Goal: Task Accomplishment & Management: Manage account settings

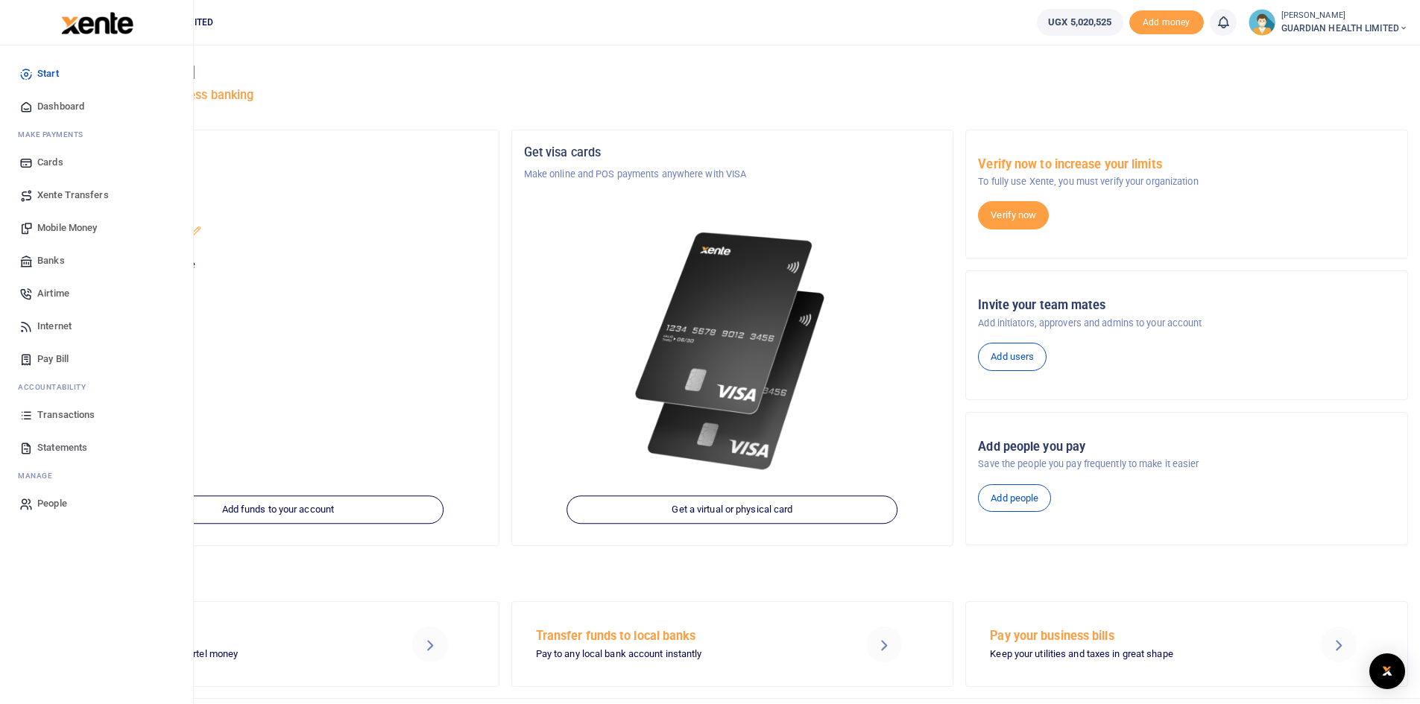
click at [71, 104] on span "Dashboard" at bounding box center [60, 106] width 47 height 15
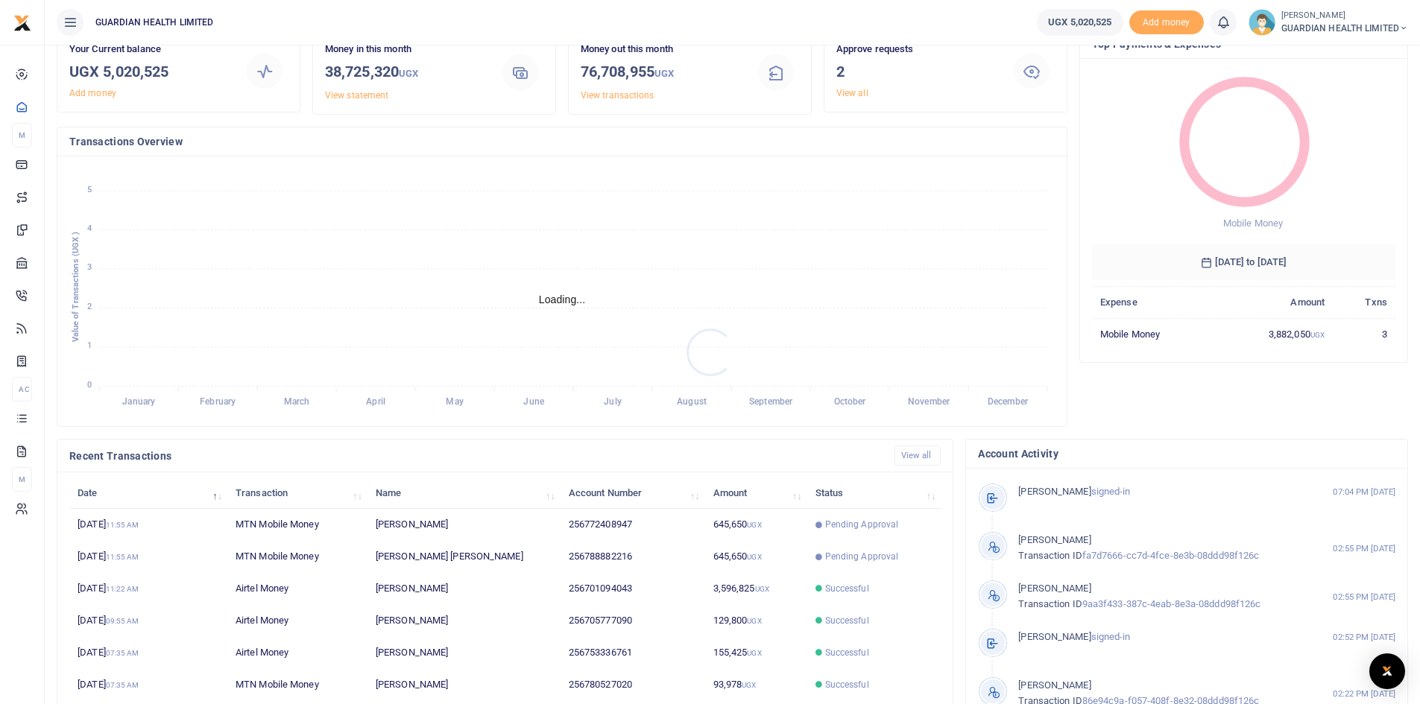
scroll to position [186, 0]
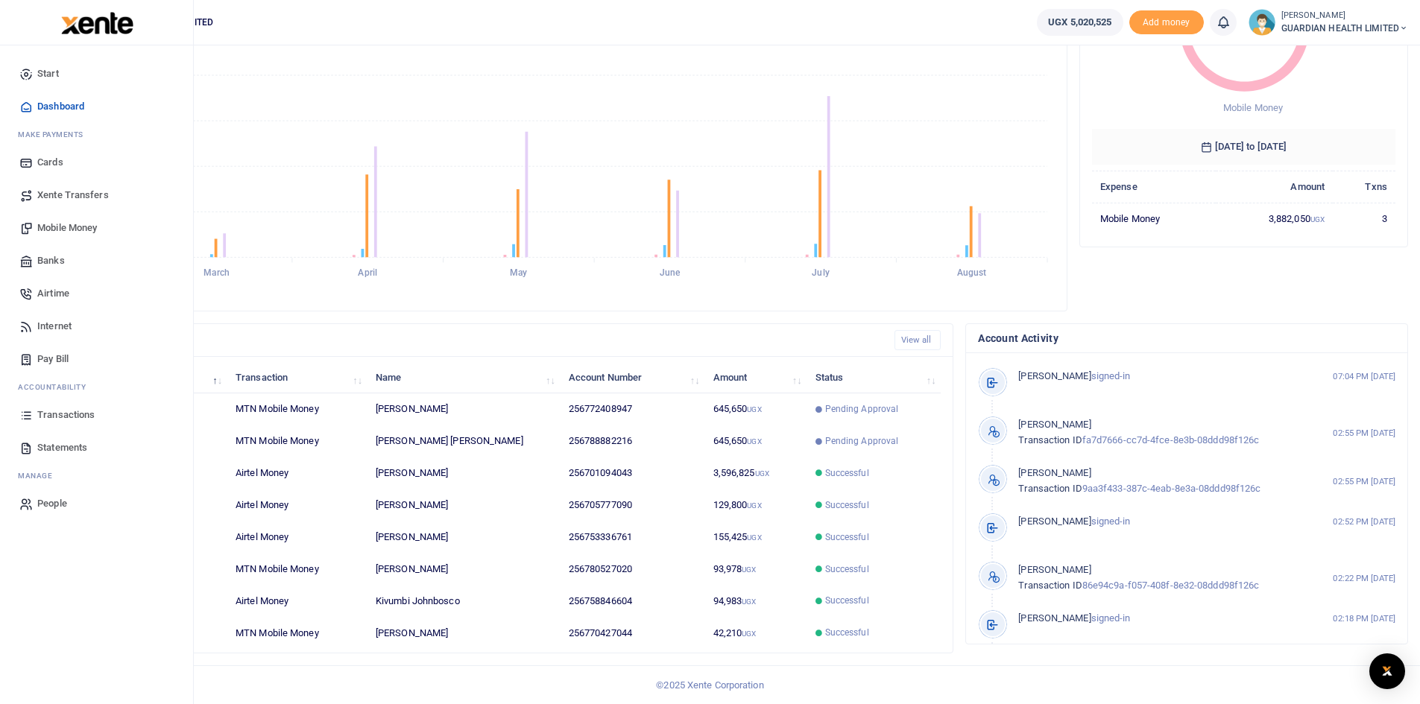
click at [83, 227] on span "Mobile Money" at bounding box center [67, 228] width 60 height 15
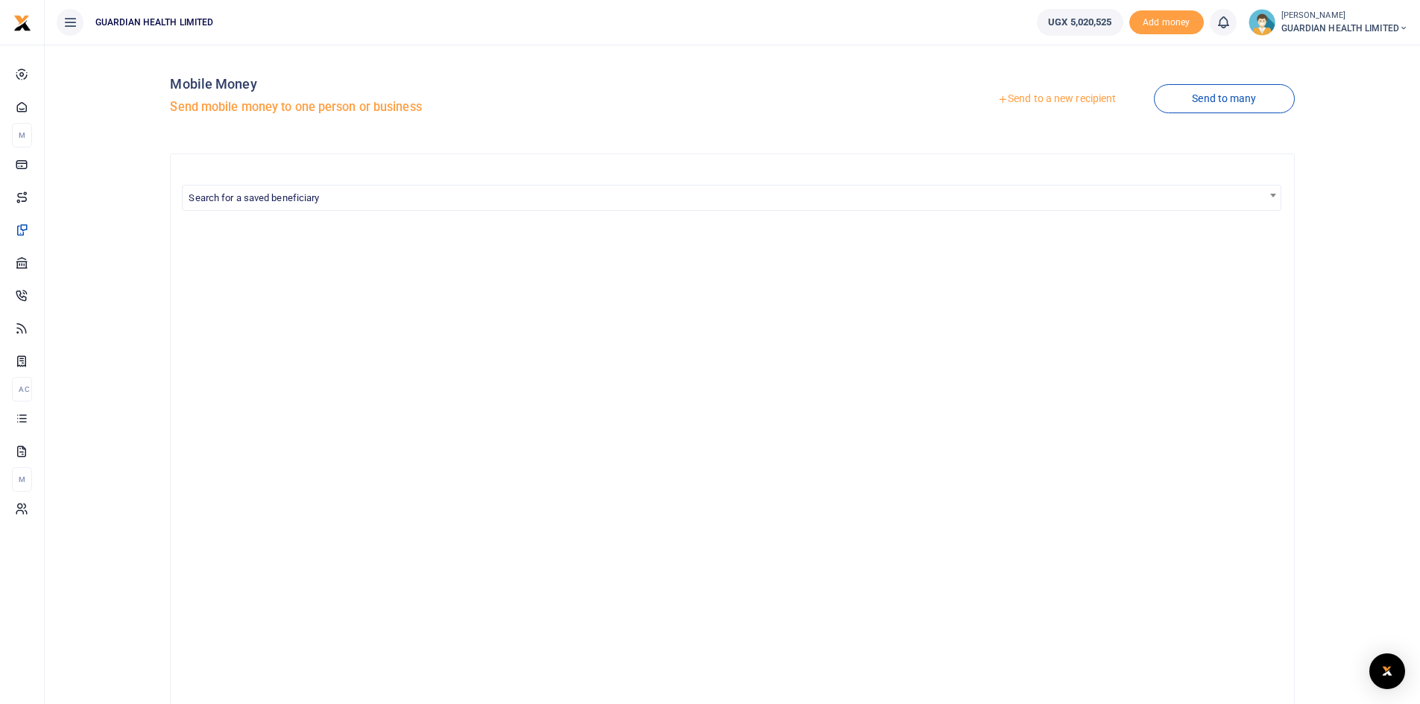
click at [1072, 97] on link "Send to a new recipient" at bounding box center [1056, 99] width 195 height 27
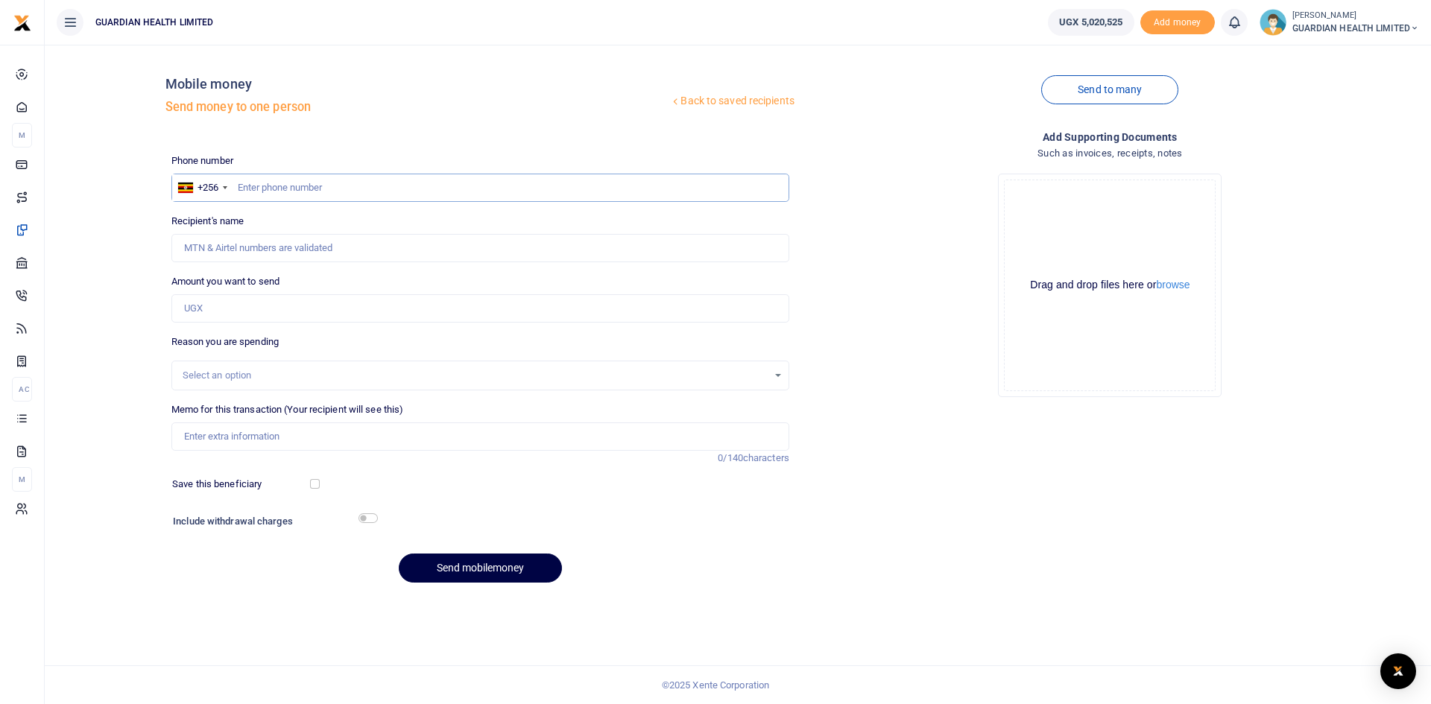
click at [393, 186] on input "text" at bounding box center [480, 188] width 618 height 28
click at [256, 186] on input "75336761" at bounding box center [480, 188] width 618 height 28
type input "753336761"
click at [235, 313] on input "Amount you want to send" at bounding box center [480, 308] width 618 height 28
type input "315,000"
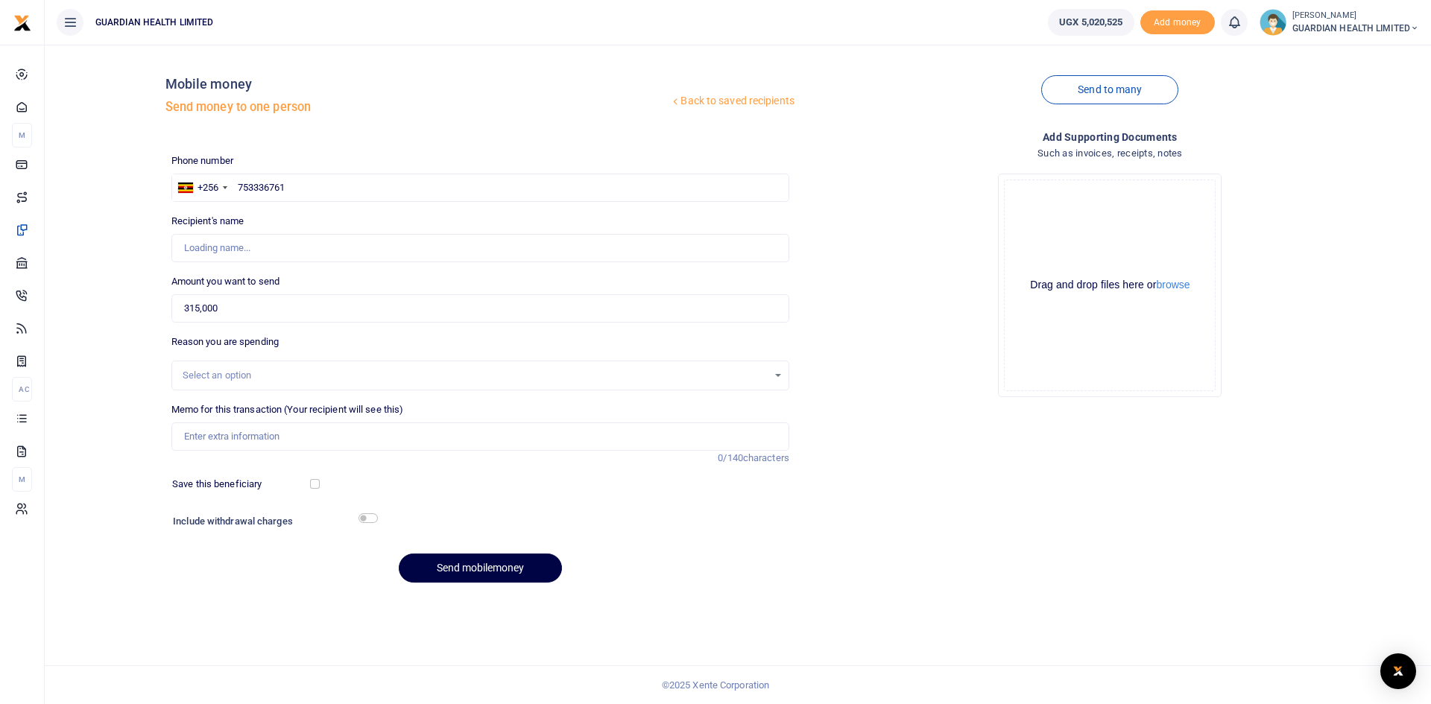
click at [251, 375] on div "Select an option" at bounding box center [475, 375] width 585 height 15
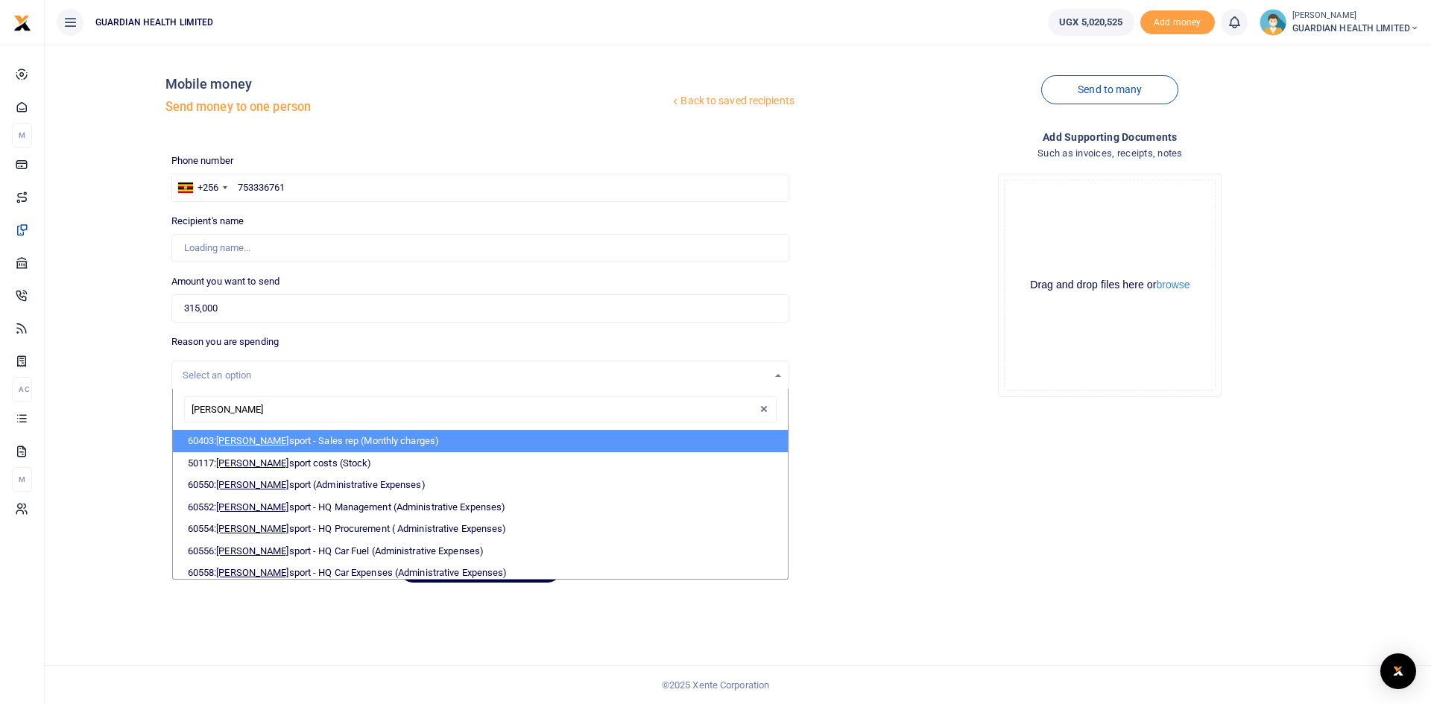
type input "trans"
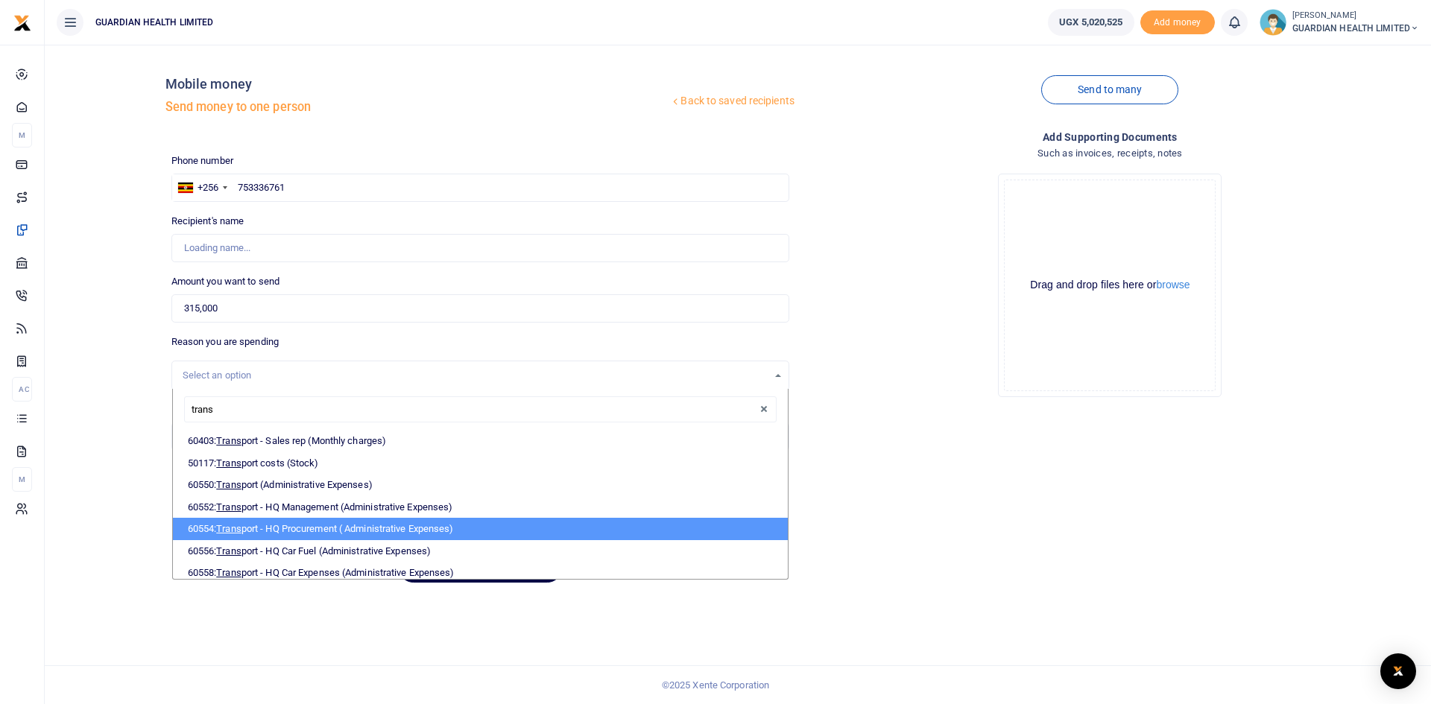
click at [326, 528] on li "60554: Trans port - HQ Procurement ( Administrative Expenses)" at bounding box center [480, 529] width 615 height 22
select select "5424"
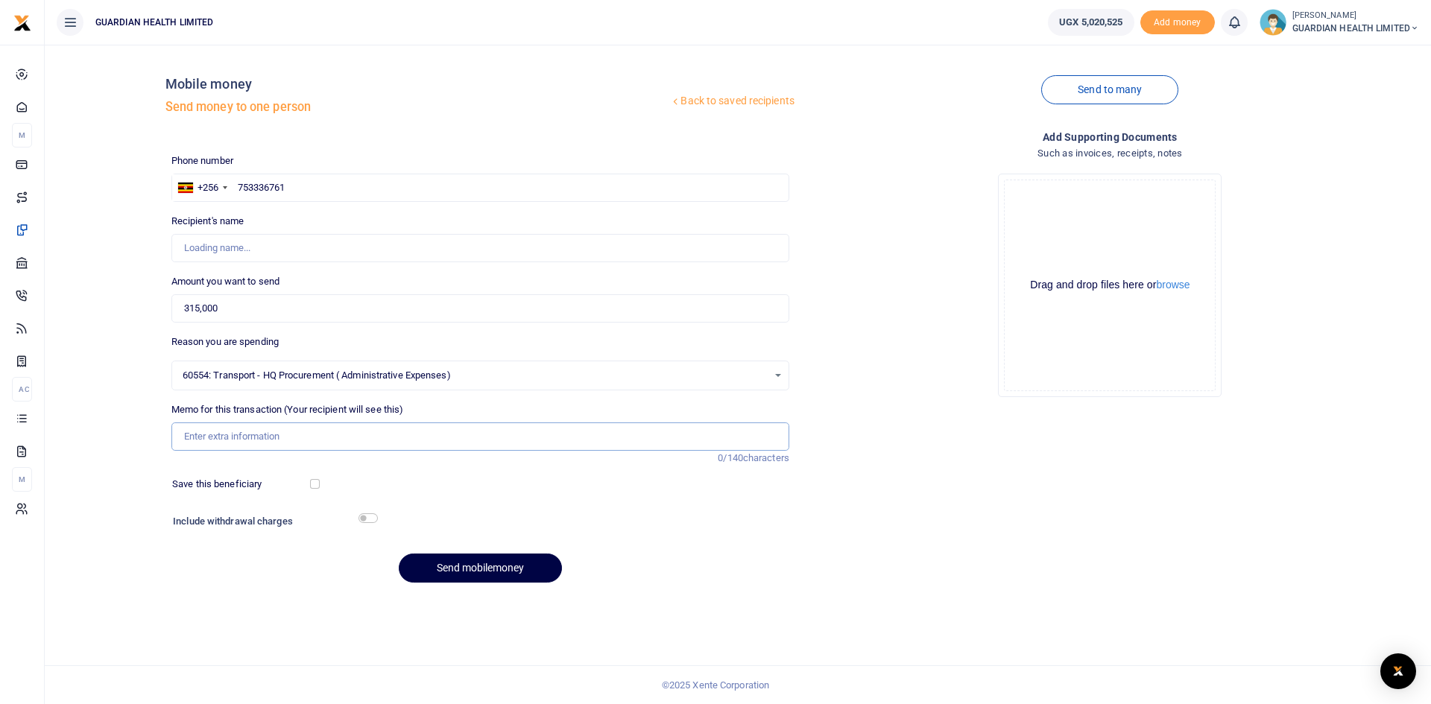
click at [277, 434] on input "Memo for this transaction (Your recipient will see this)" at bounding box center [480, 437] width 618 height 28
type input "Francis Kiberu"
type input "Hoima and Mbarara Stock delivery"
click at [314, 482] on input "checkbox" at bounding box center [315, 484] width 10 height 10
checkbox input "true"
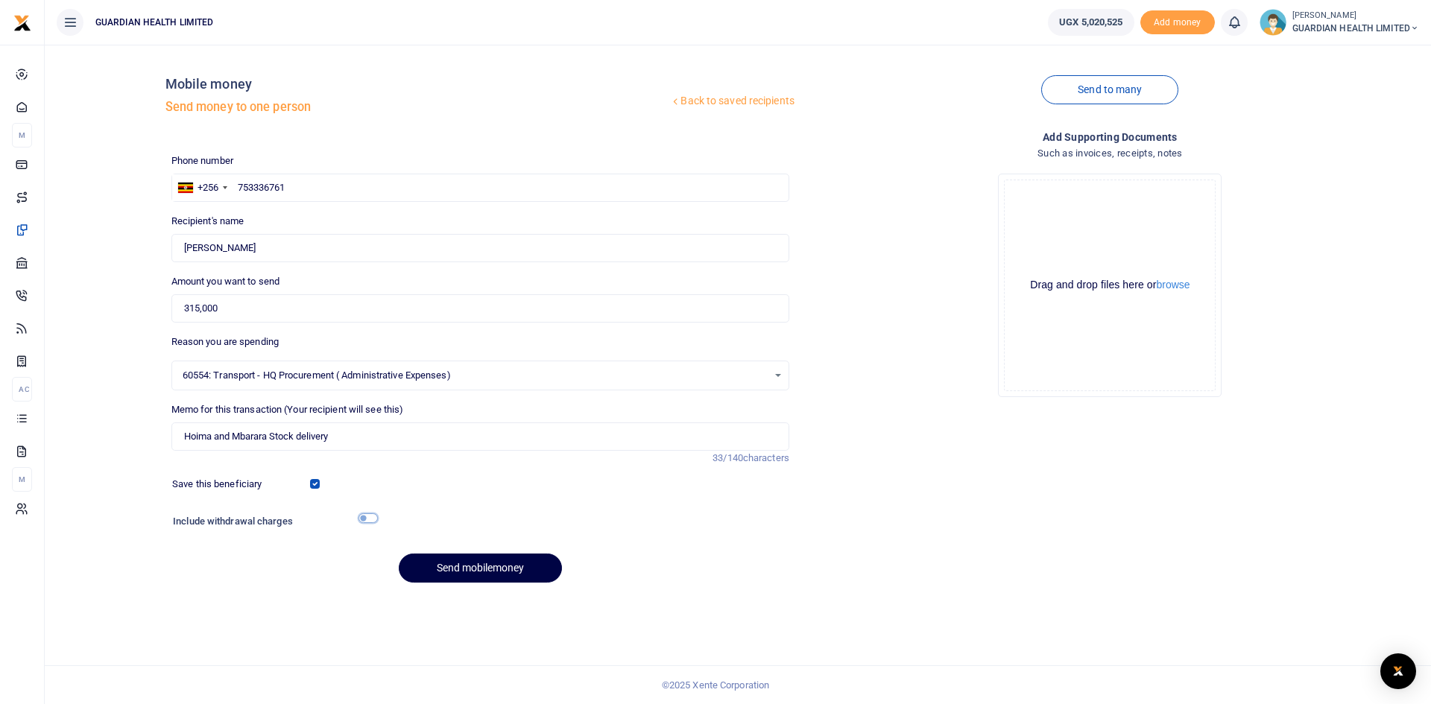
drag, startPoint x: 366, startPoint y: 515, endPoint x: 387, endPoint y: 484, distance: 37.0
click at [366, 516] on input "checkbox" at bounding box center [367, 518] width 19 height 10
checkbox input "true"
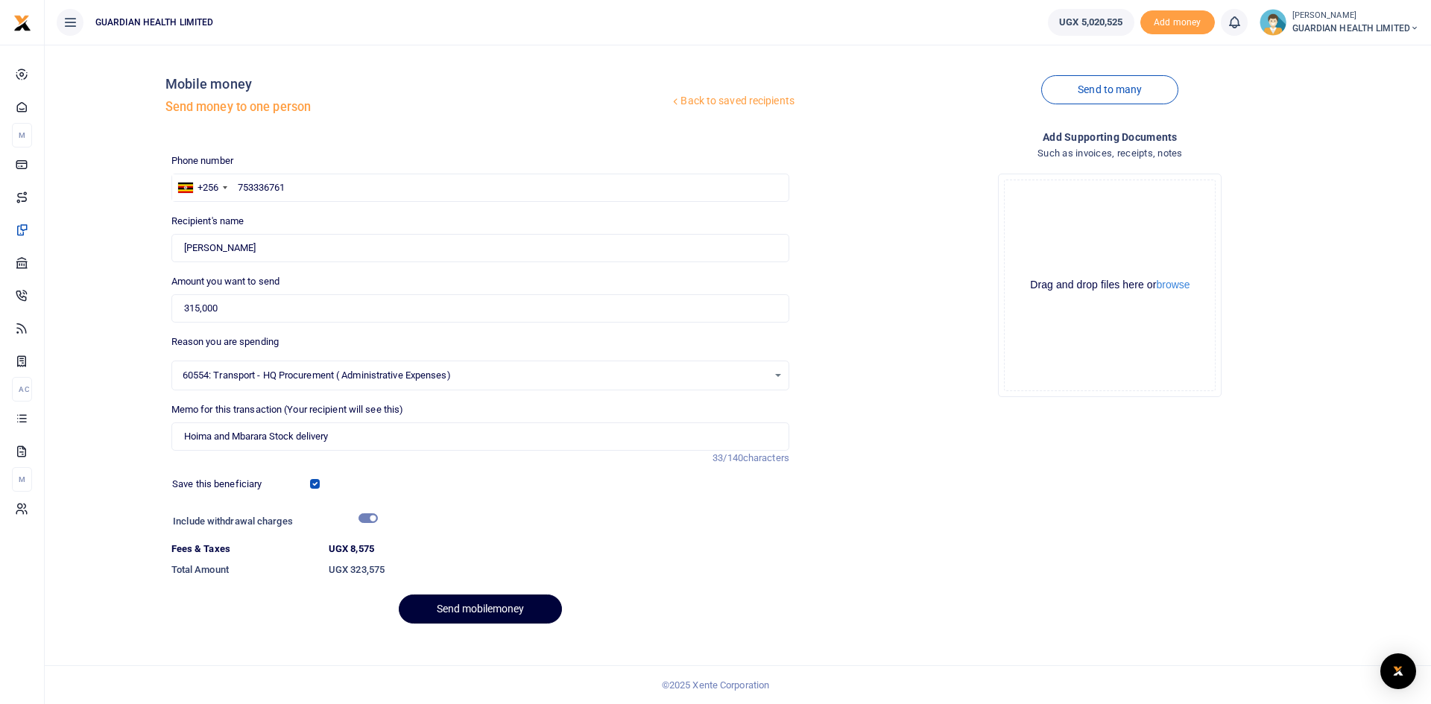
click at [467, 605] on button "Send mobilemoney" at bounding box center [480, 609] width 163 height 29
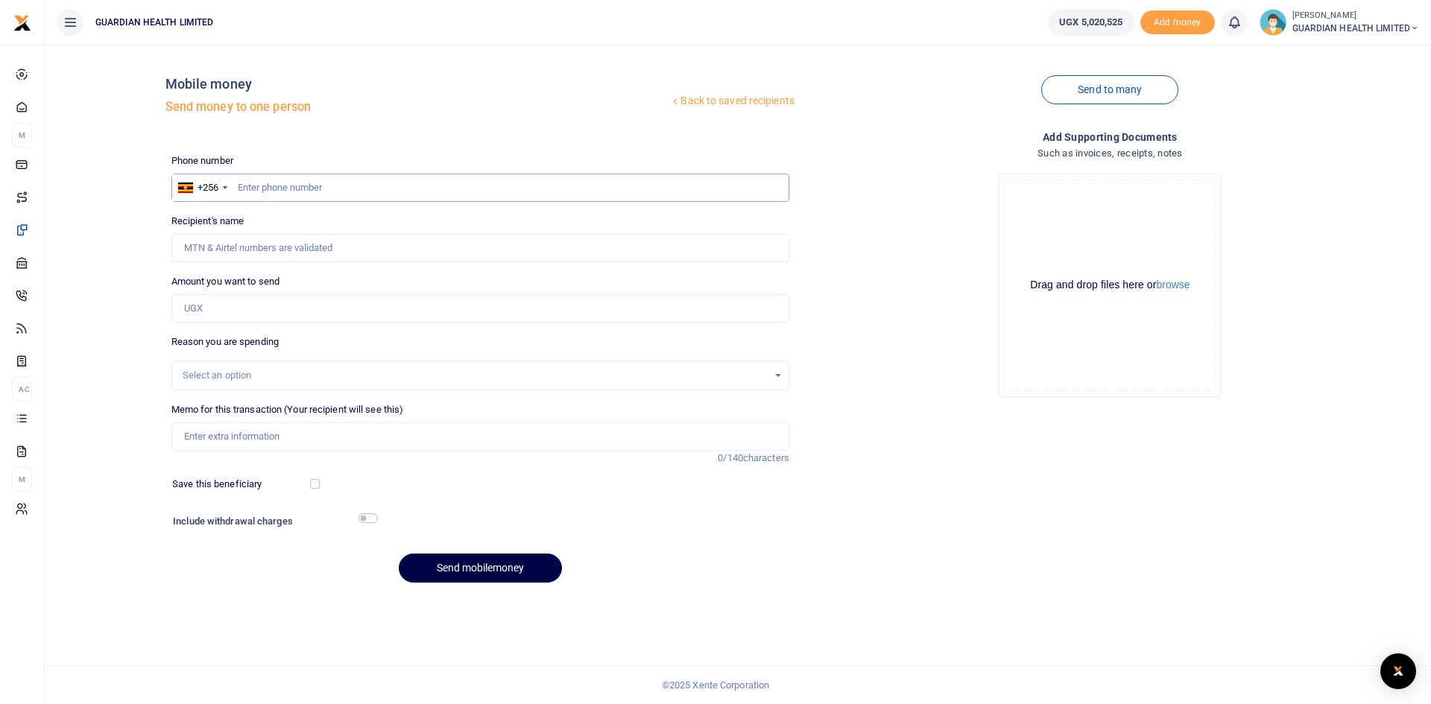
paste input "0770427044"
click at [243, 186] on input "0770427044" at bounding box center [480, 188] width 618 height 28
type input "770427044"
click at [240, 313] on input "Amount you want to send" at bounding box center [480, 308] width 618 height 28
type input "[PERSON_NAME]"
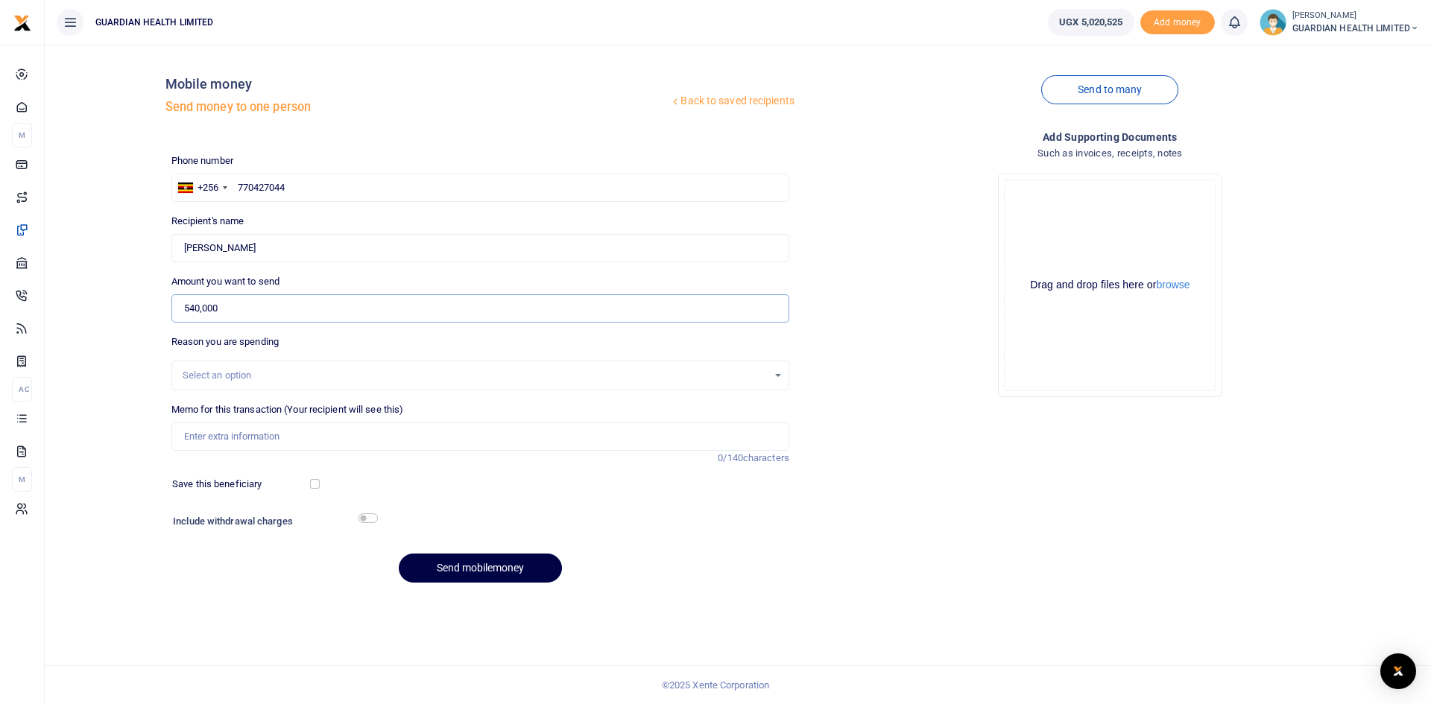
type input "540,000"
click at [230, 370] on div "Select an option" at bounding box center [475, 375] width 585 height 15
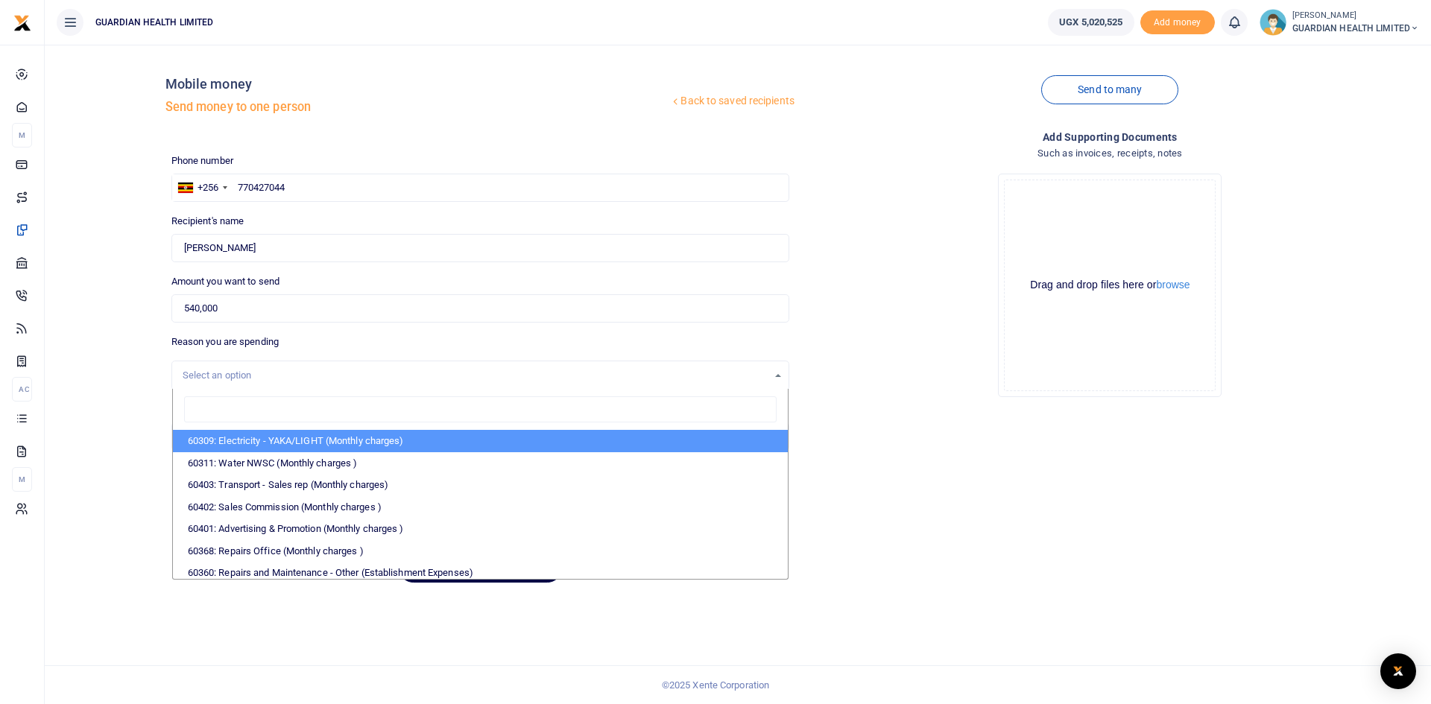
type input "y"
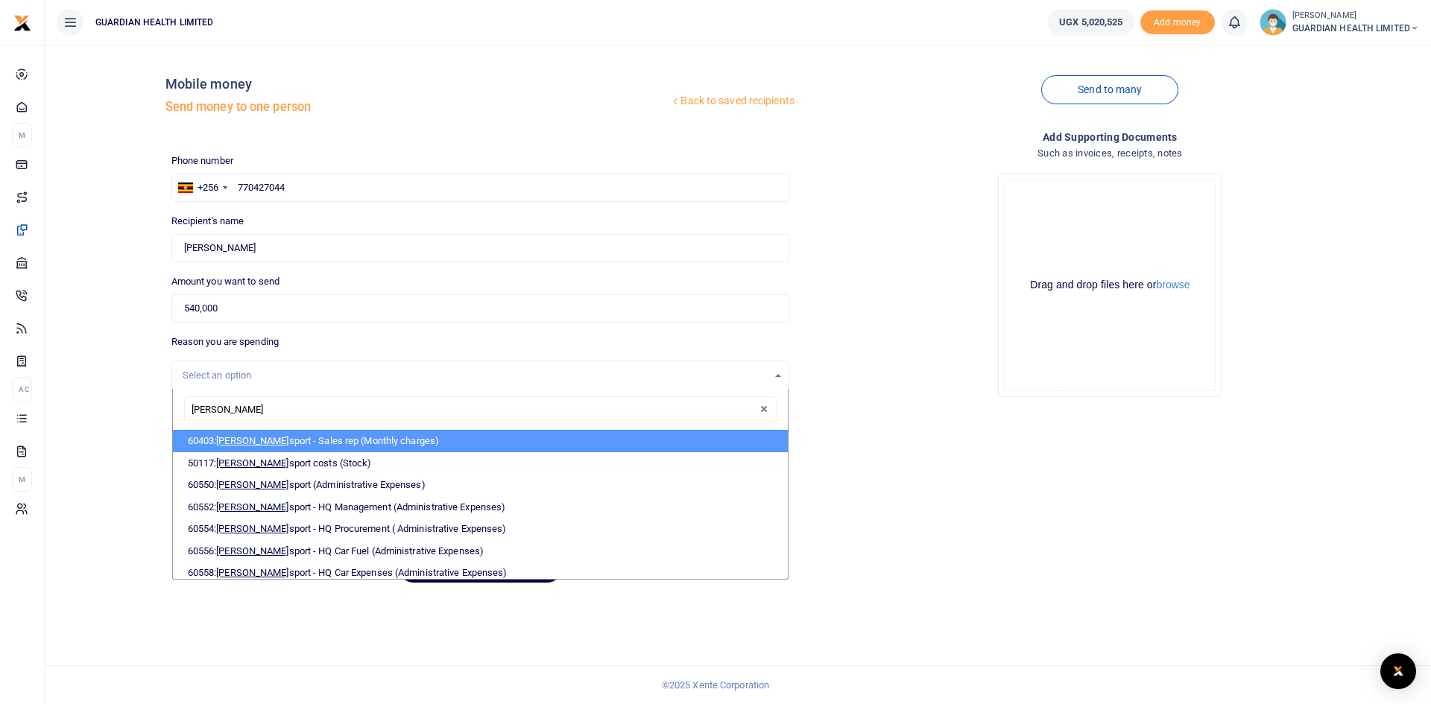
type input "trans"
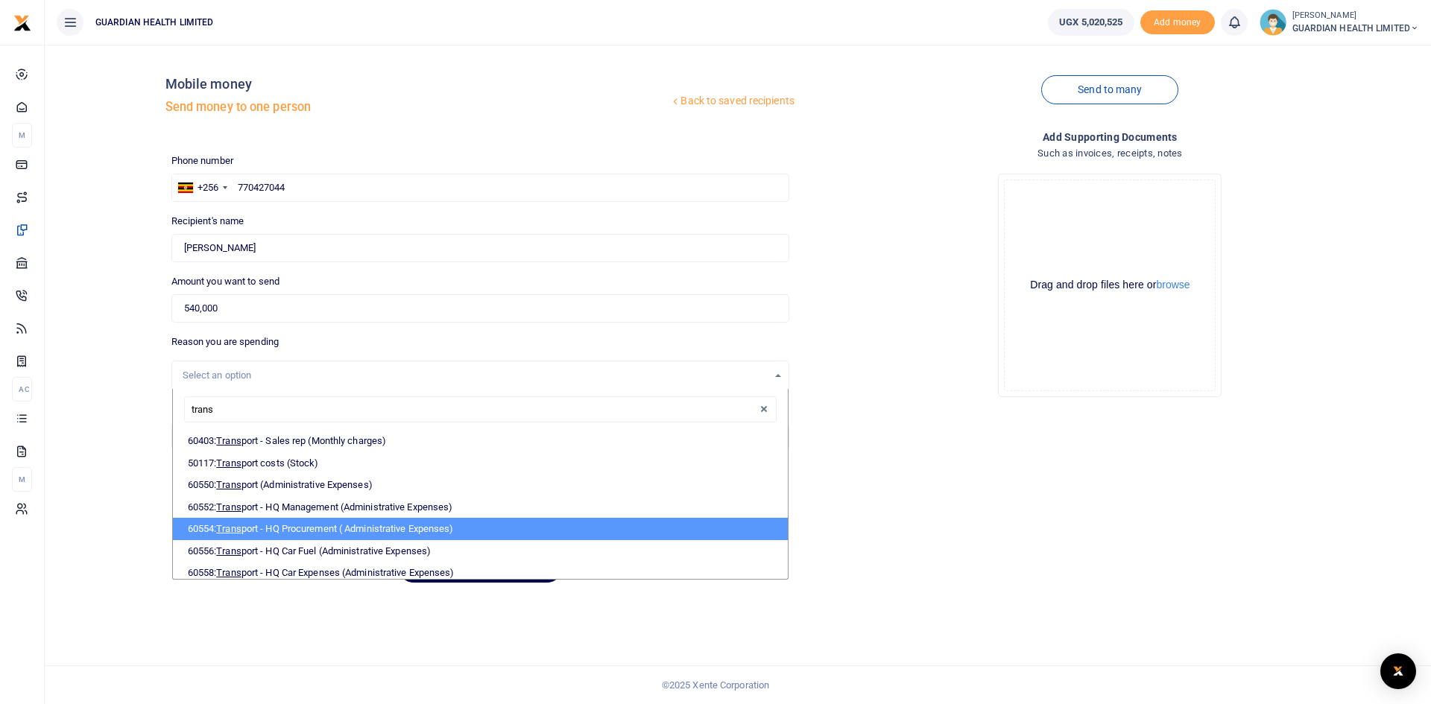
click at [294, 531] on li "60554: Trans port - HQ Procurement ( Administrative Expenses)" at bounding box center [480, 529] width 615 height 22
select select "5424"
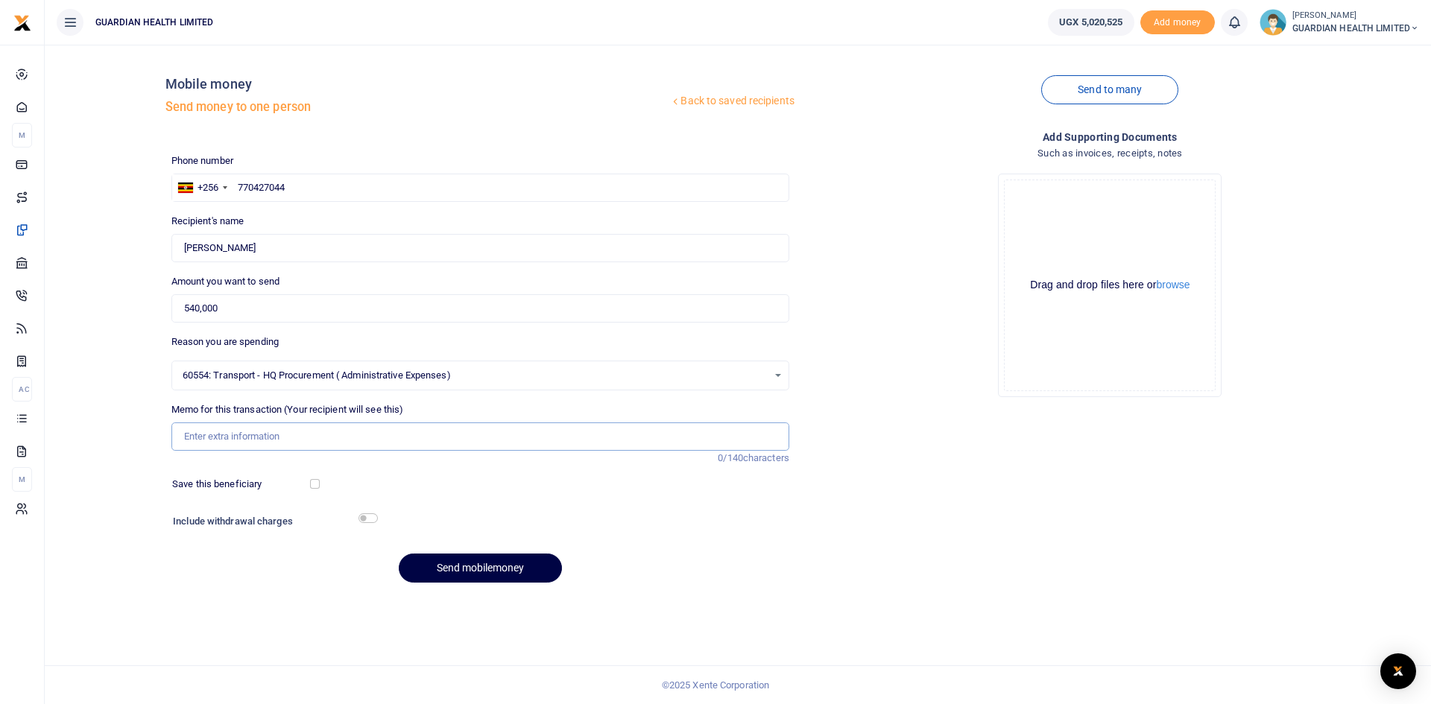
click at [267, 436] on input "Memo for this transaction (Your recipient will see this)" at bounding box center [480, 437] width 618 height 28
type input "Gulu and Mbale stock delivery"
click at [317, 487] on input "checkbox" at bounding box center [315, 484] width 10 height 10
checkbox input "true"
click at [366, 517] on input "checkbox" at bounding box center [367, 518] width 19 height 10
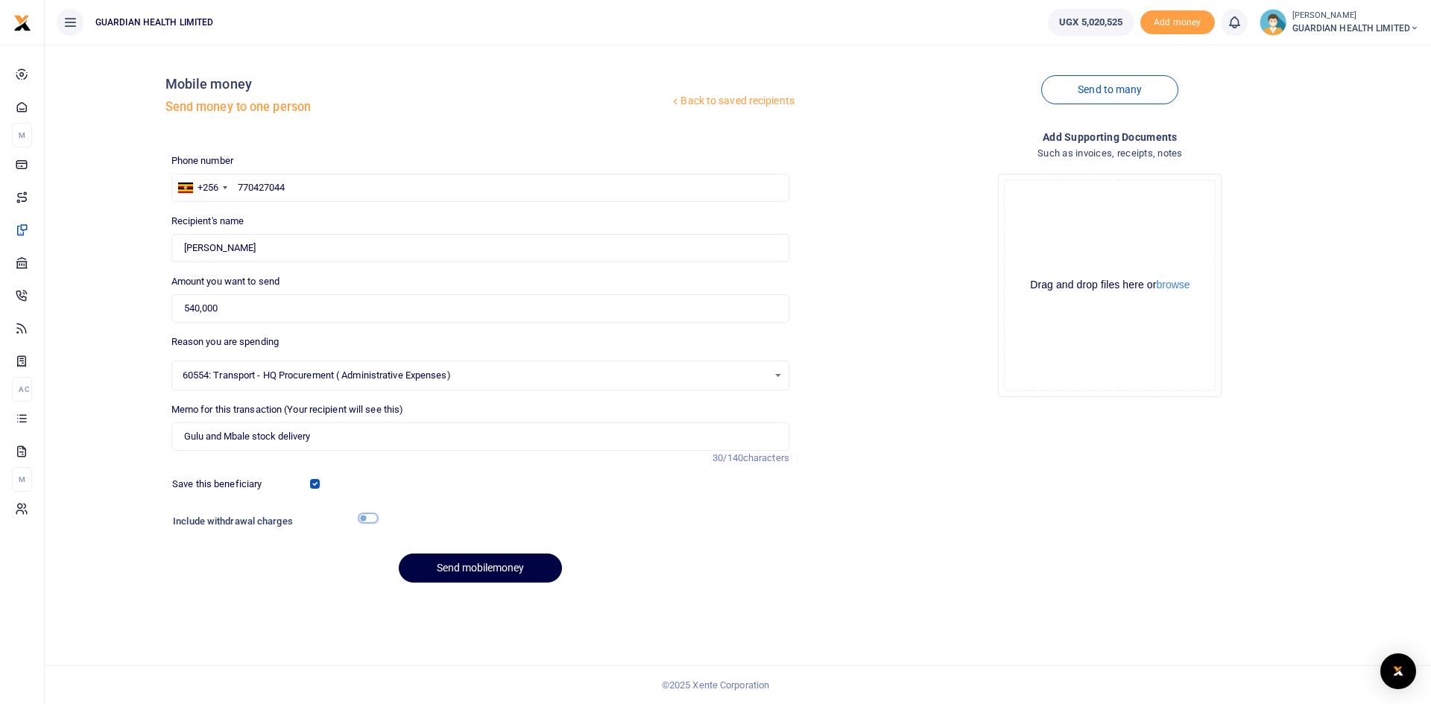
checkbox input "true"
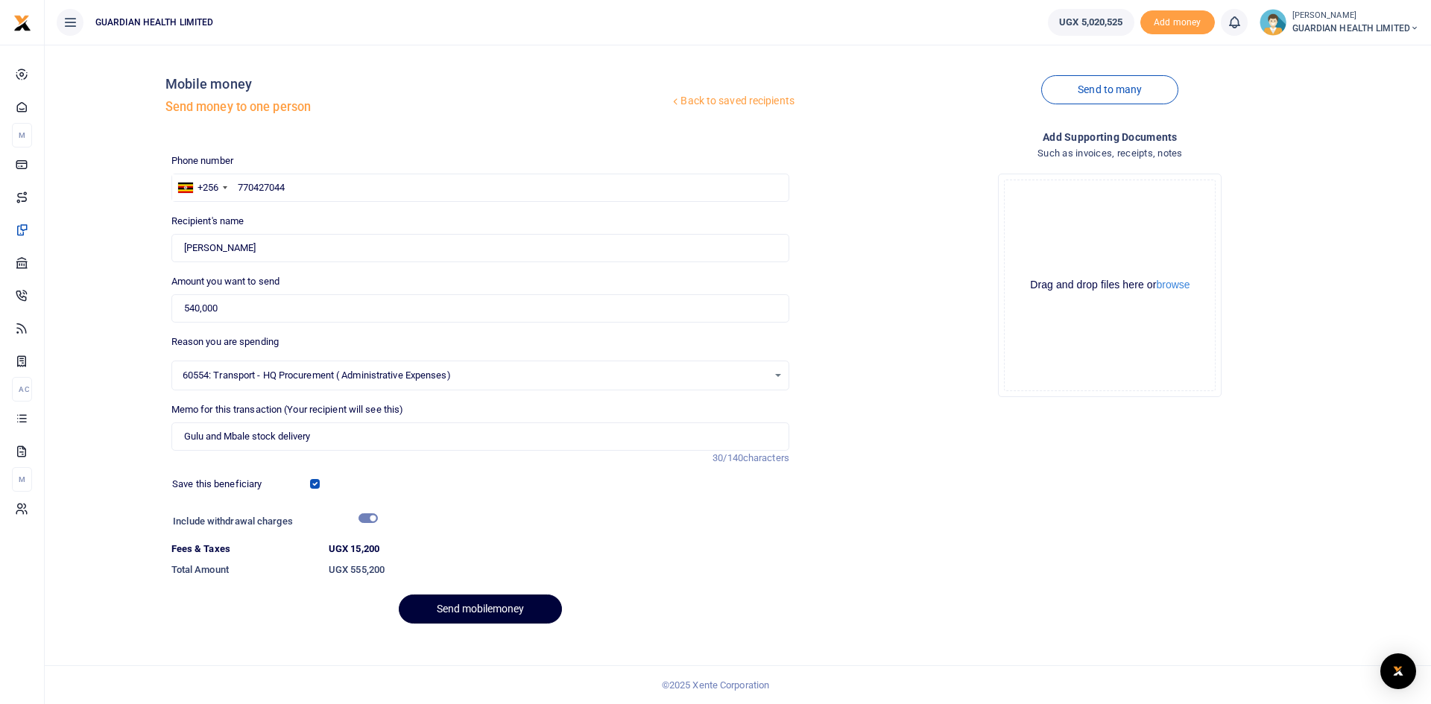
click at [472, 607] on button "Send mobilemoney" at bounding box center [480, 609] width 163 height 29
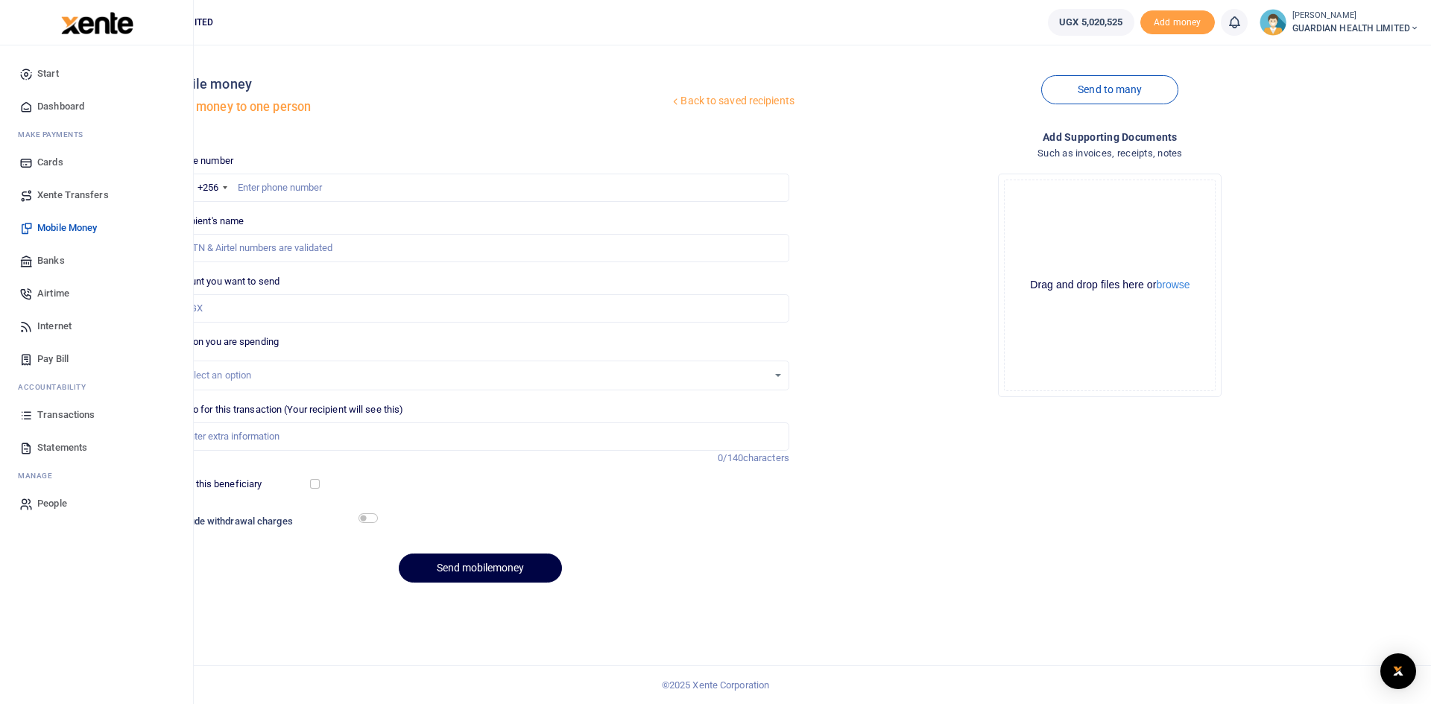
click at [67, 106] on span "Dashboard" at bounding box center [60, 106] width 47 height 15
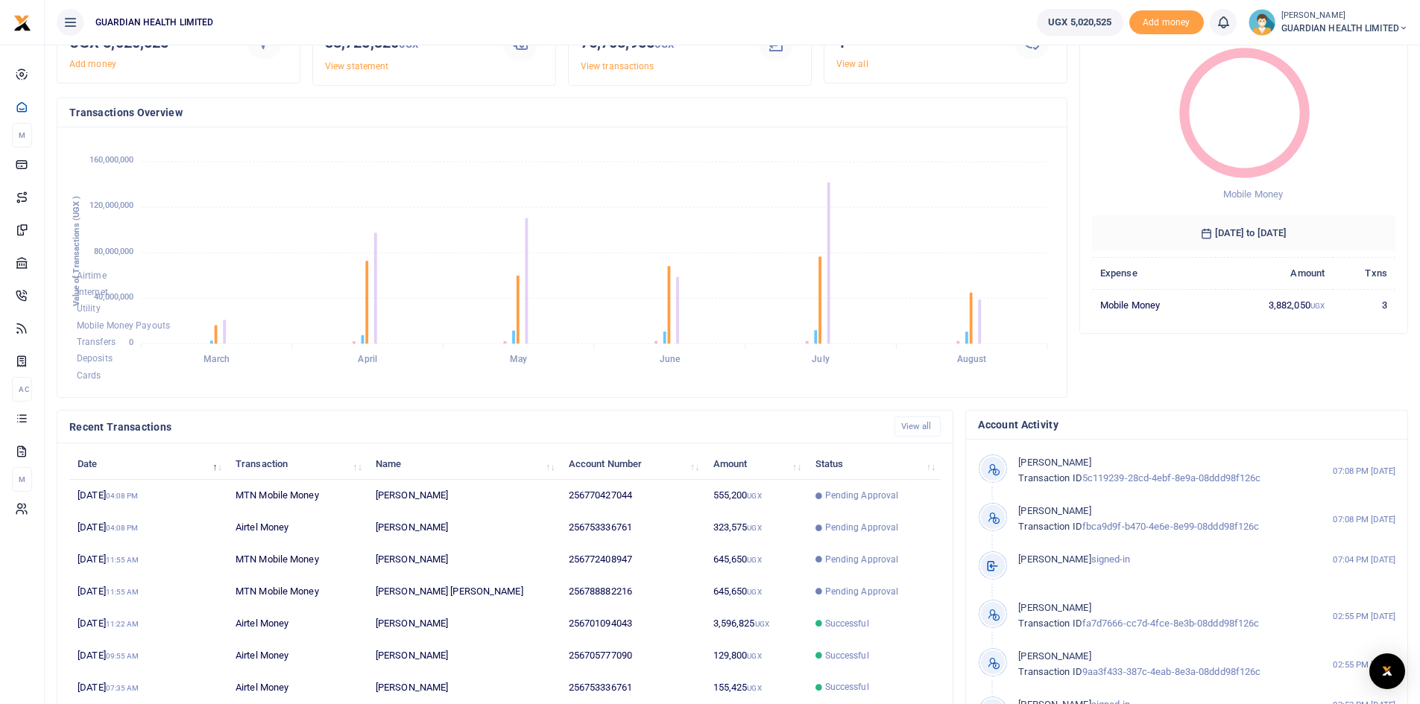
scroll to position [186, 0]
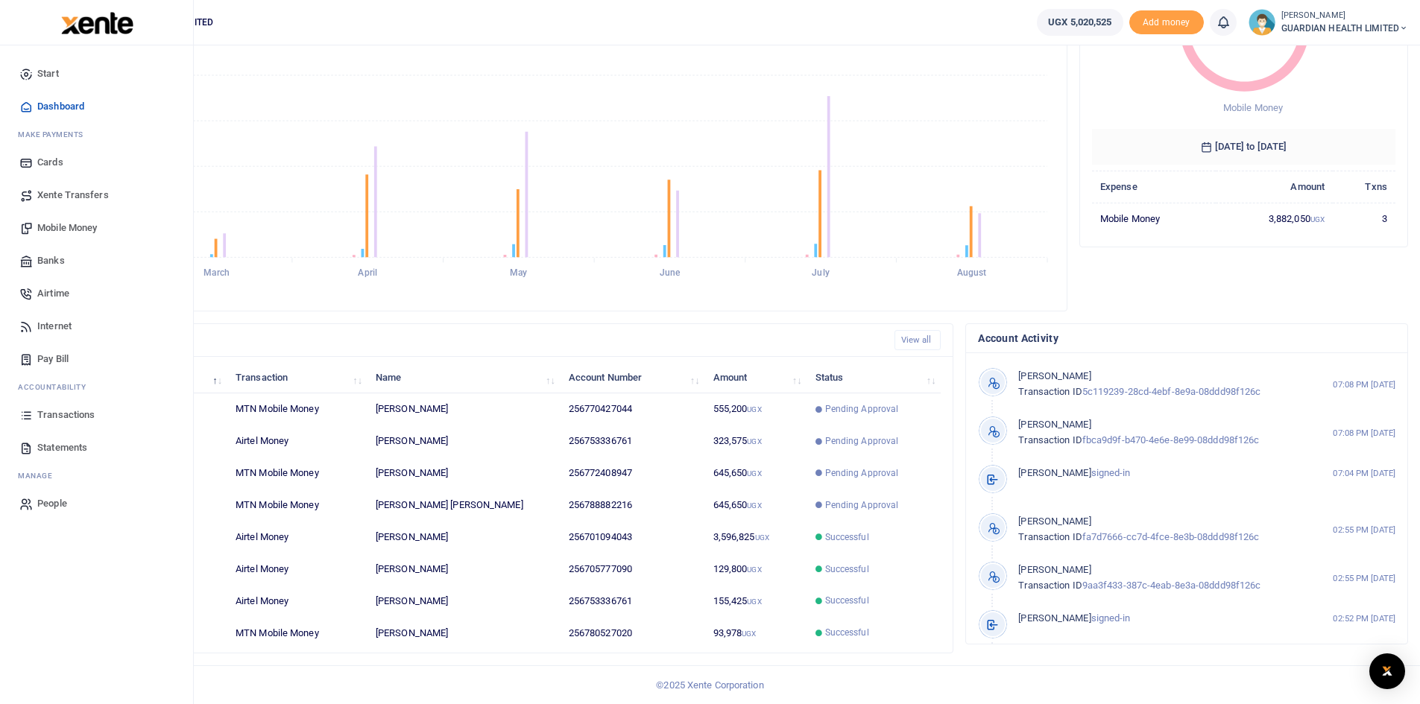
click at [63, 414] on span "Transactions" at bounding box center [65, 415] width 57 height 15
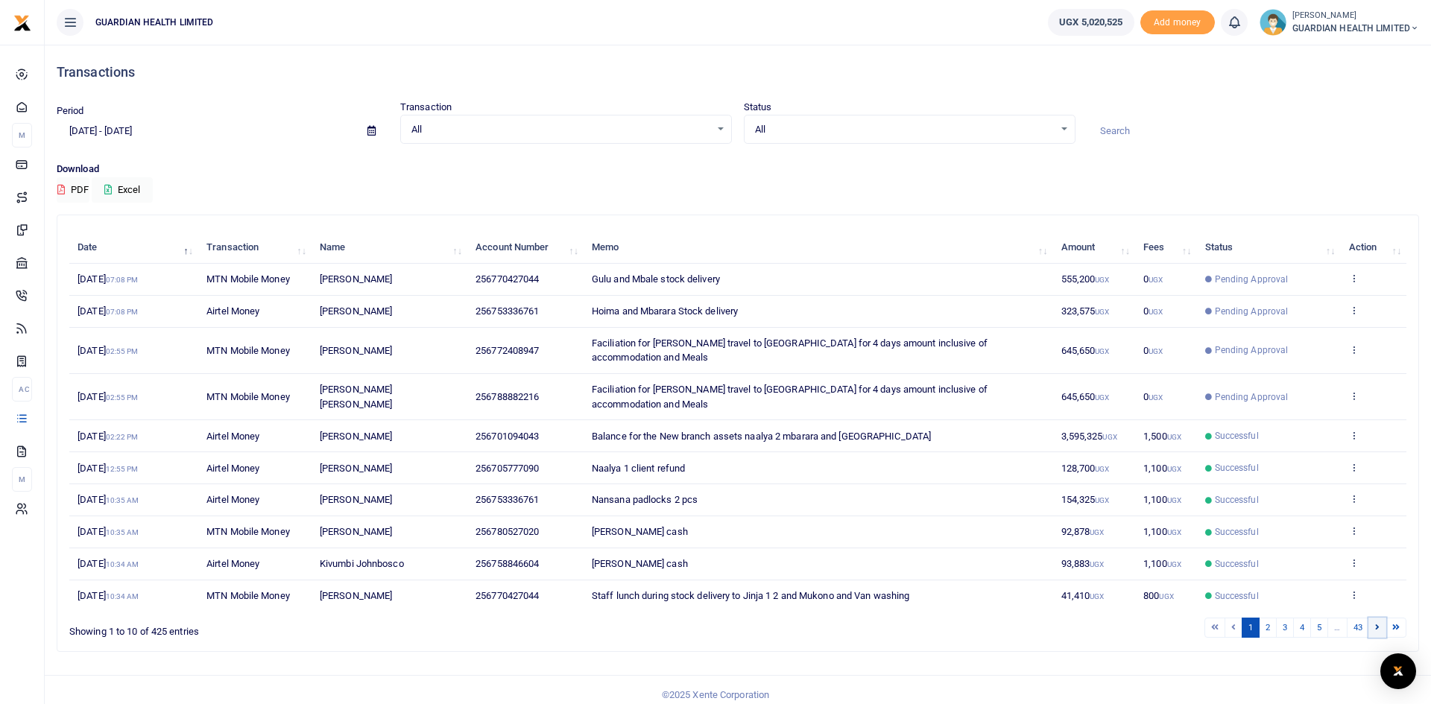
click at [1380, 618] on link at bounding box center [1377, 628] width 18 height 20
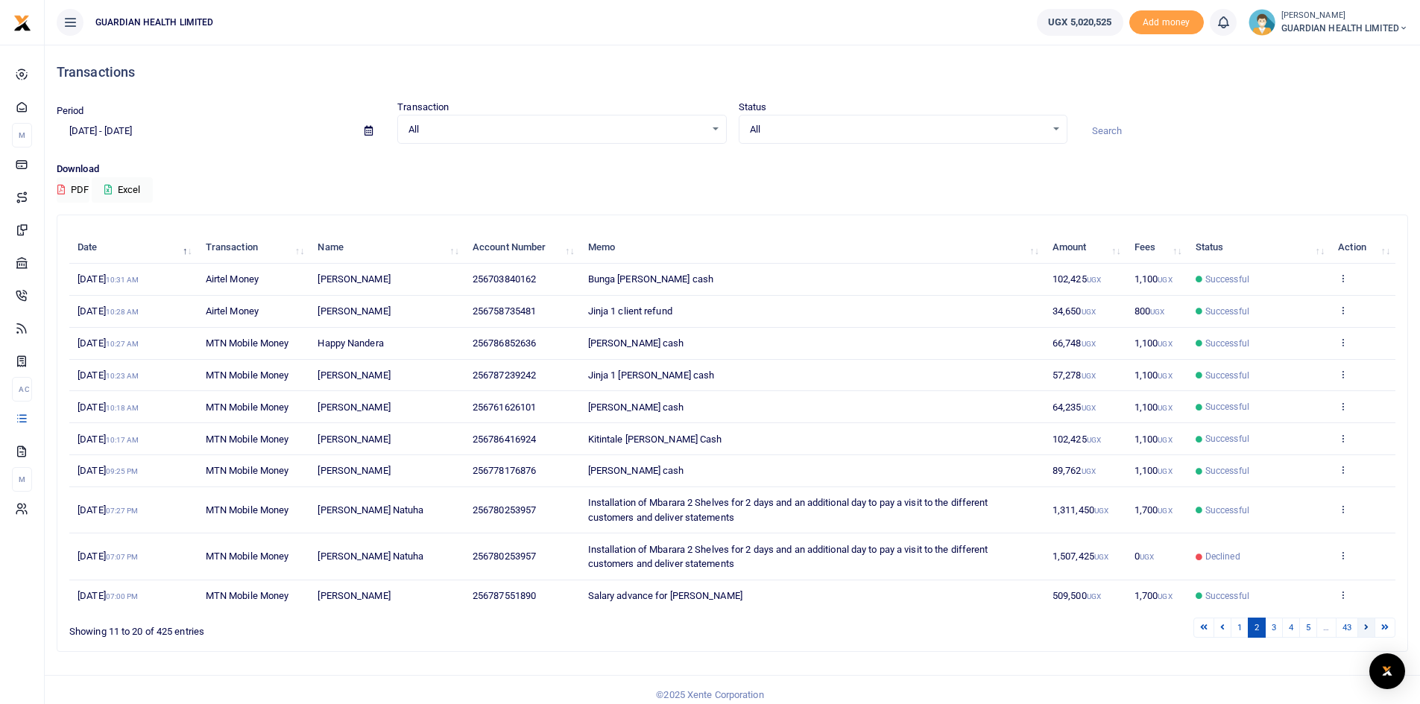
click at [1370, 626] on link at bounding box center [1366, 628] width 18 height 20
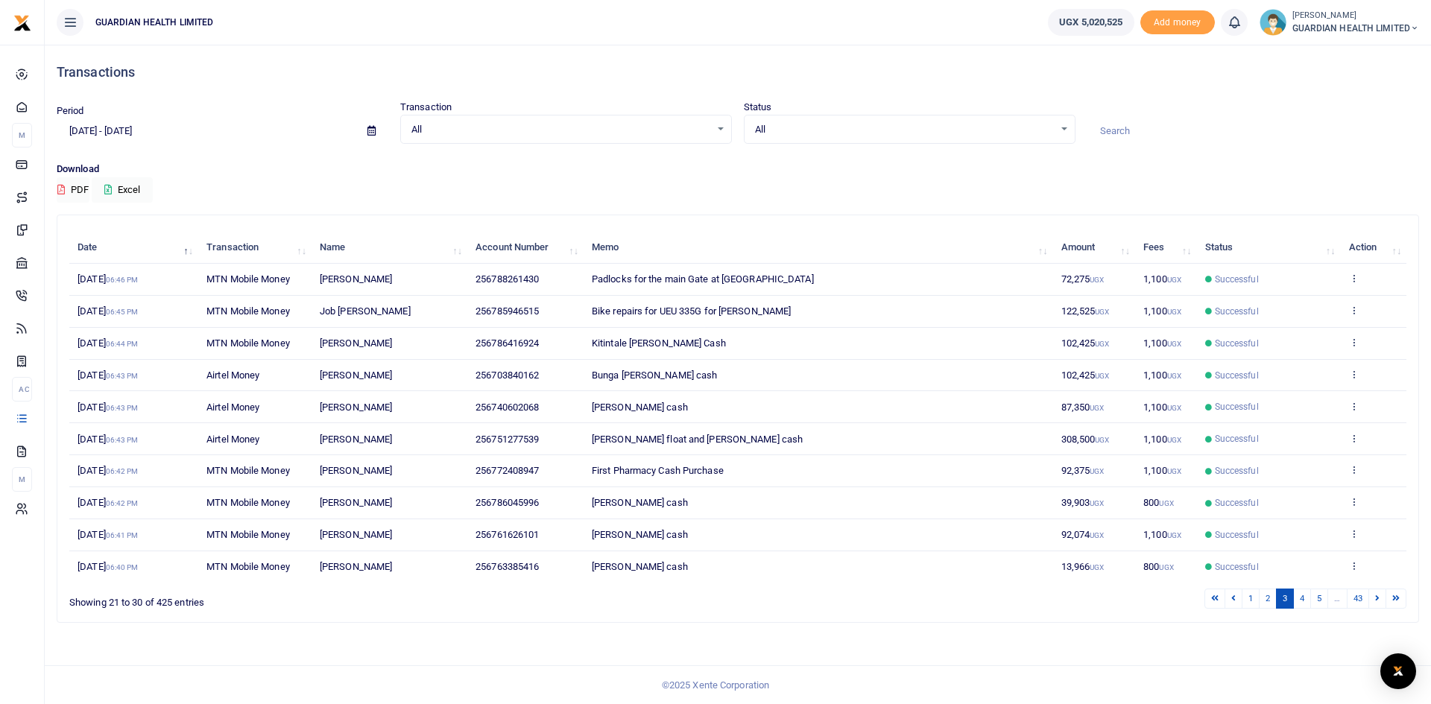
click at [1370, 622] on div "Search: Date Transaction Name Account Number Memo Amount Fees Status Action [DA…" at bounding box center [737, 418] width 1361 height 407
click at [1374, 609] on link at bounding box center [1377, 599] width 18 height 20
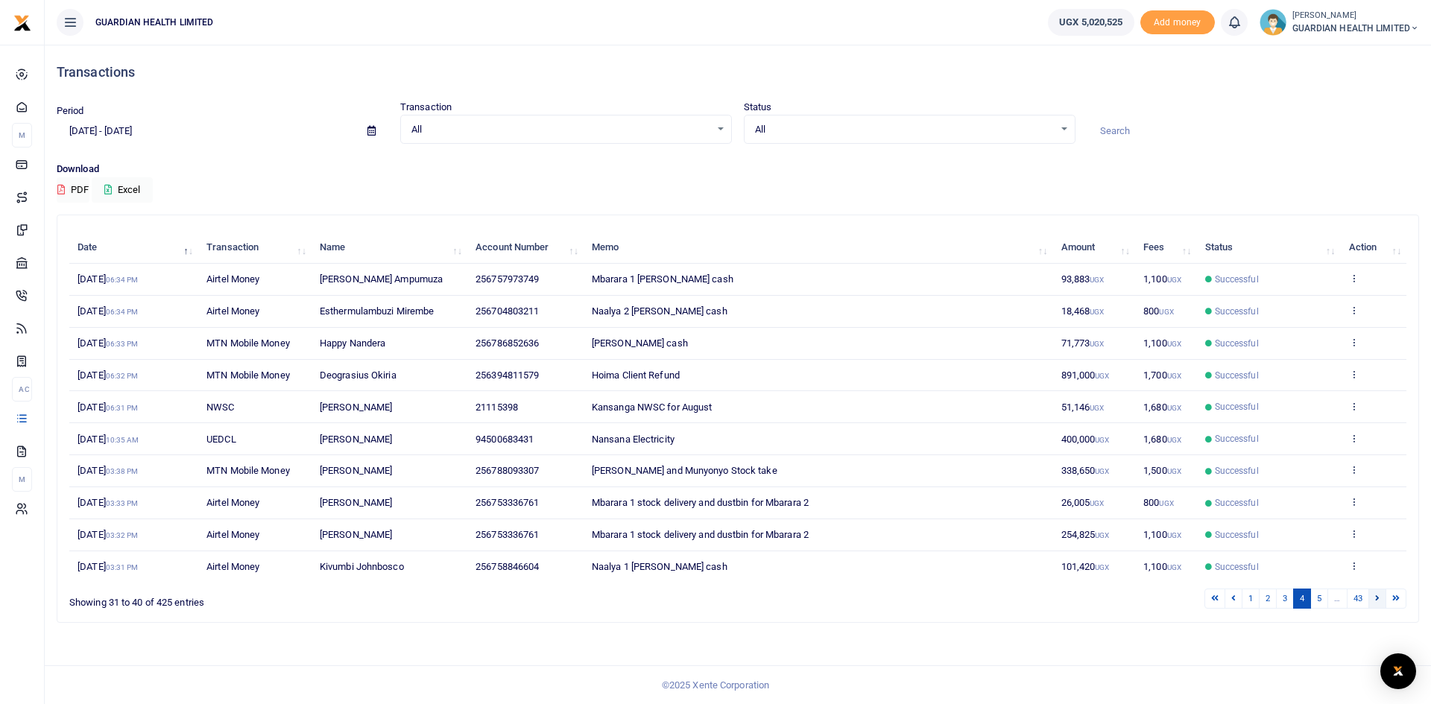
click at [1379, 598] on link at bounding box center [1377, 599] width 18 height 20
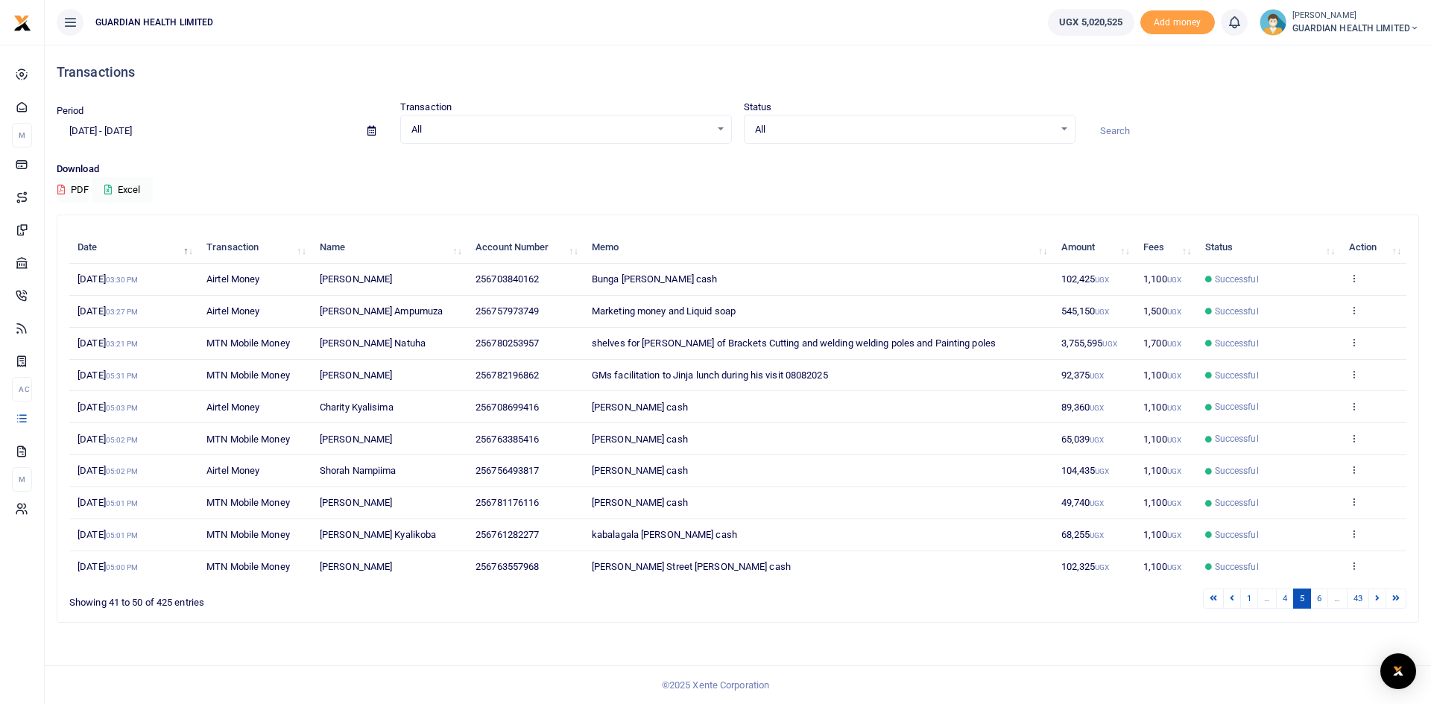
click at [1379, 598] on link at bounding box center [1377, 599] width 18 height 20
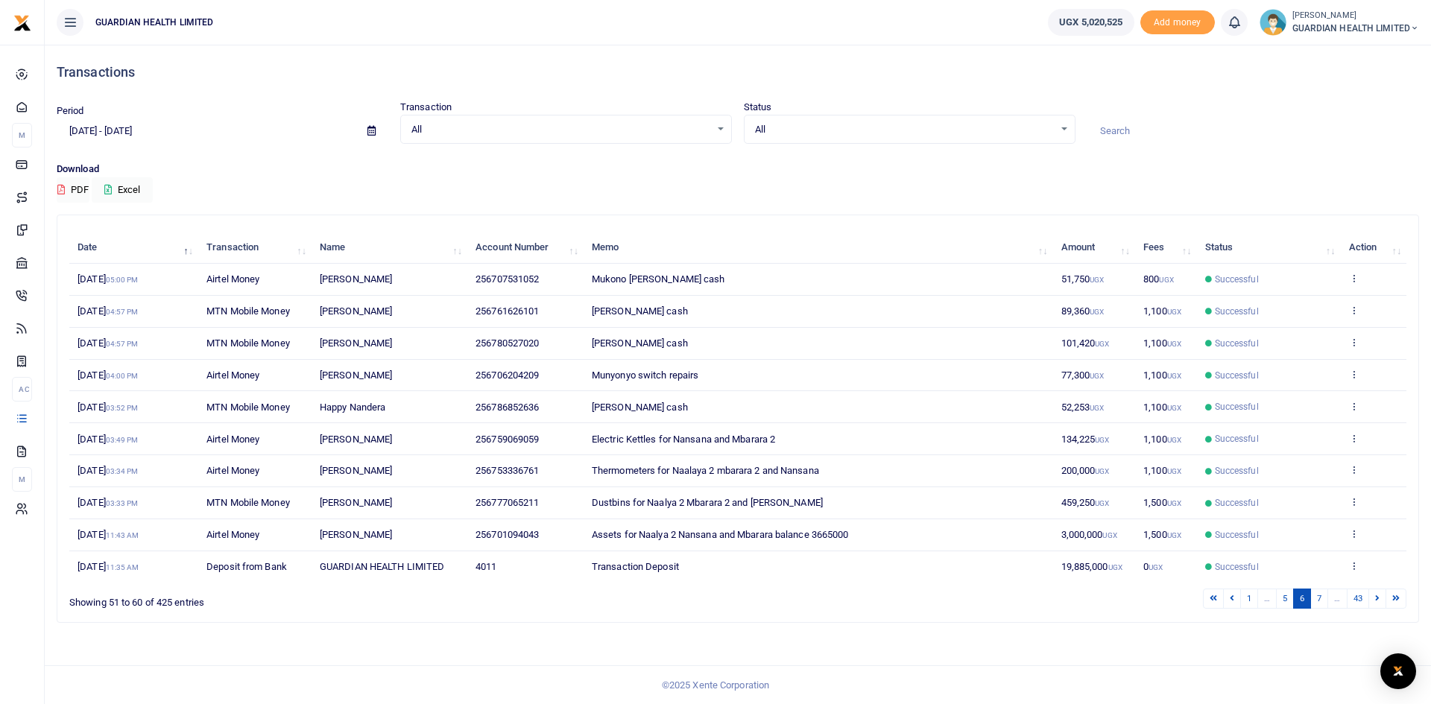
click at [1379, 598] on link at bounding box center [1377, 599] width 18 height 20
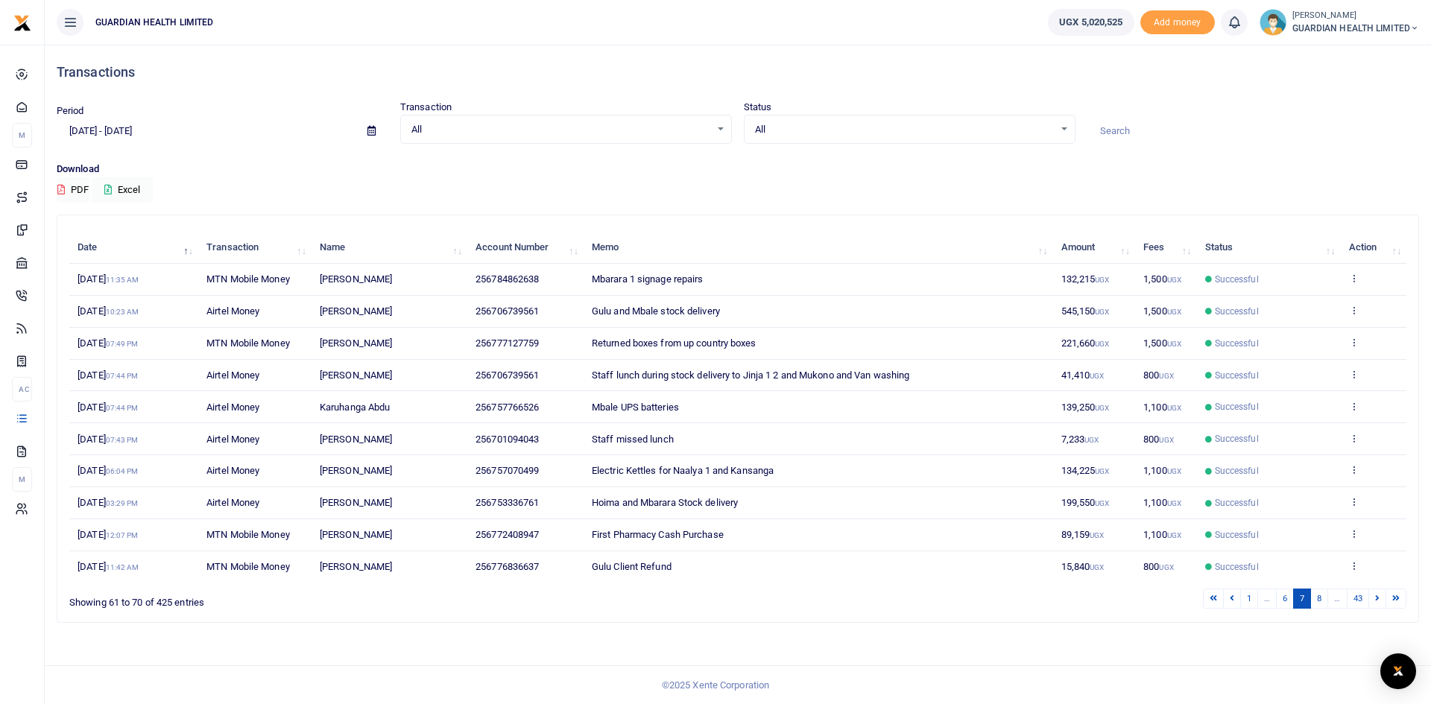
click at [1379, 598] on link at bounding box center [1377, 599] width 18 height 20
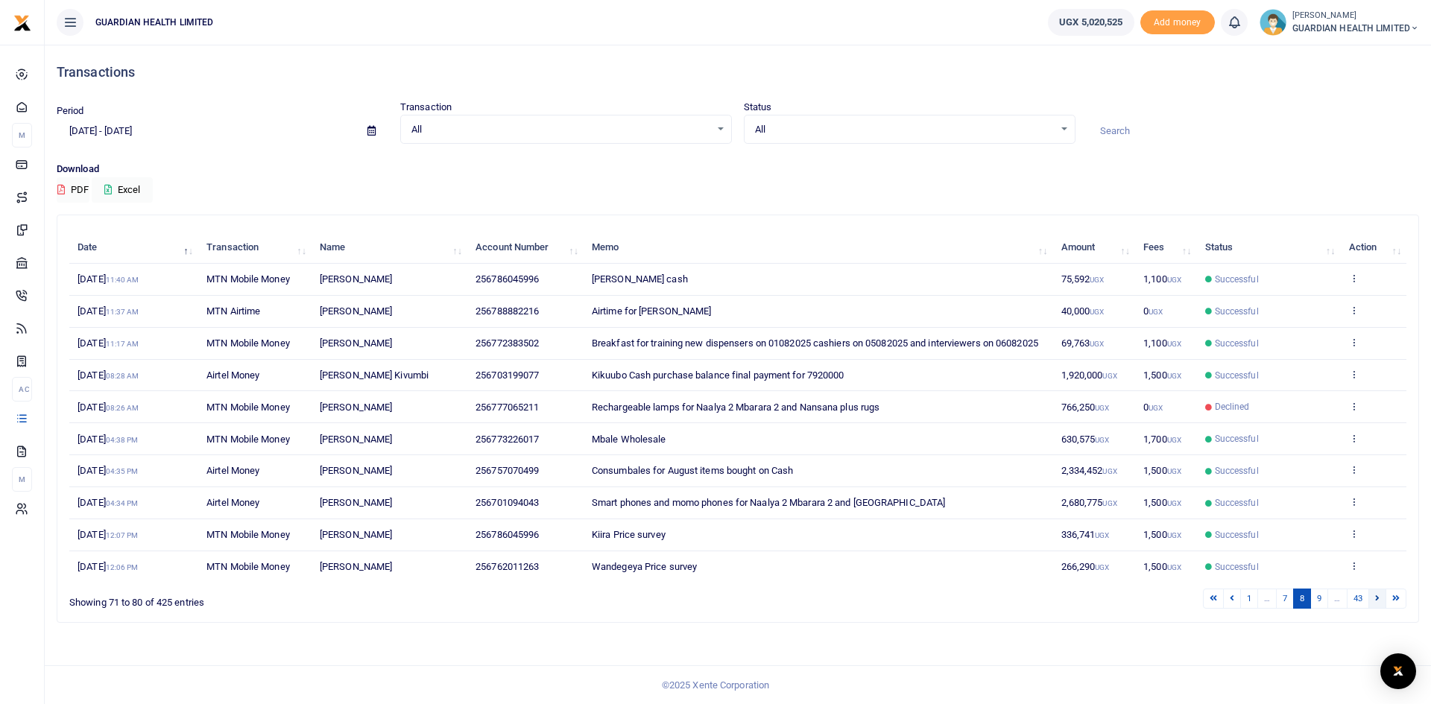
click at [1371, 609] on link at bounding box center [1377, 599] width 18 height 20
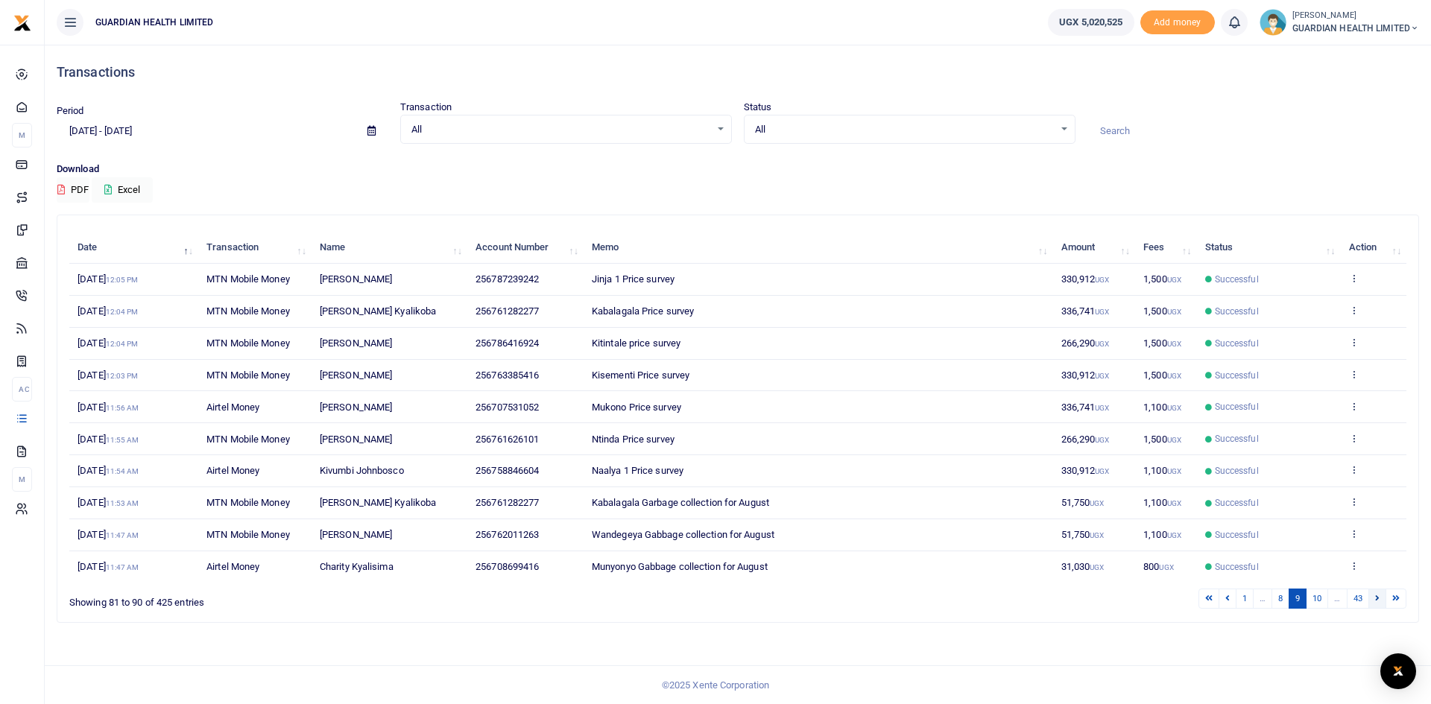
click at [1376, 604] on link at bounding box center [1377, 599] width 18 height 20
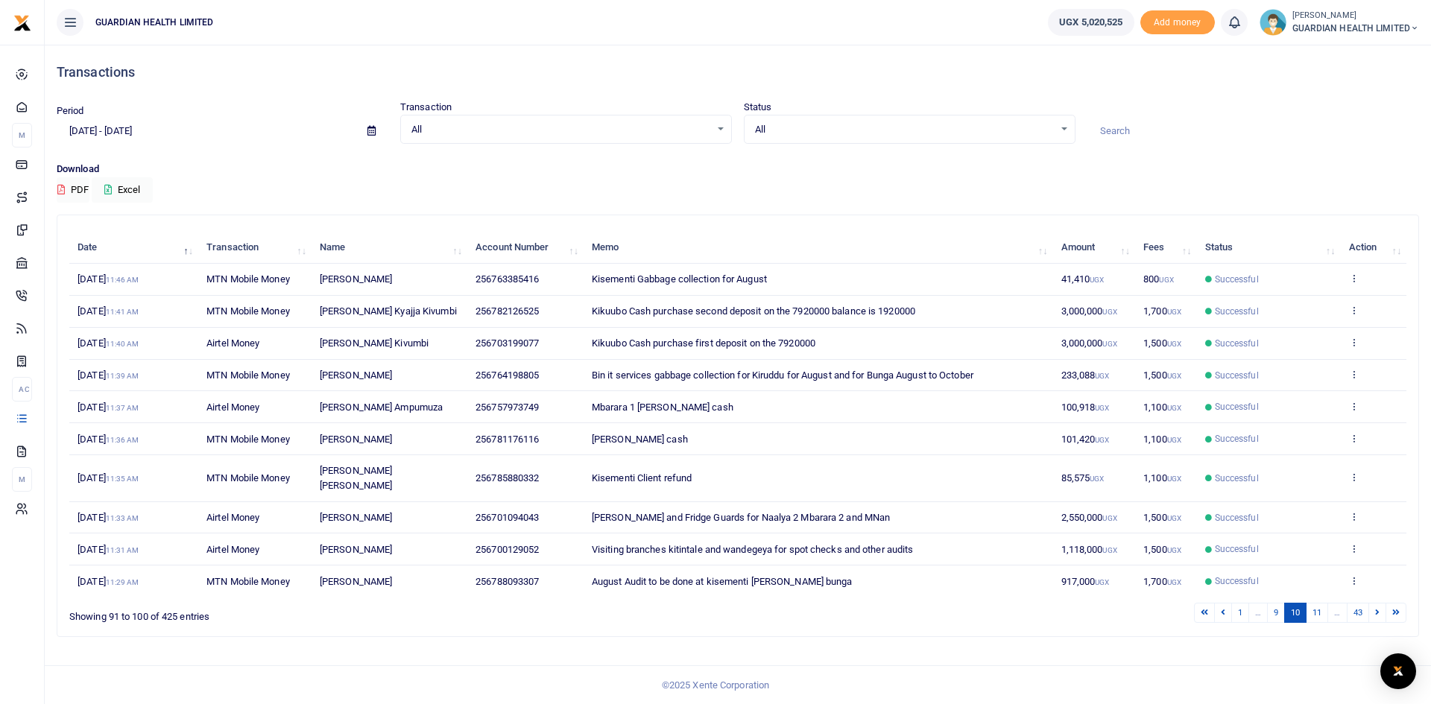
click at [1376, 604] on link at bounding box center [1377, 613] width 18 height 20
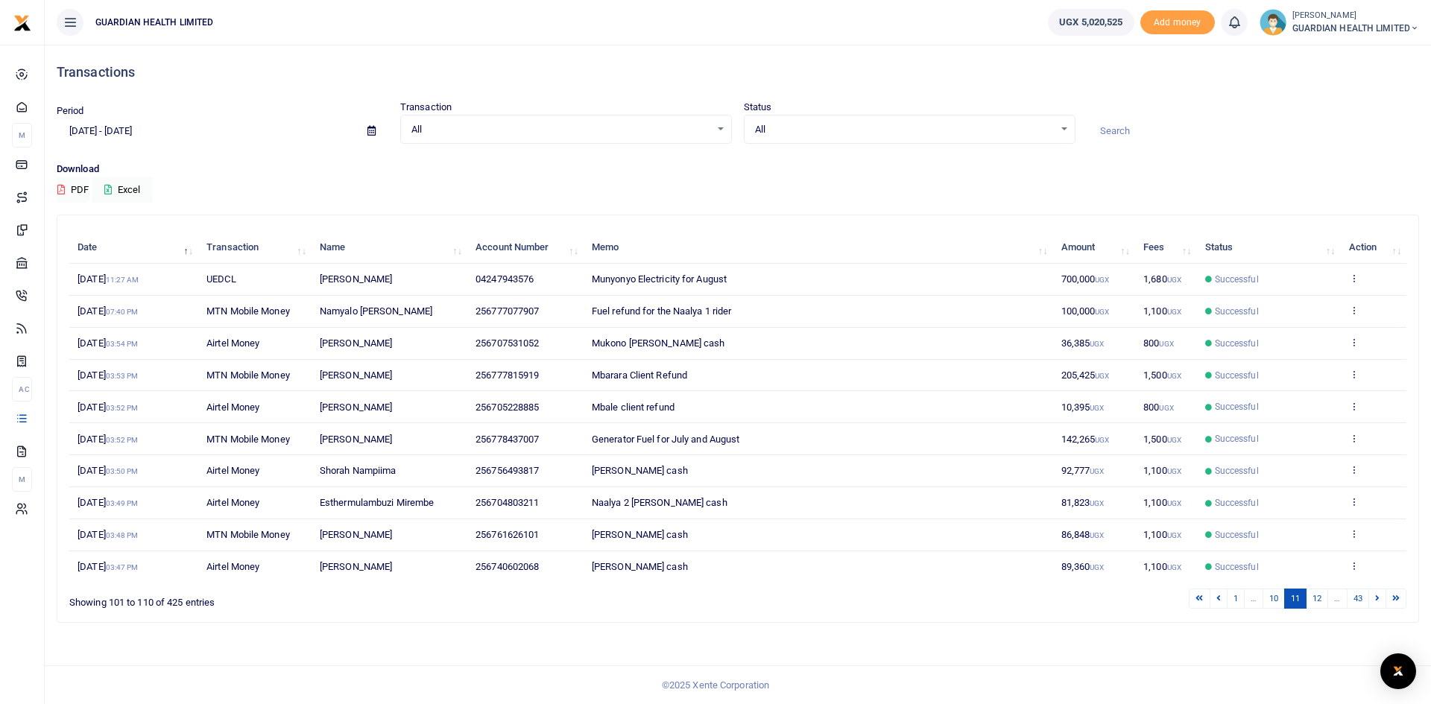
click at [1376, 604] on link at bounding box center [1377, 599] width 18 height 20
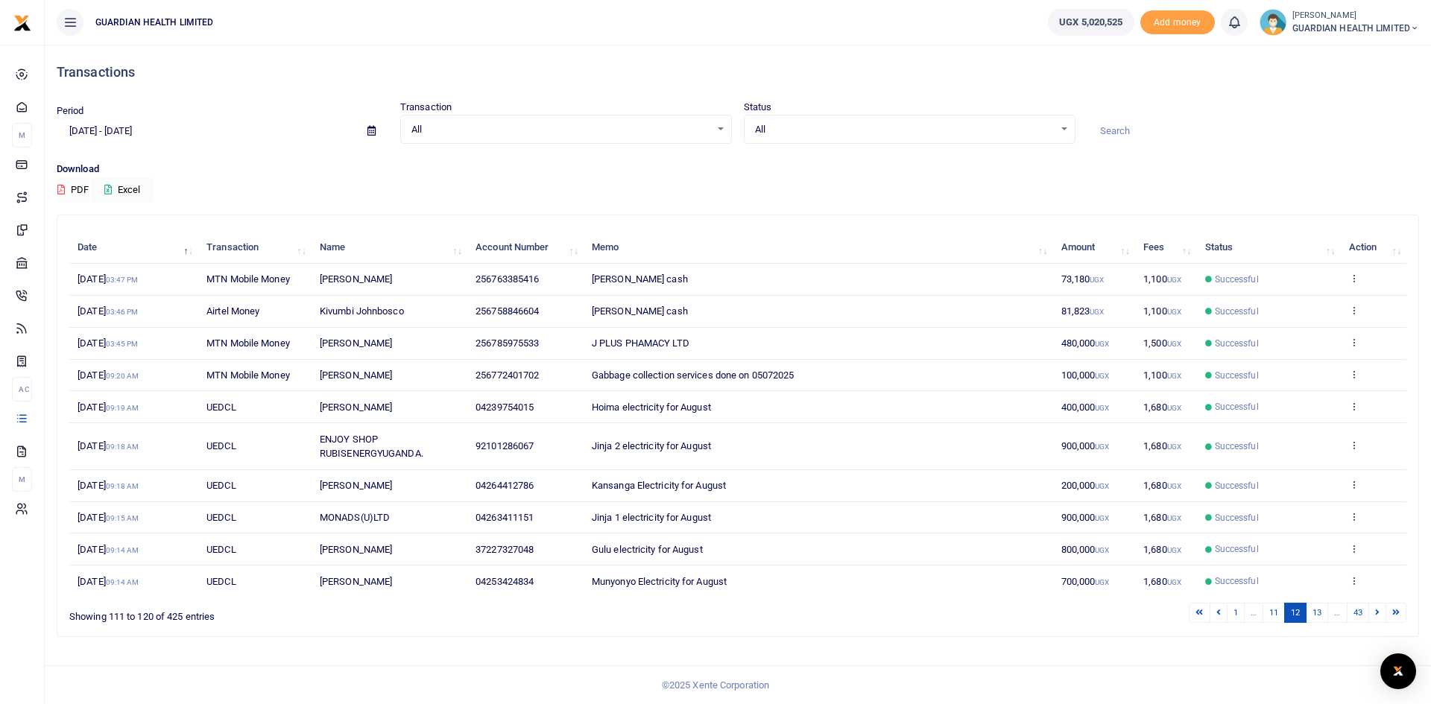
click at [1376, 604] on link at bounding box center [1377, 613] width 18 height 20
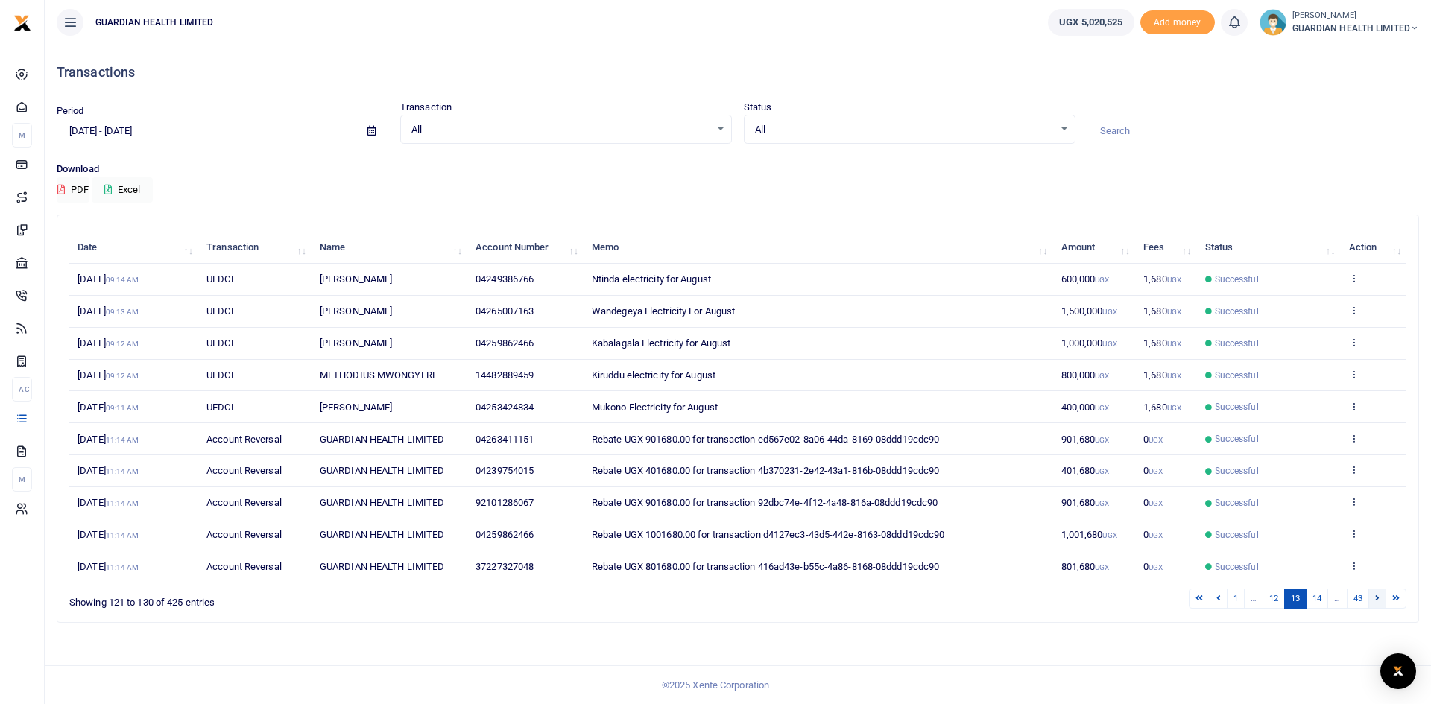
click at [1377, 598] on icon at bounding box center [1377, 598] width 4 height 8
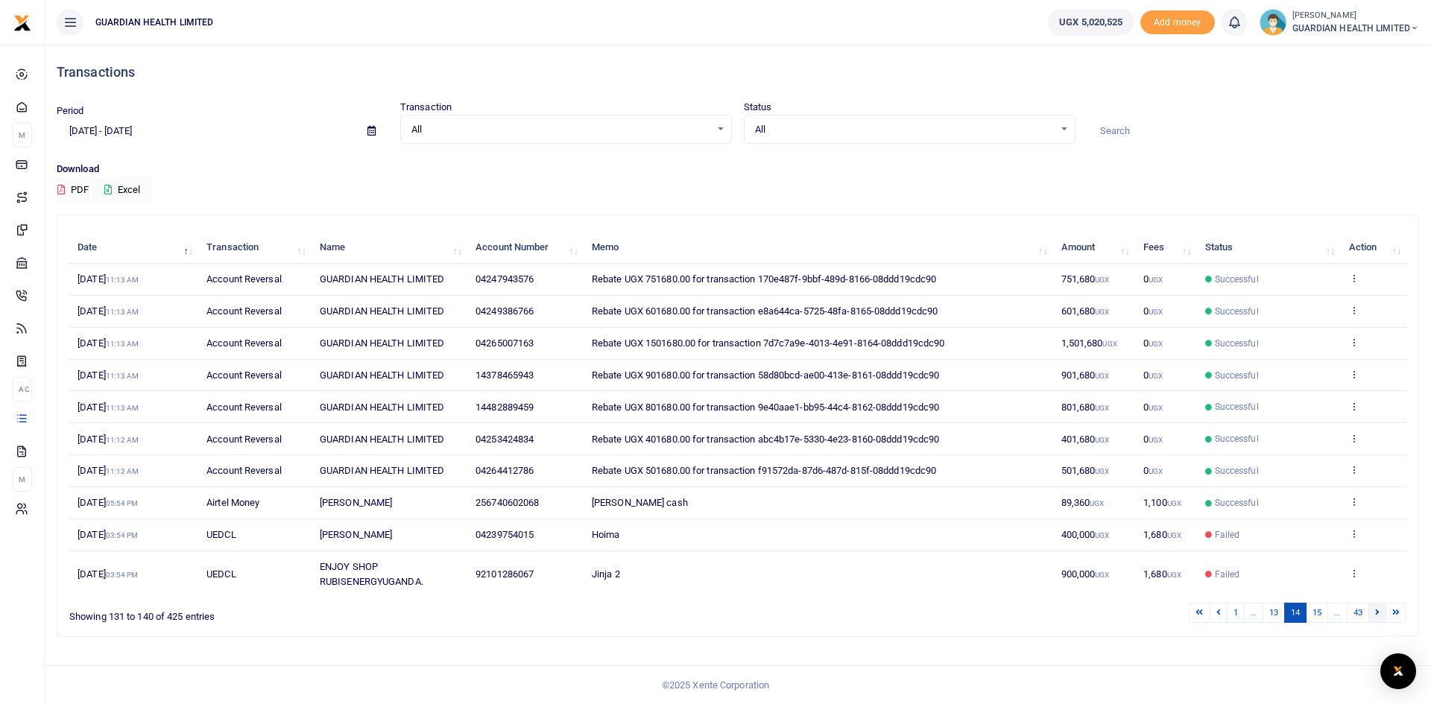
click at [1377, 605] on link at bounding box center [1377, 613] width 18 height 20
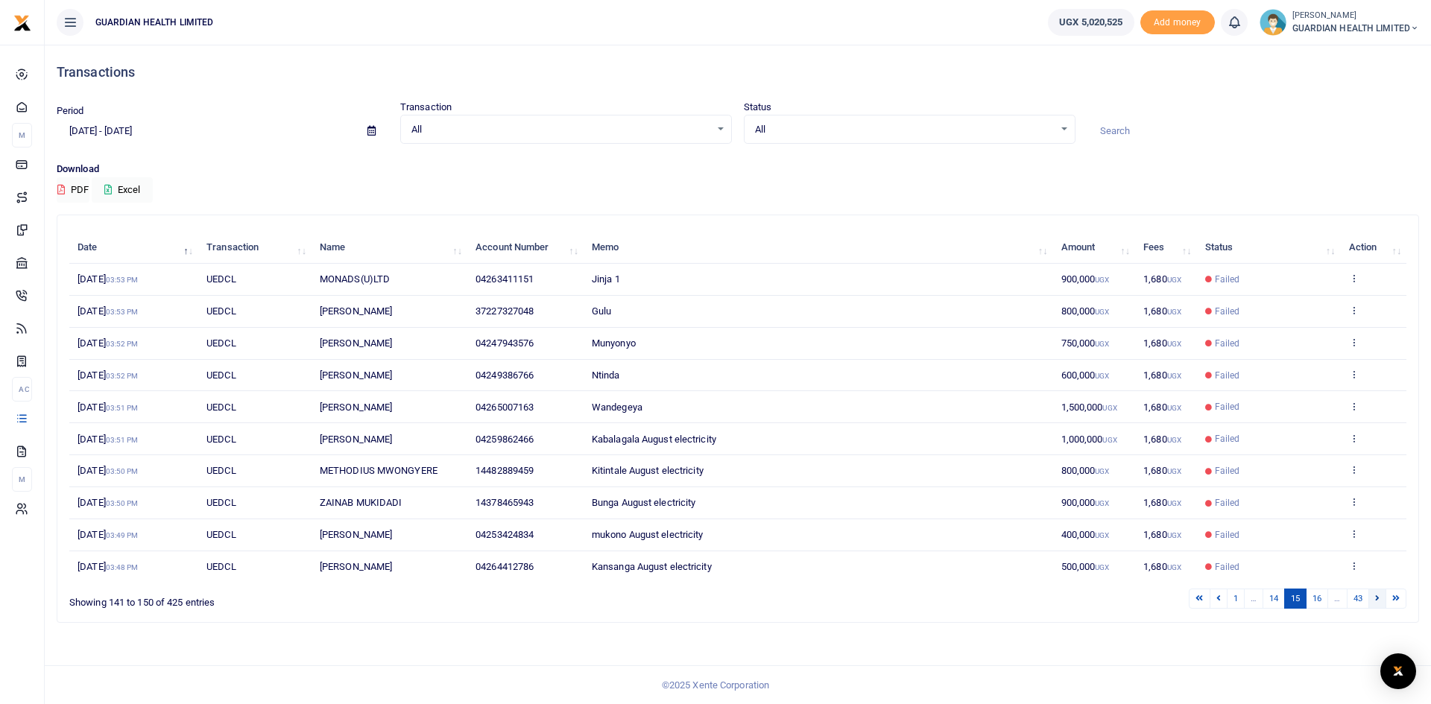
click at [1379, 603] on link at bounding box center [1377, 599] width 18 height 20
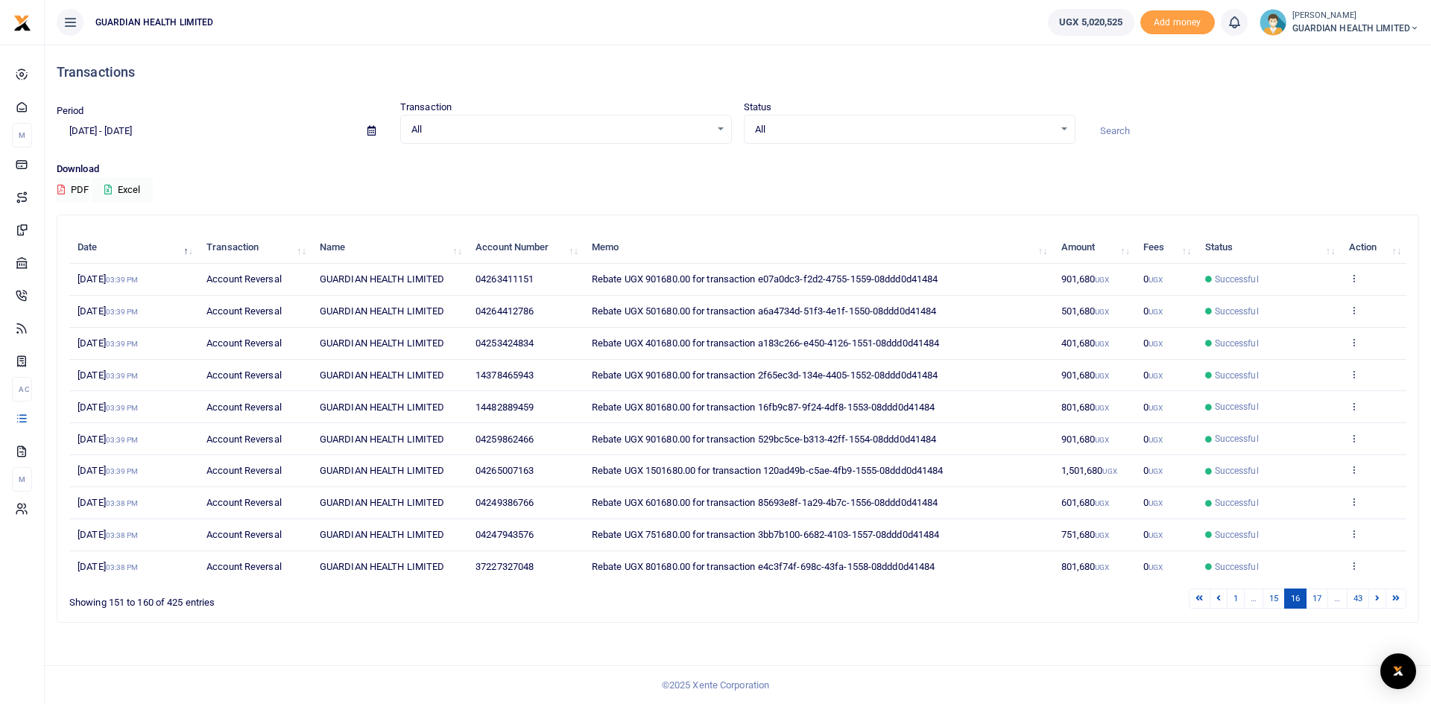
click at [1379, 603] on link at bounding box center [1377, 599] width 18 height 20
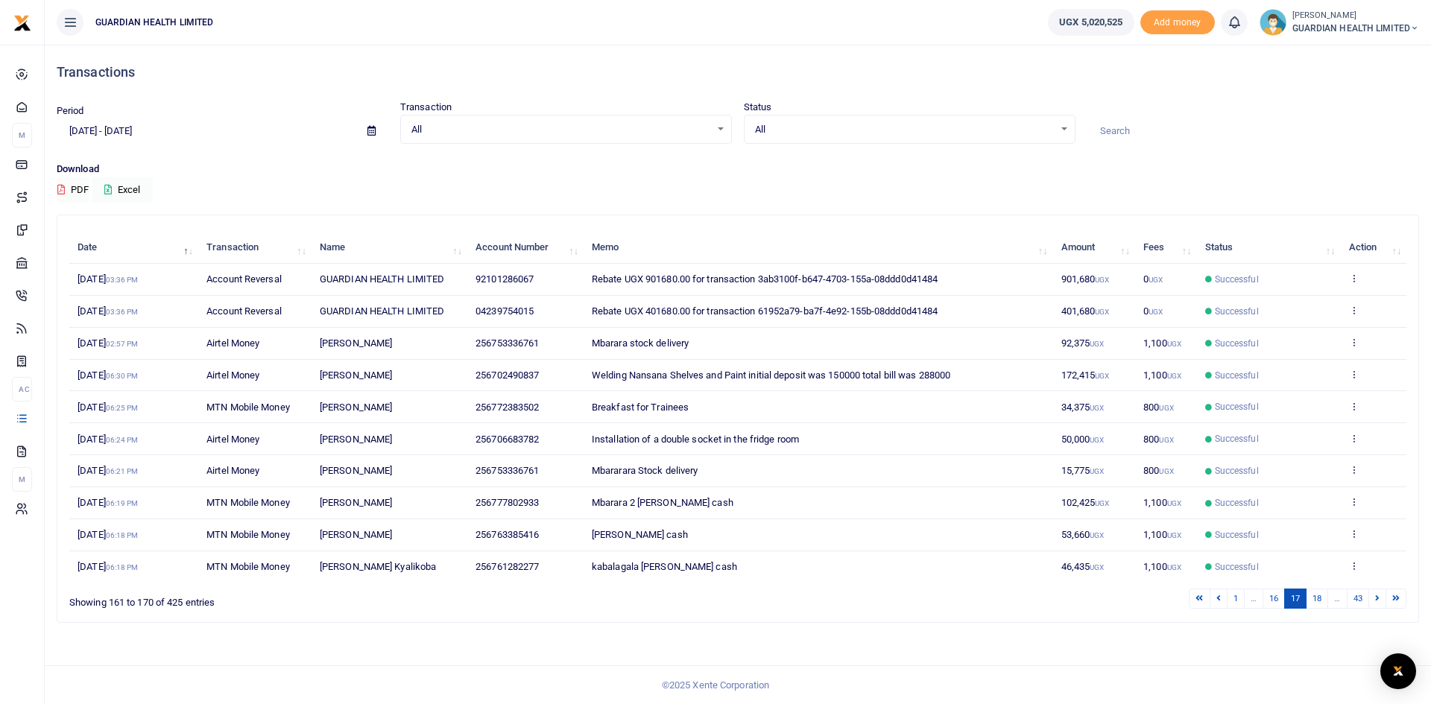
click at [1379, 603] on link at bounding box center [1377, 599] width 18 height 20
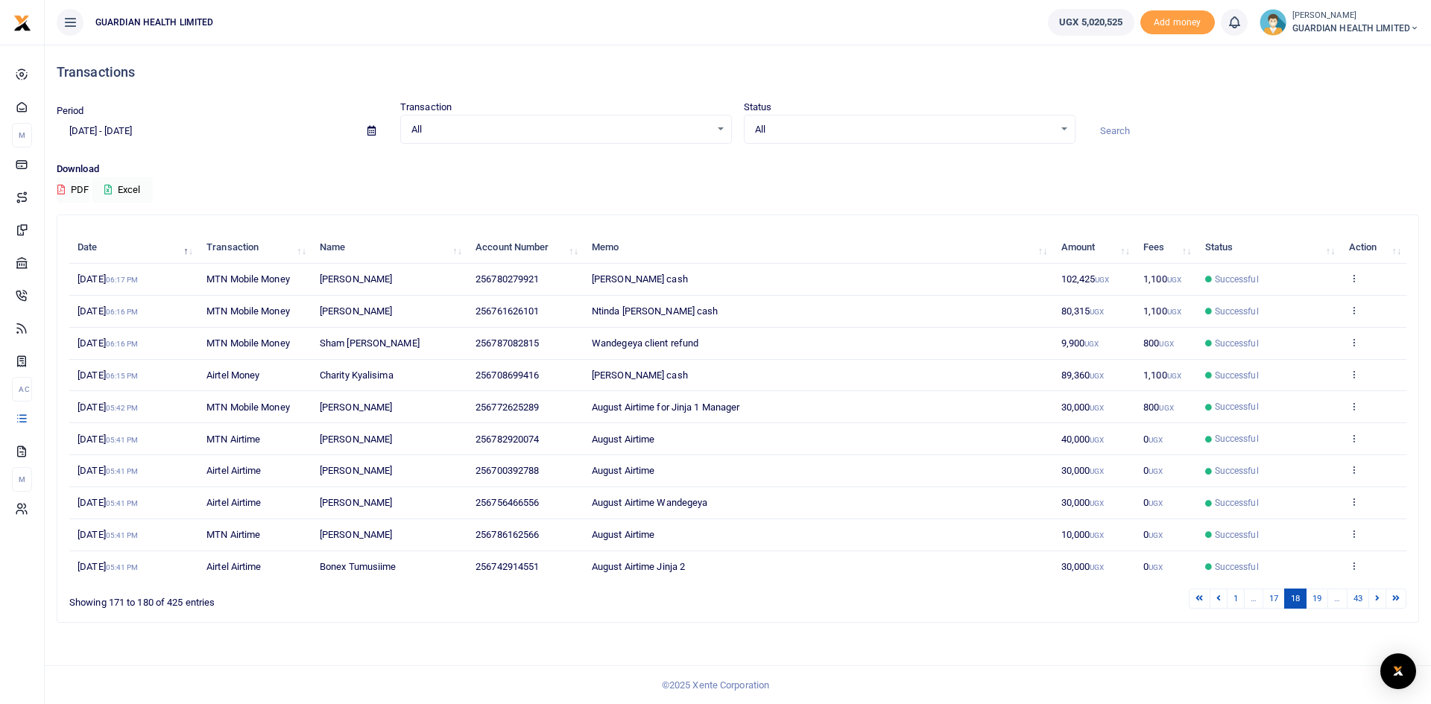
click at [1379, 603] on link at bounding box center [1377, 599] width 18 height 20
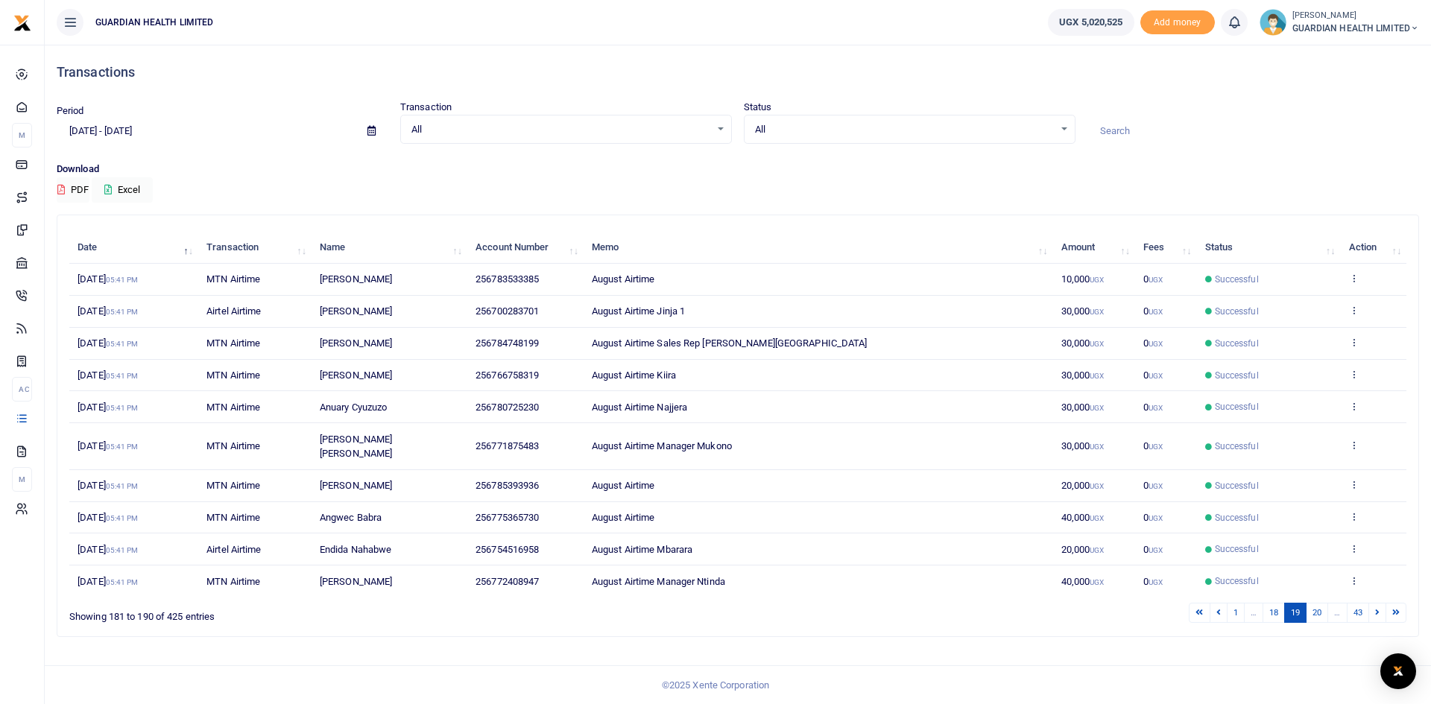
click at [1379, 603] on link at bounding box center [1377, 613] width 18 height 20
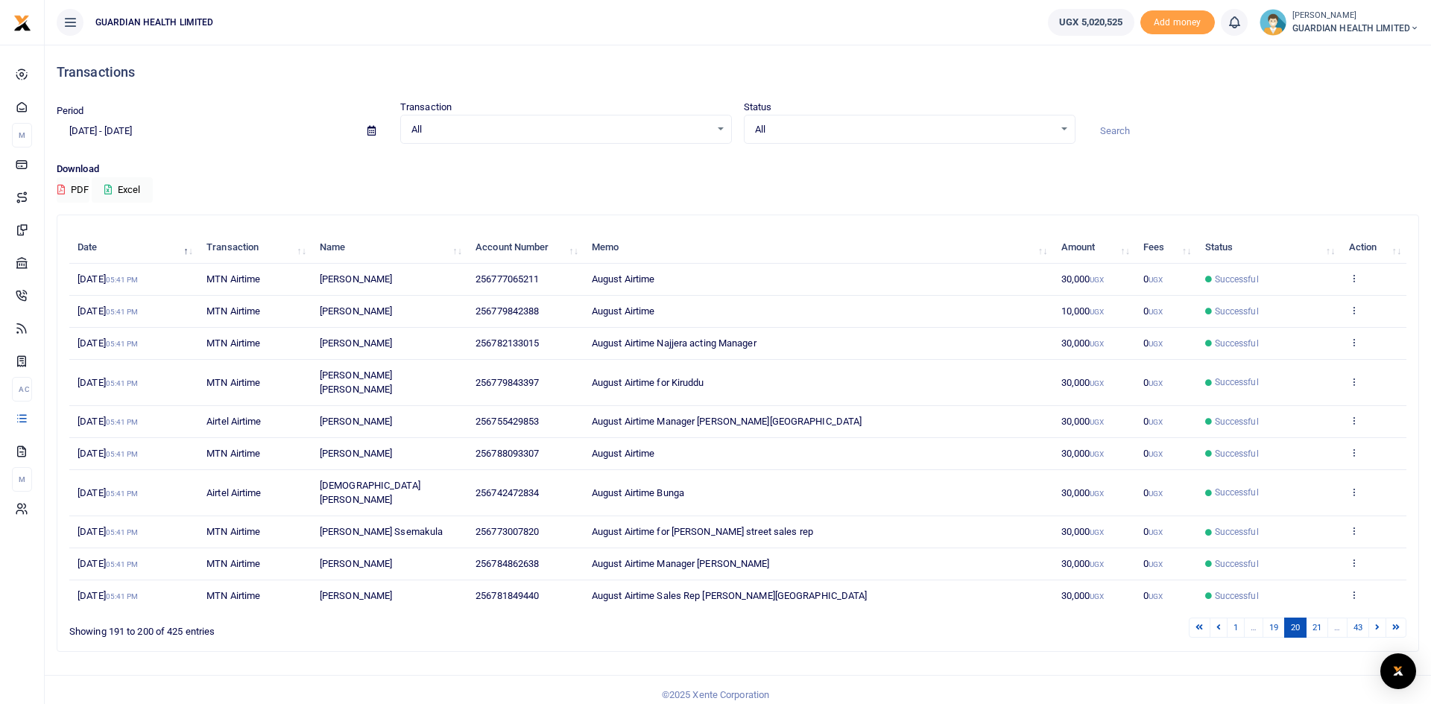
click at [1379, 618] on link at bounding box center [1377, 628] width 18 height 20
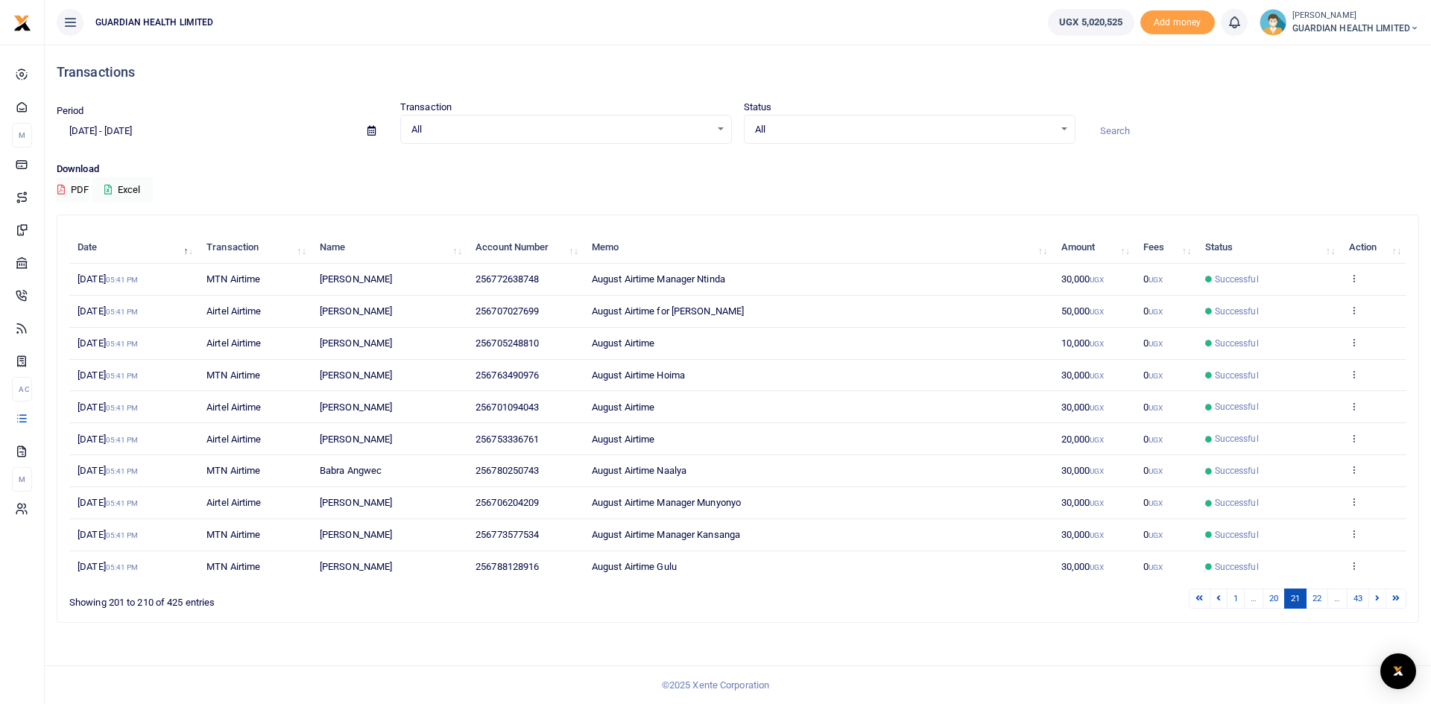
click at [1379, 603] on link at bounding box center [1377, 599] width 18 height 20
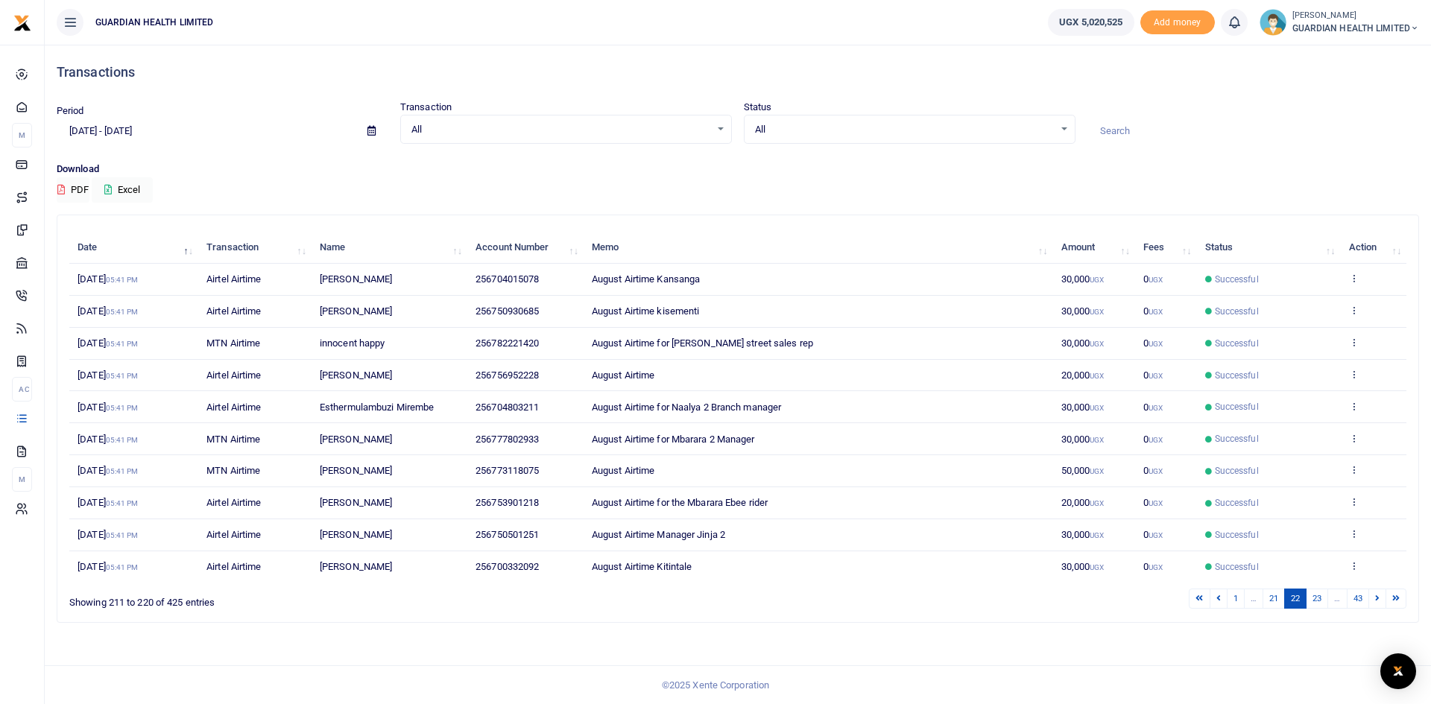
click at [1379, 603] on link at bounding box center [1377, 599] width 18 height 20
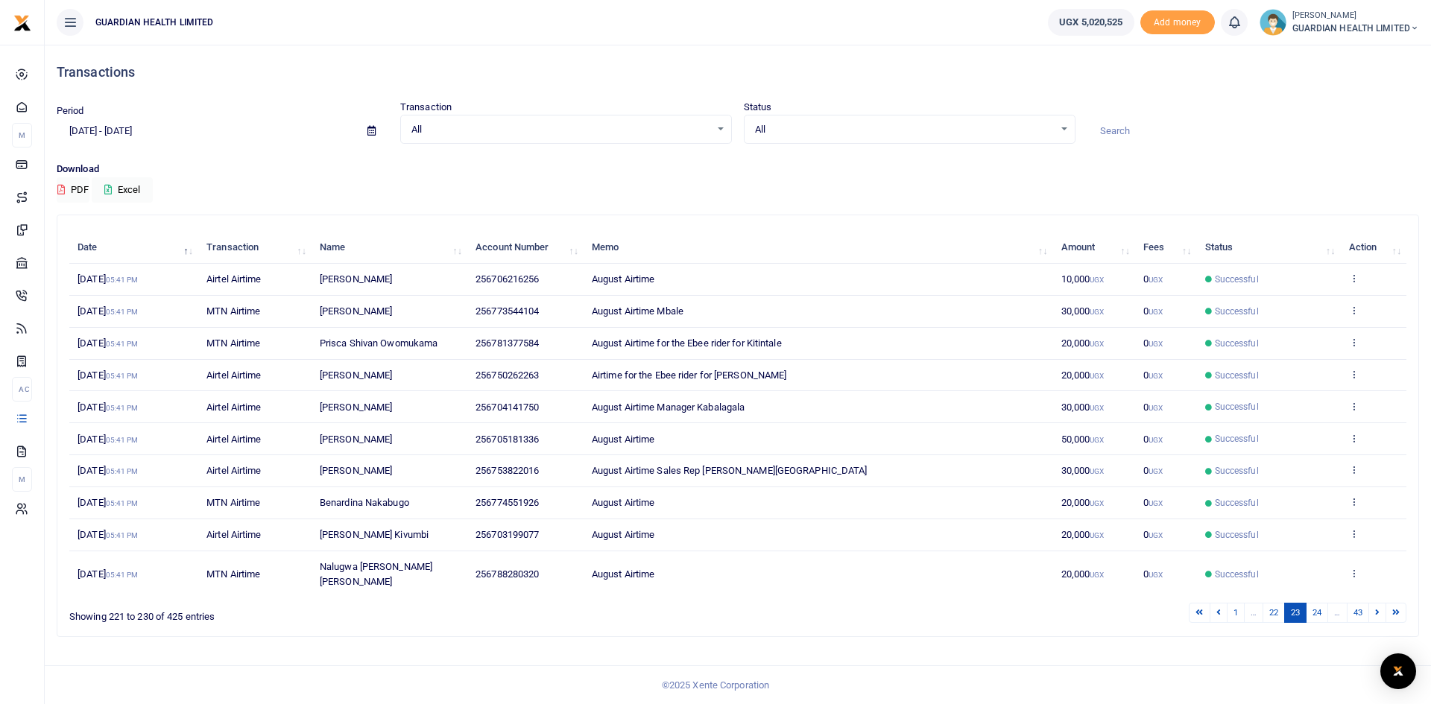
click at [1379, 603] on link at bounding box center [1377, 613] width 18 height 20
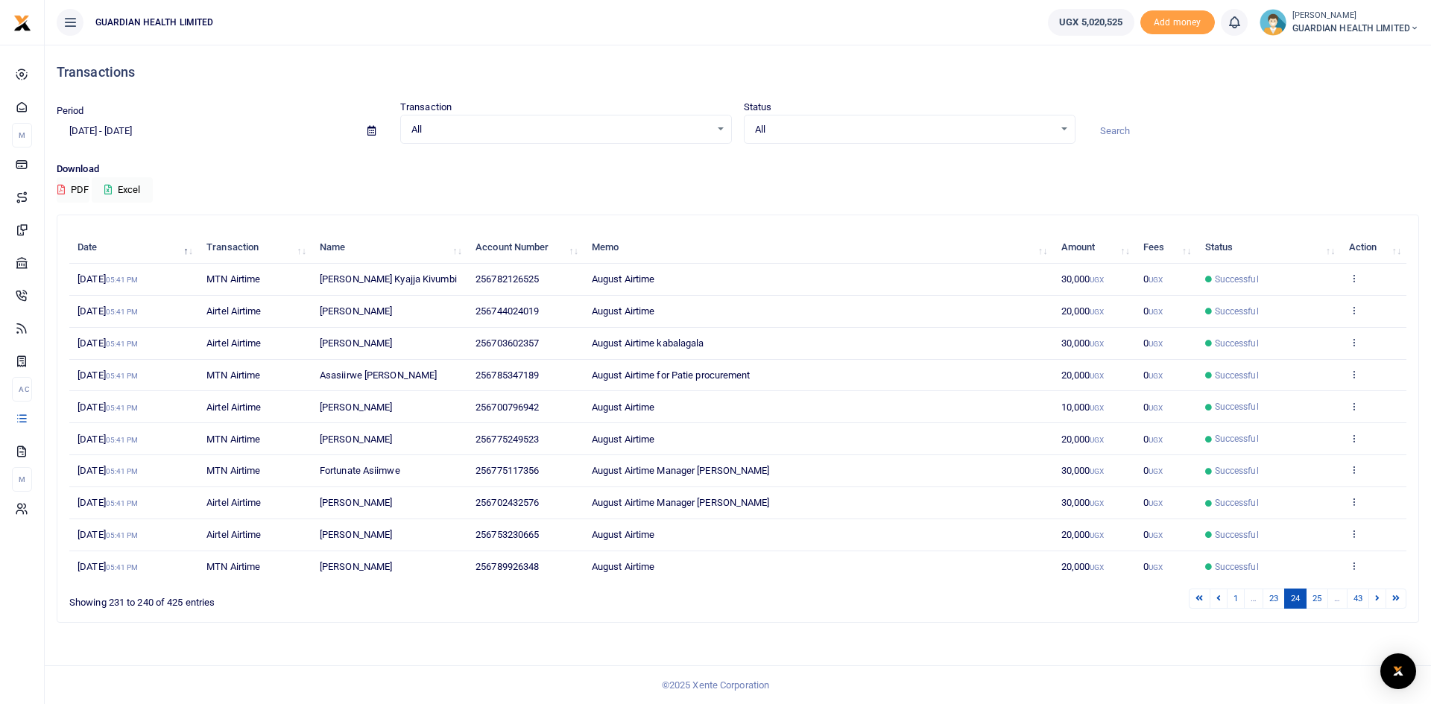
click at [1379, 603] on link at bounding box center [1377, 599] width 18 height 20
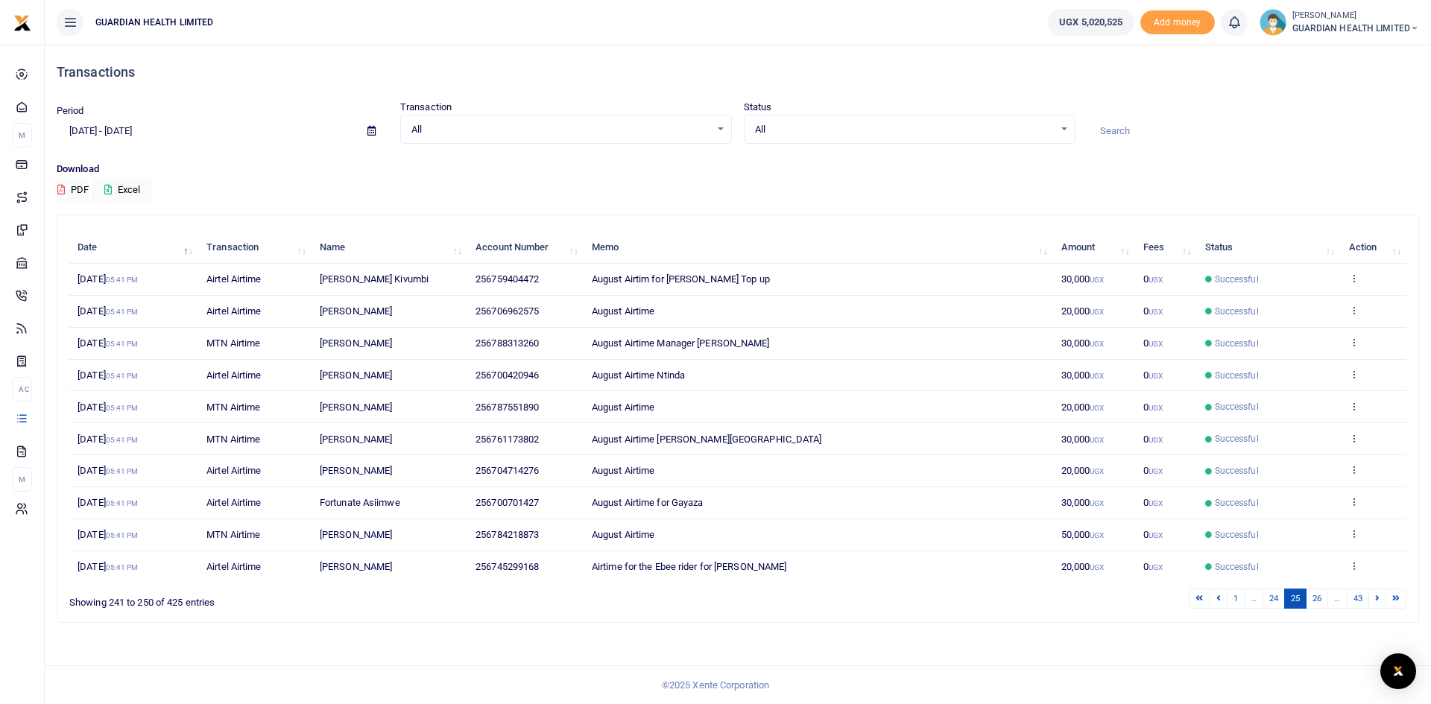
click at [1379, 603] on link at bounding box center [1377, 599] width 18 height 20
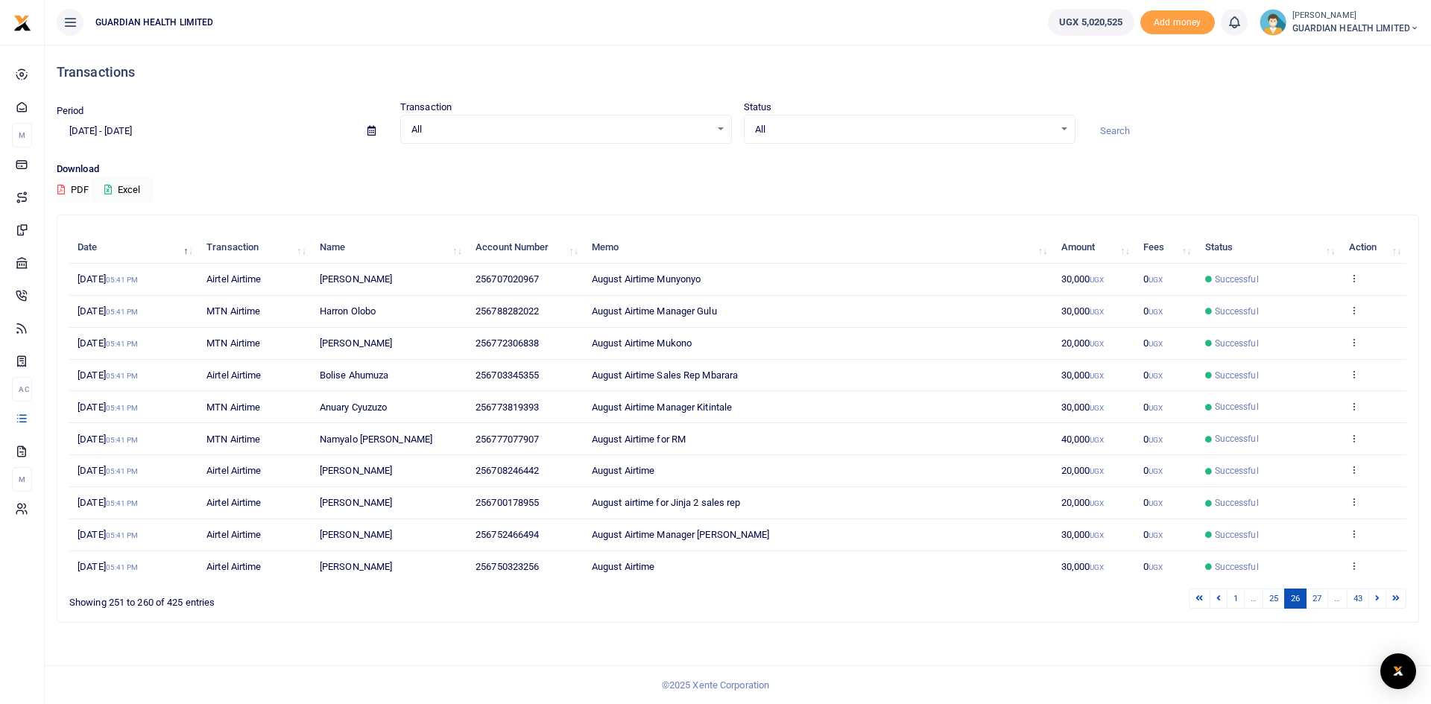
click at [1379, 603] on link at bounding box center [1377, 599] width 18 height 20
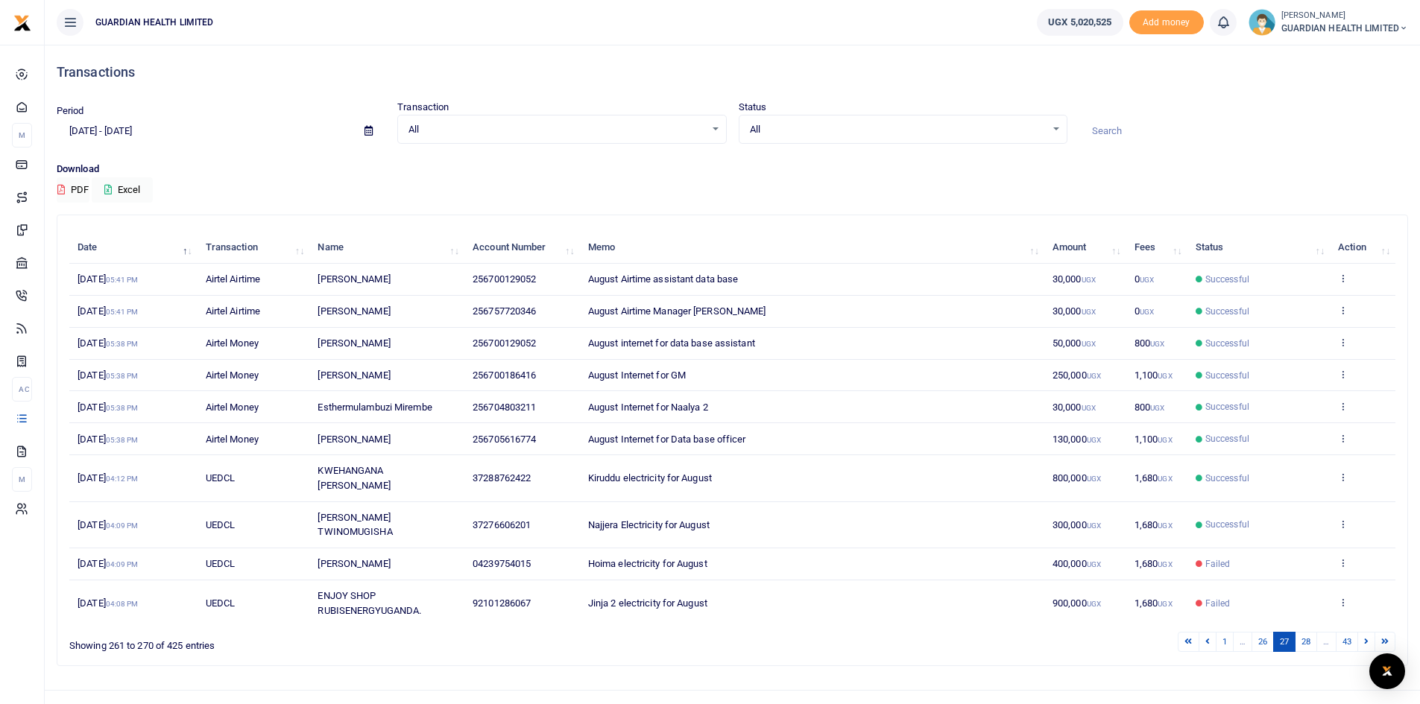
click at [1379, 603] on td "View details" at bounding box center [1363, 603] width 66 height 45
click at [1366, 637] on icon at bounding box center [1366, 641] width 4 height 8
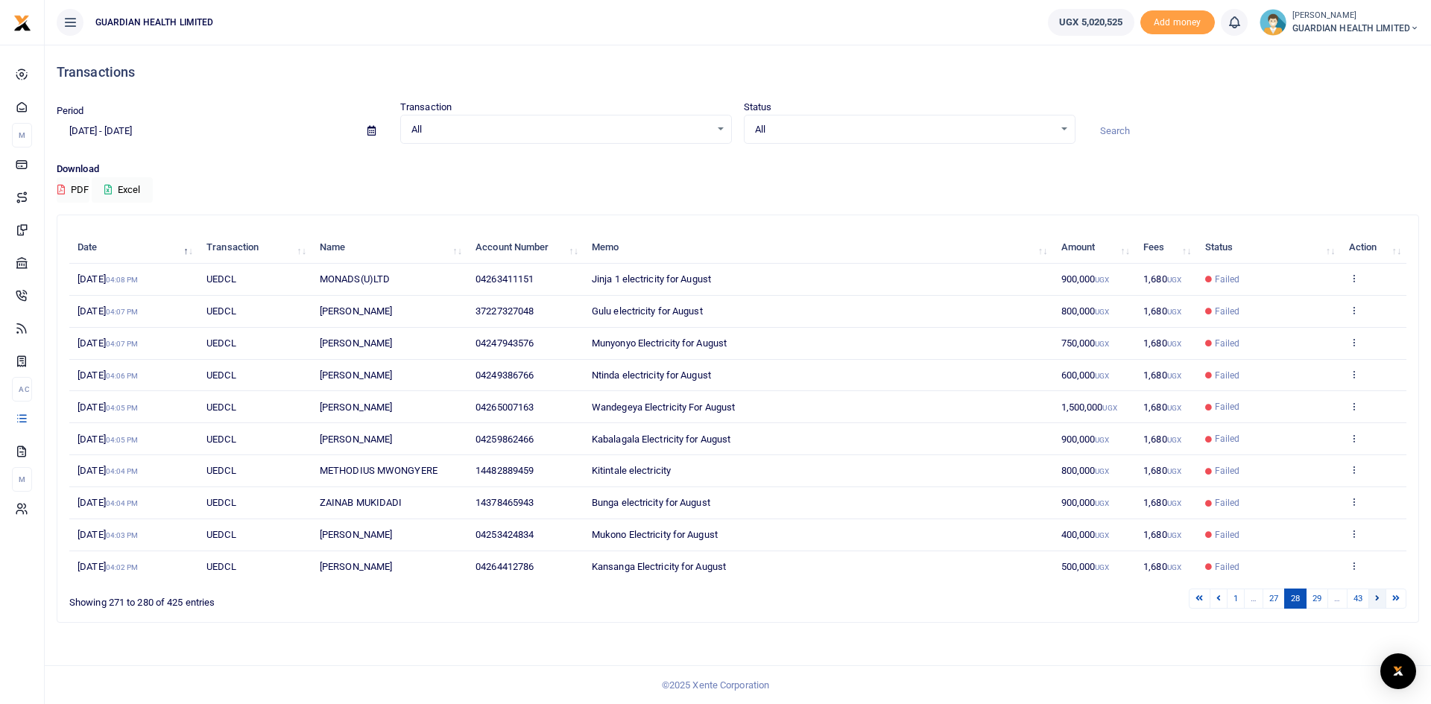
click at [1373, 604] on link at bounding box center [1377, 599] width 18 height 20
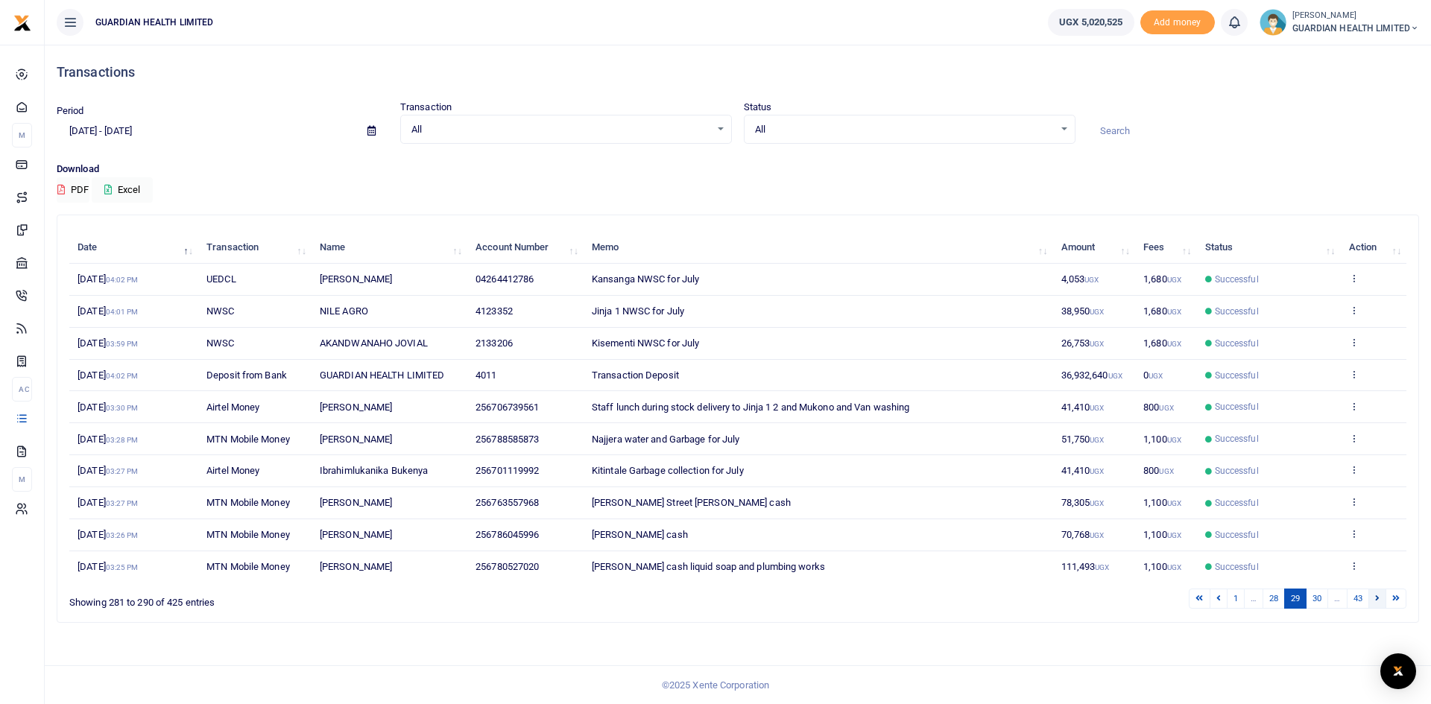
click at [1374, 600] on link at bounding box center [1377, 599] width 18 height 20
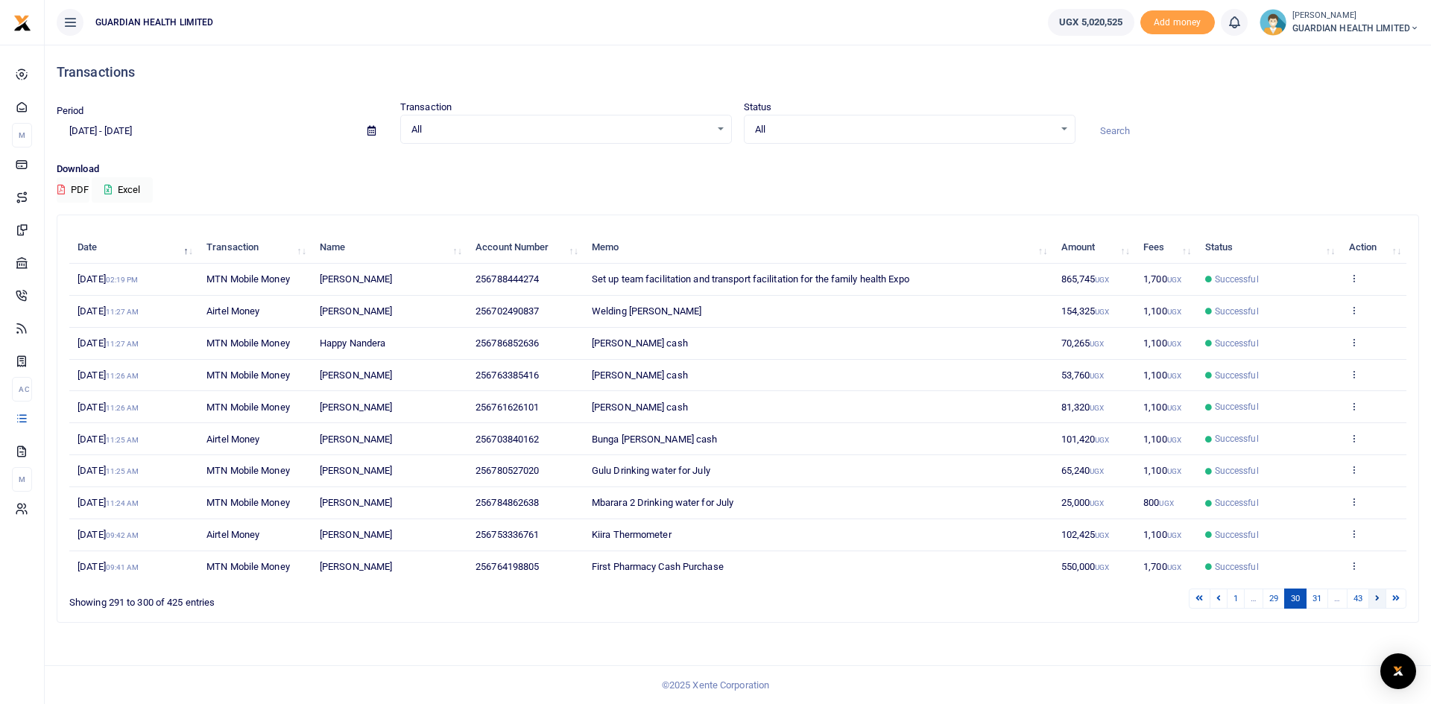
click at [1376, 601] on icon at bounding box center [1377, 598] width 4 height 8
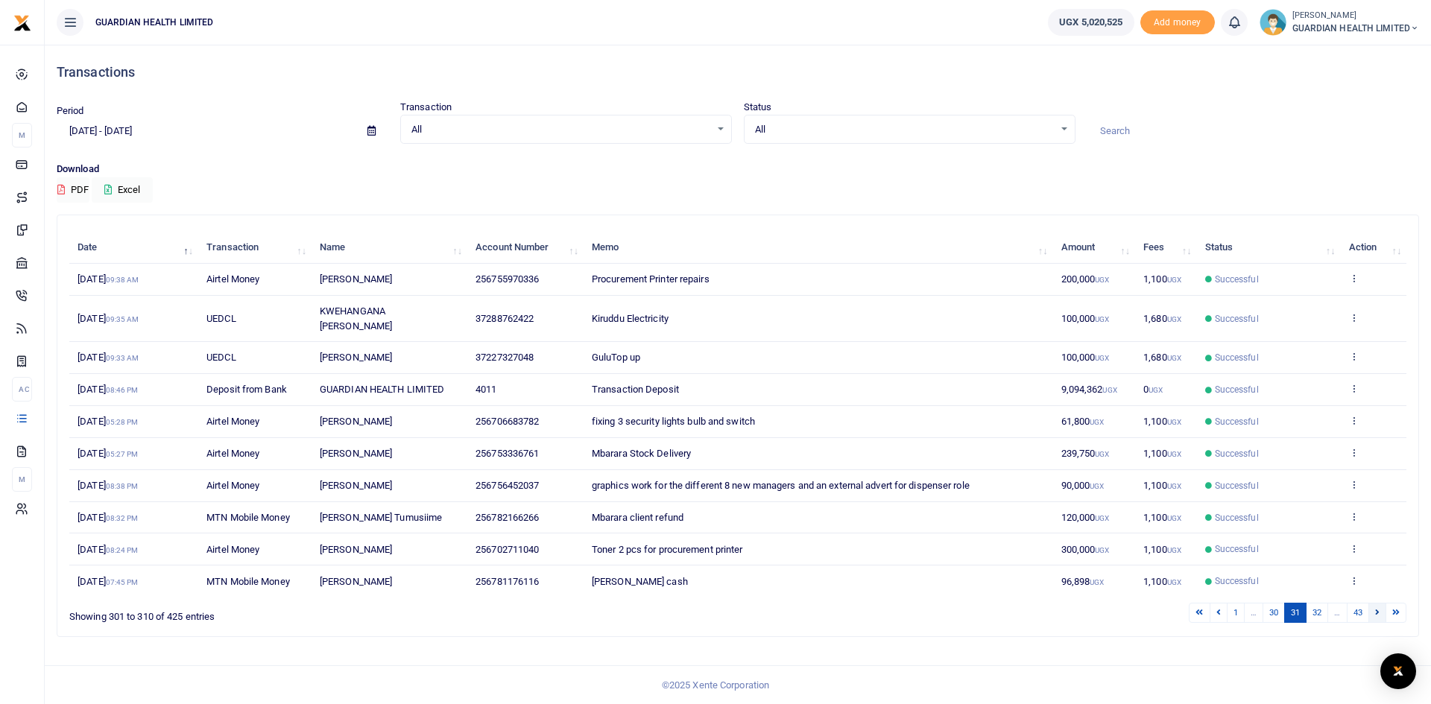
click at [1376, 610] on icon at bounding box center [1377, 612] width 4 height 8
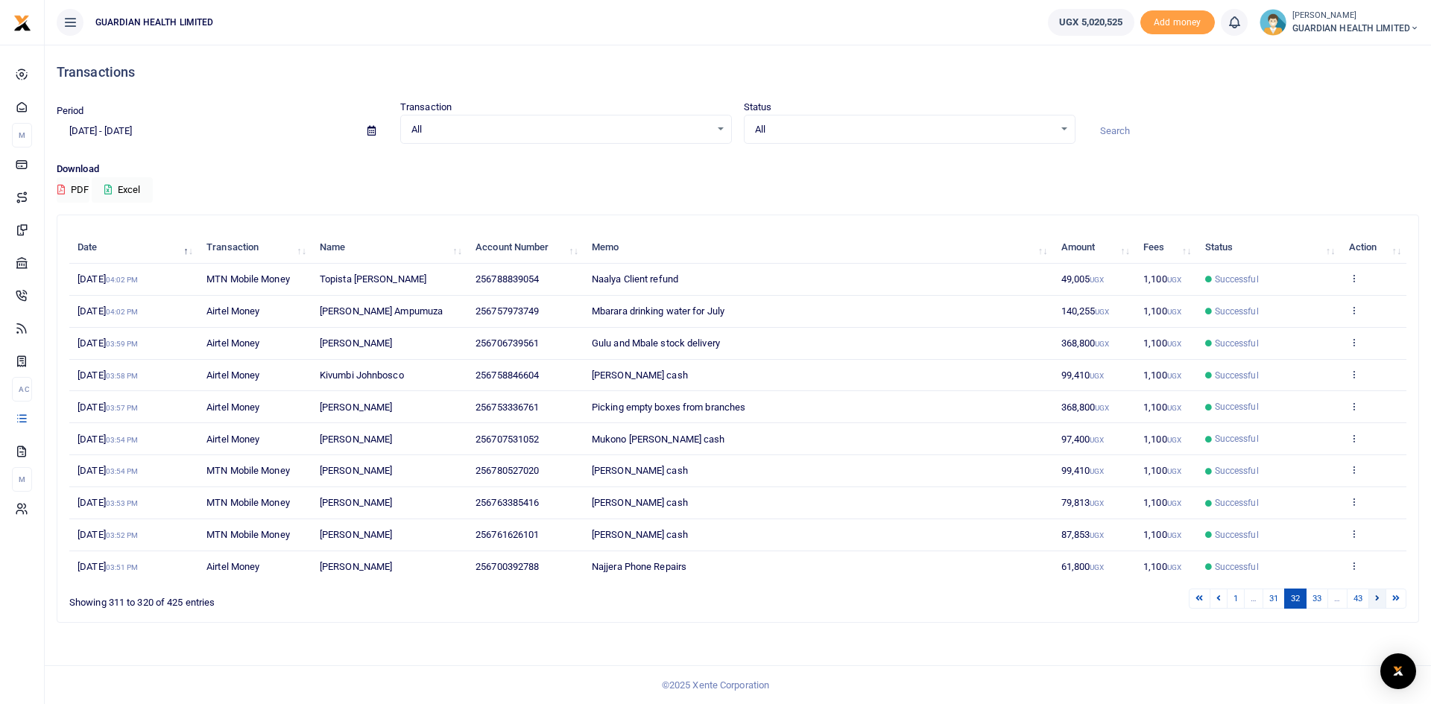
click at [1378, 596] on icon at bounding box center [1377, 598] width 4 height 8
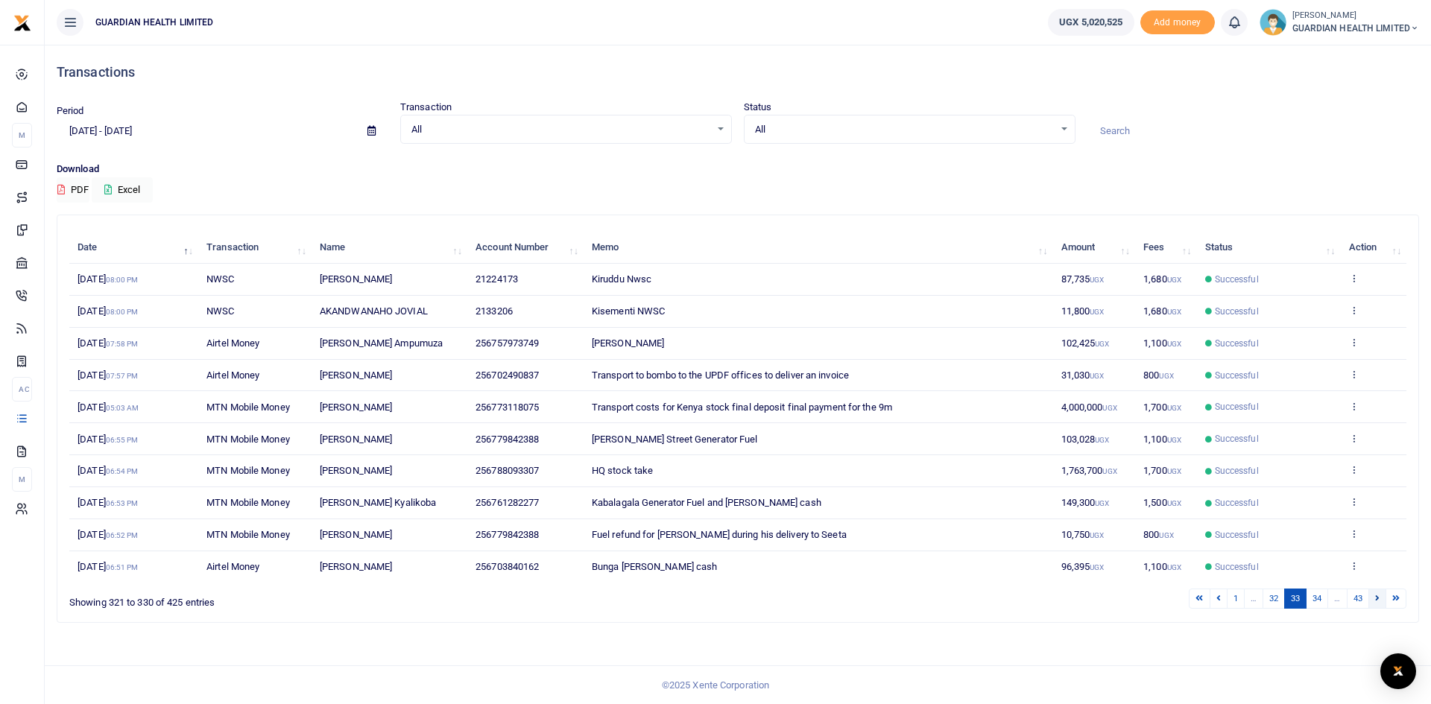
click at [1377, 601] on icon at bounding box center [1377, 598] width 4 height 8
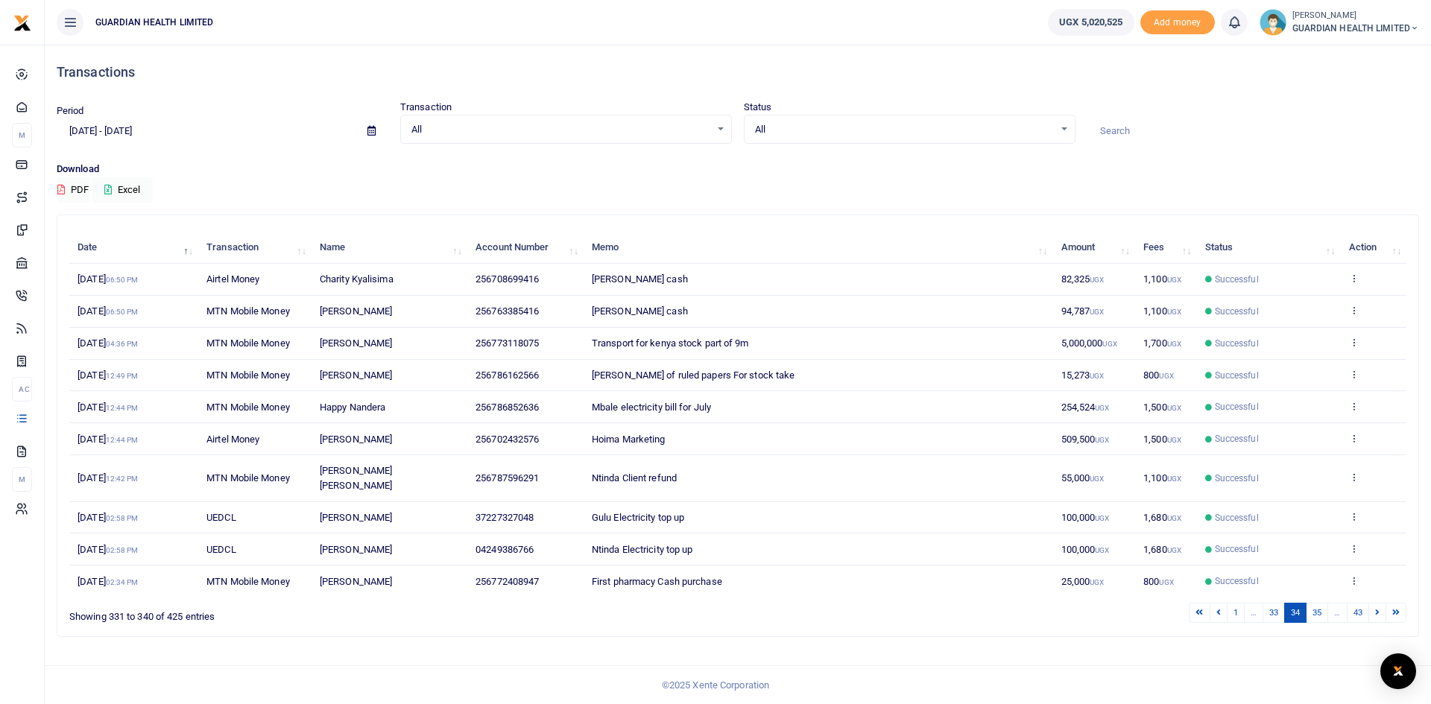
click at [1377, 608] on icon at bounding box center [1377, 612] width 4 height 8
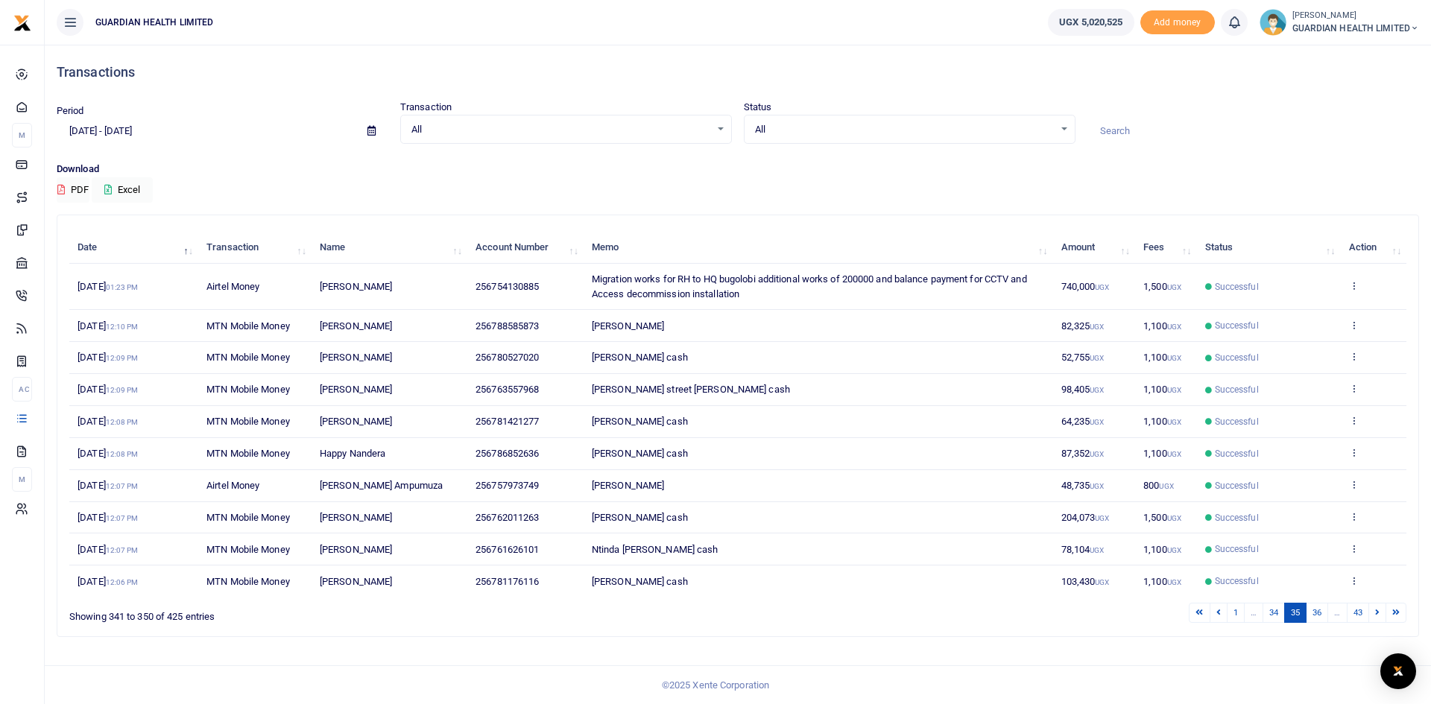
click at [1377, 601] on div "1 … 34 35 36 … 43" at bounding box center [1017, 612] width 780 height 23
click at [1381, 612] on link at bounding box center [1377, 613] width 18 height 20
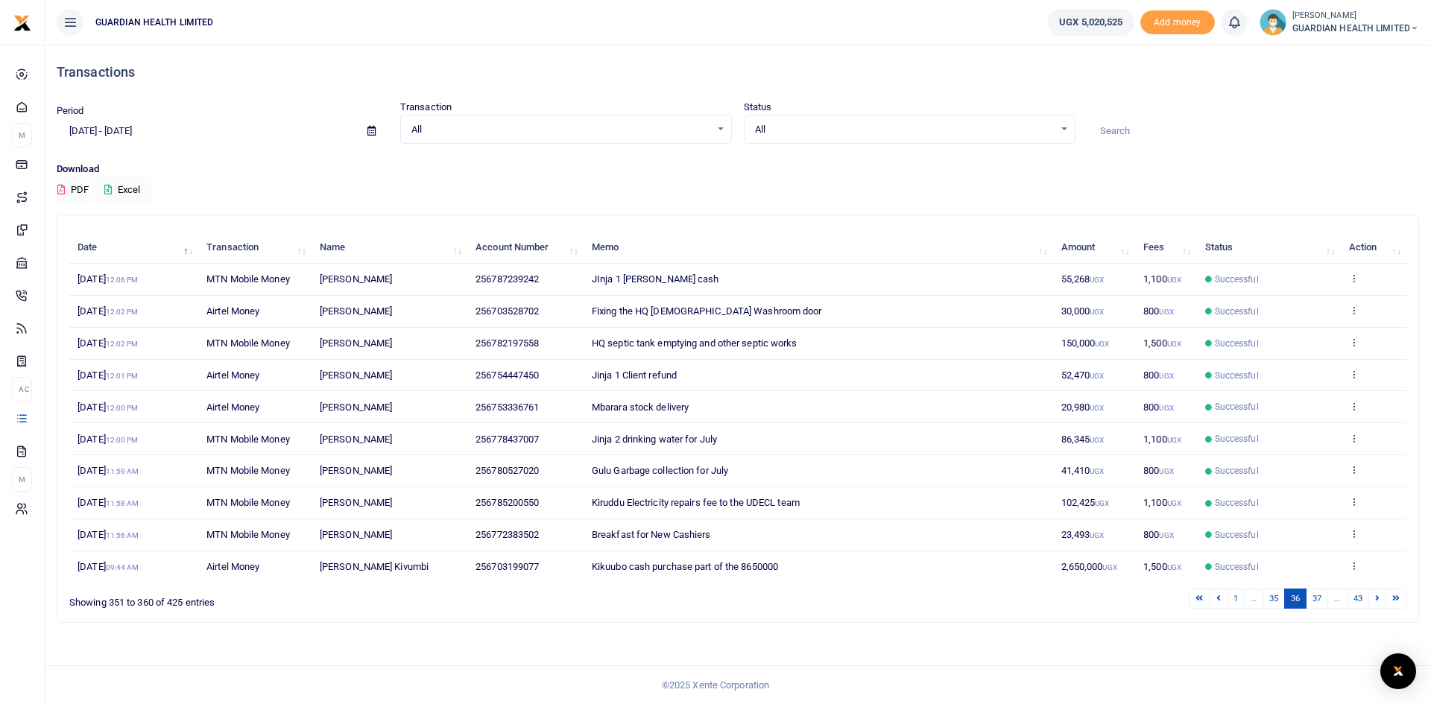
click at [1381, 612] on div "Search: Date Transaction Name Account Number Memo Amount Fees Status Action [DA…" at bounding box center [737, 418] width 1361 height 407
click at [1379, 602] on link at bounding box center [1377, 599] width 18 height 20
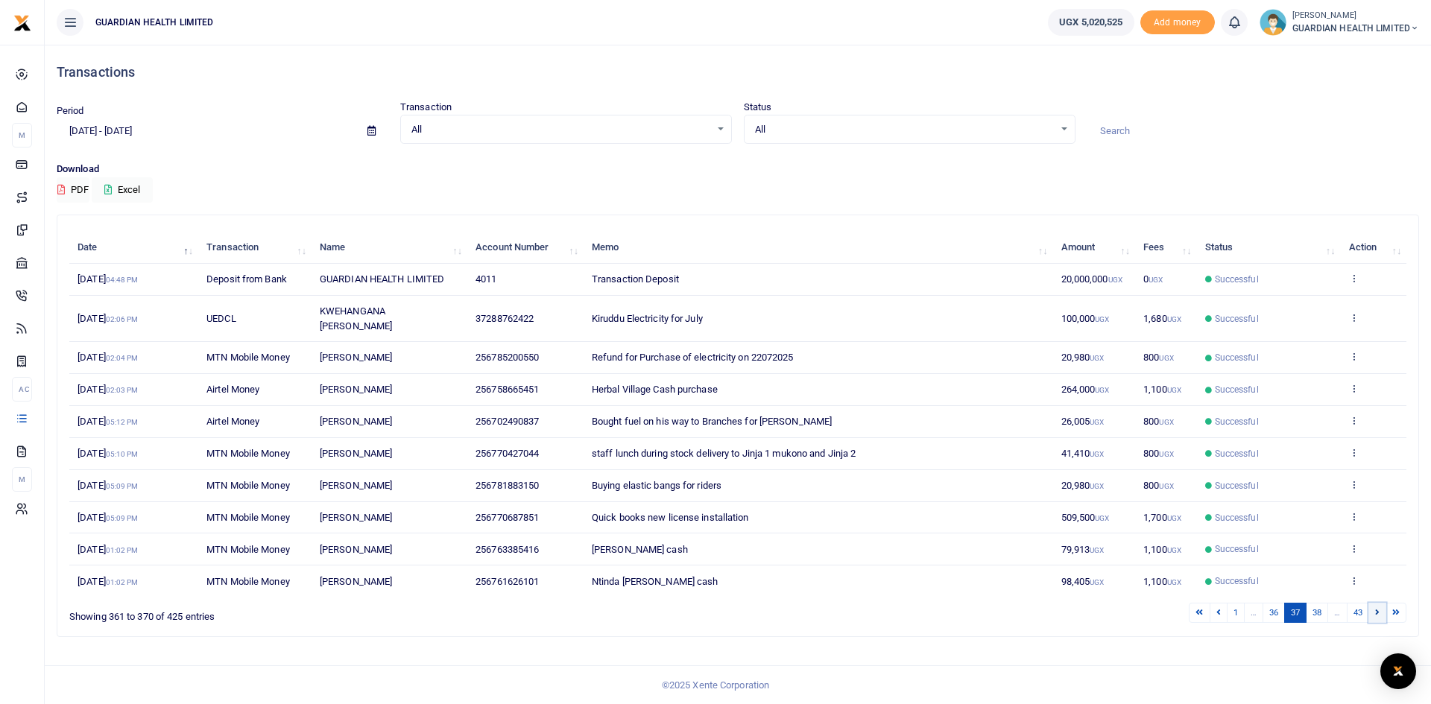
click at [1373, 611] on link at bounding box center [1377, 613] width 18 height 20
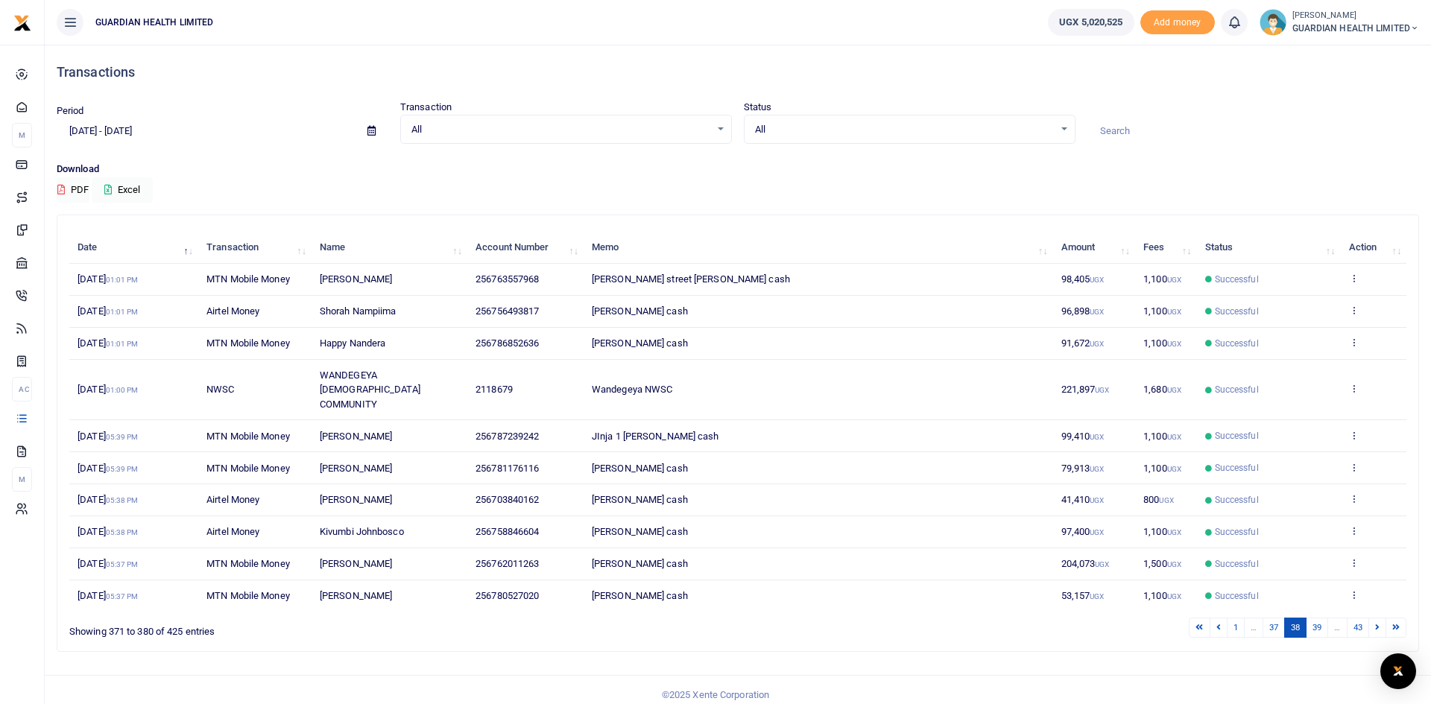
click at [1373, 618] on link at bounding box center [1377, 628] width 18 height 20
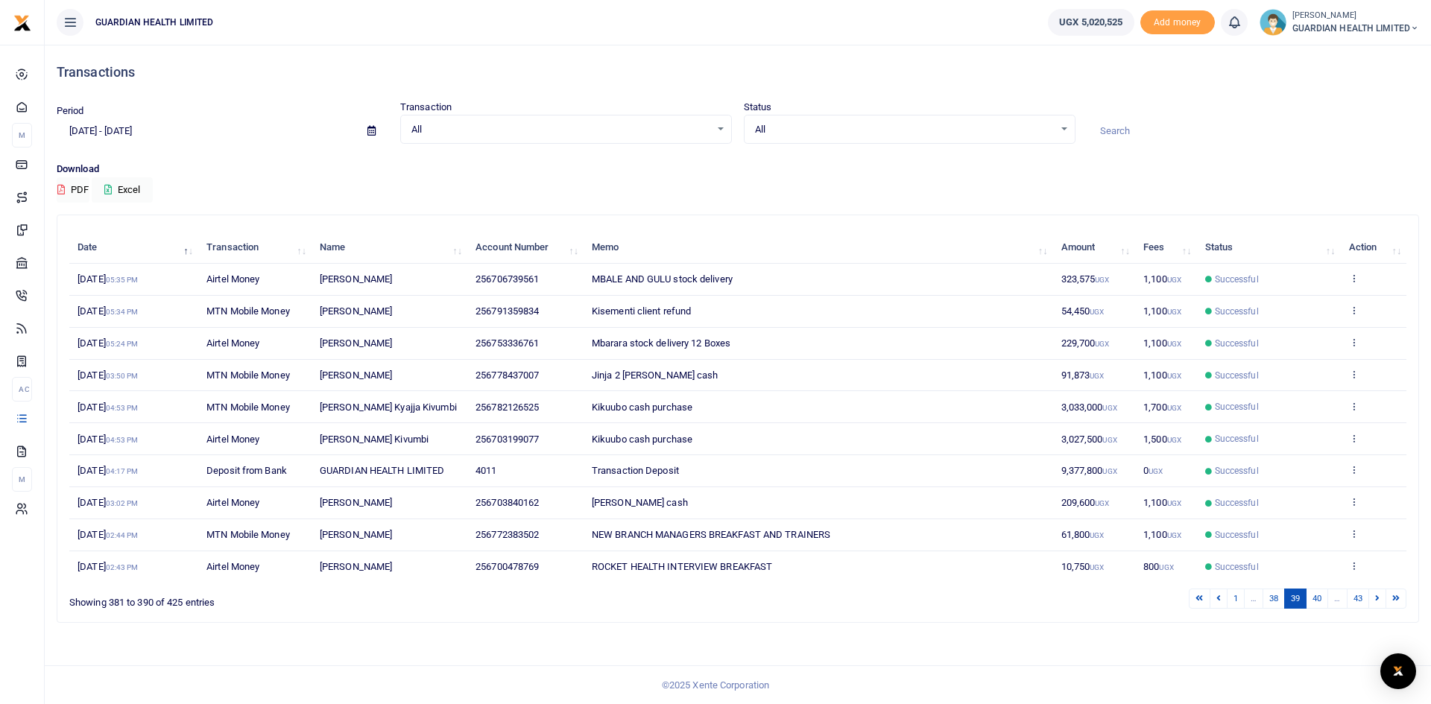
click at [1373, 611] on div "Search: Date Transaction Name Account Number Memo Amount Fees Status Action [DA…" at bounding box center [737, 418] width 1361 height 407
click at [1373, 601] on link at bounding box center [1377, 599] width 18 height 20
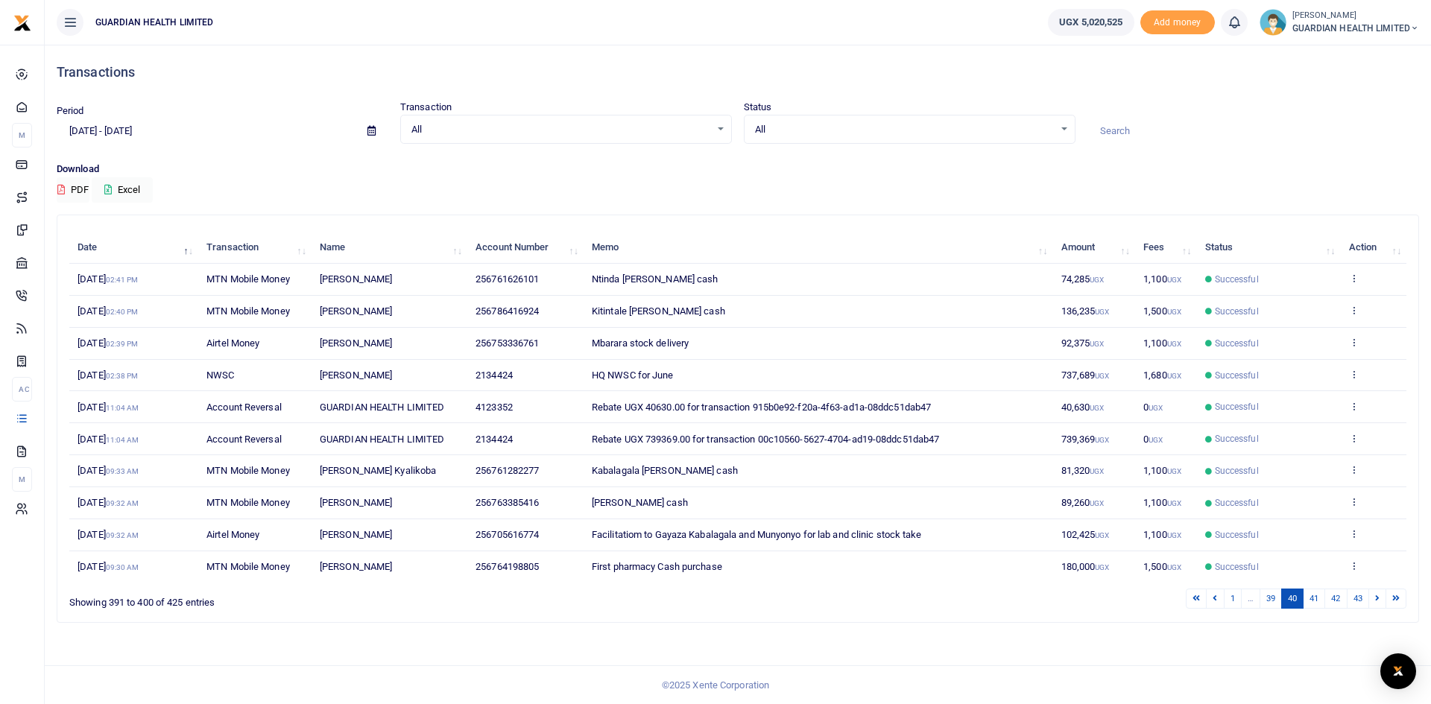
click at [1373, 601] on link at bounding box center [1377, 599] width 18 height 20
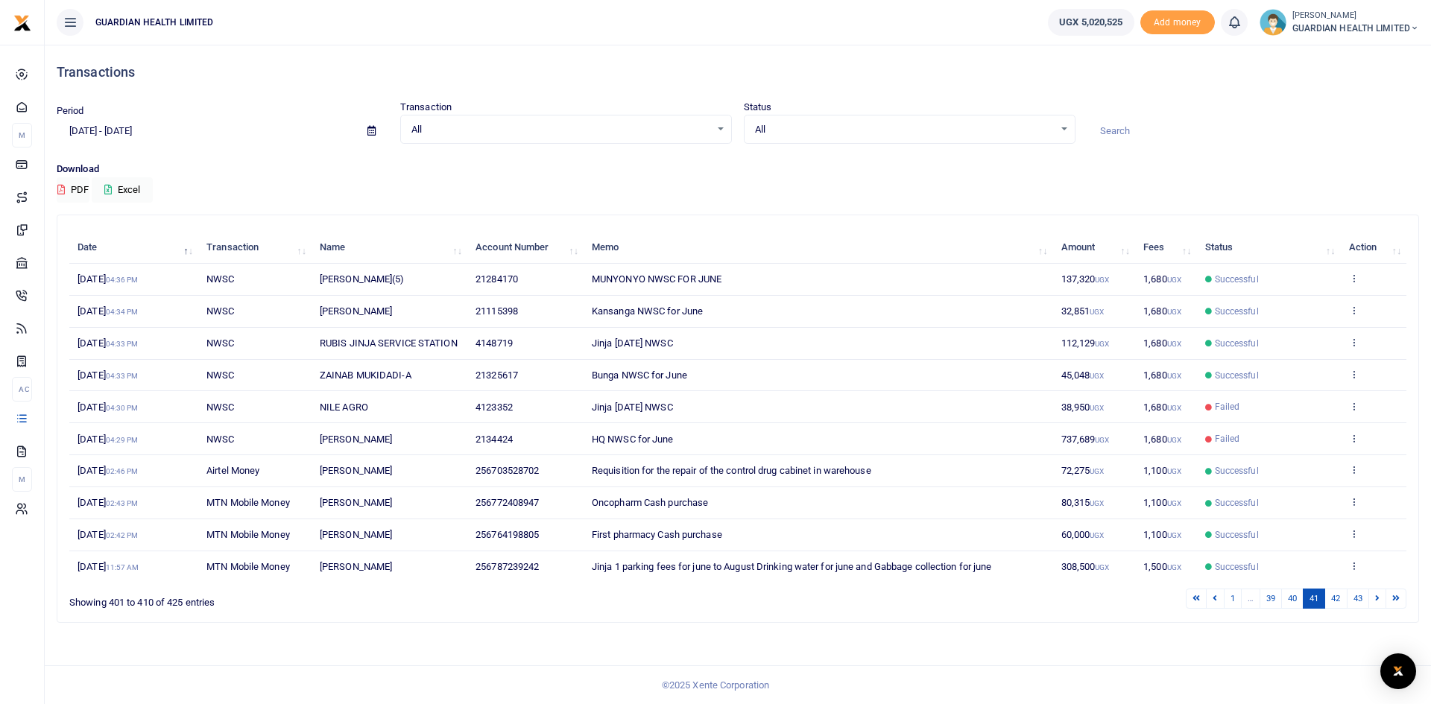
click at [1373, 601] on link at bounding box center [1377, 599] width 18 height 20
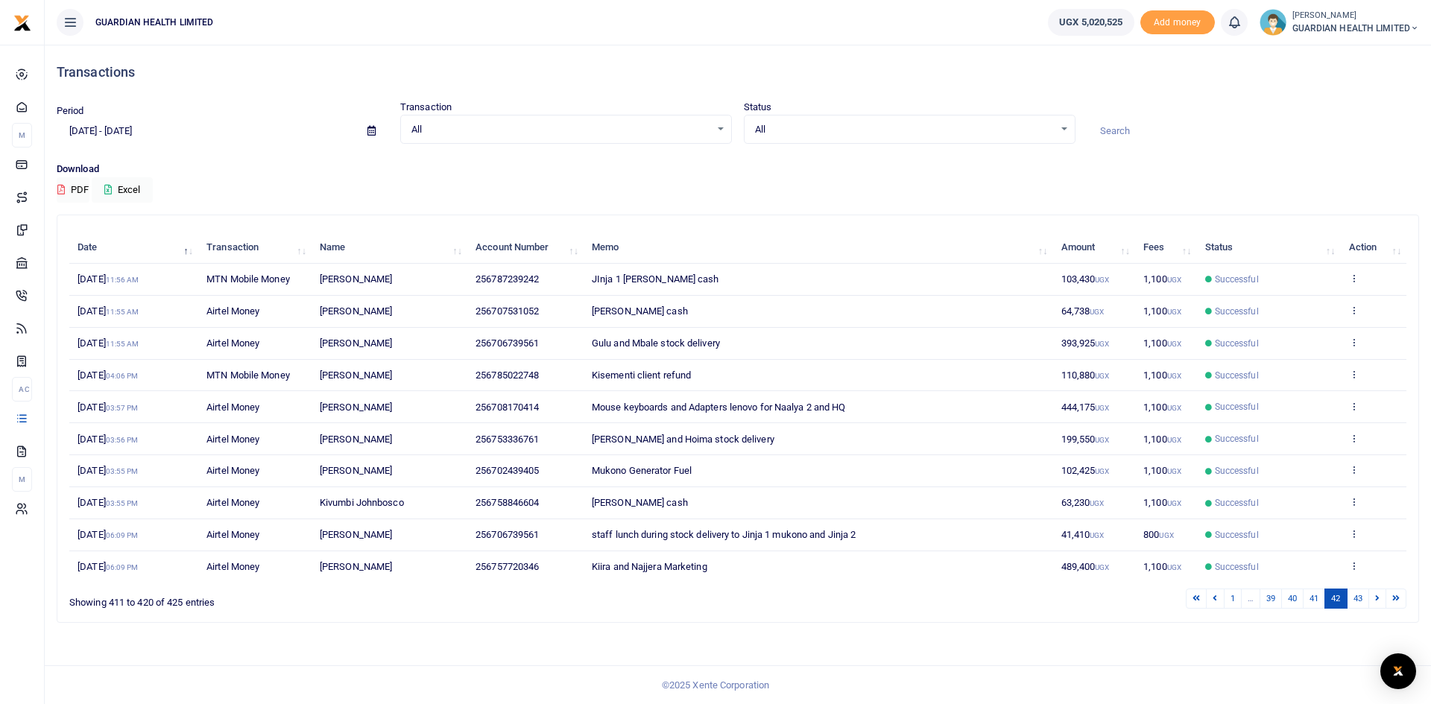
click at [1373, 601] on link at bounding box center [1377, 599] width 18 height 20
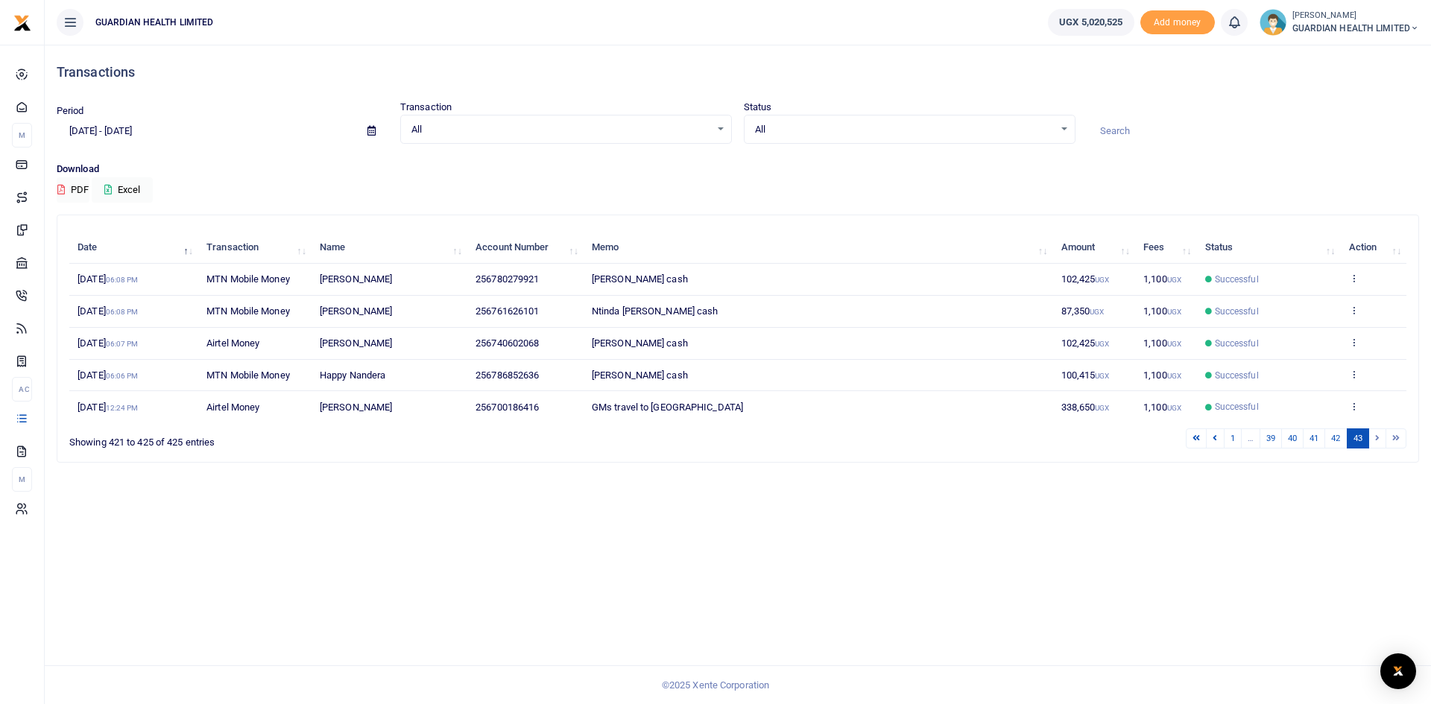
click at [1373, 440] on li at bounding box center [1377, 439] width 17 height 20
click at [188, 443] on div "Showing 421 to 425 of 425 entries" at bounding box center [344, 438] width 551 height 23
click at [369, 129] on icon at bounding box center [371, 131] width 8 height 10
click at [98, 277] on li "Last Month" at bounding box center [109, 276] width 104 height 23
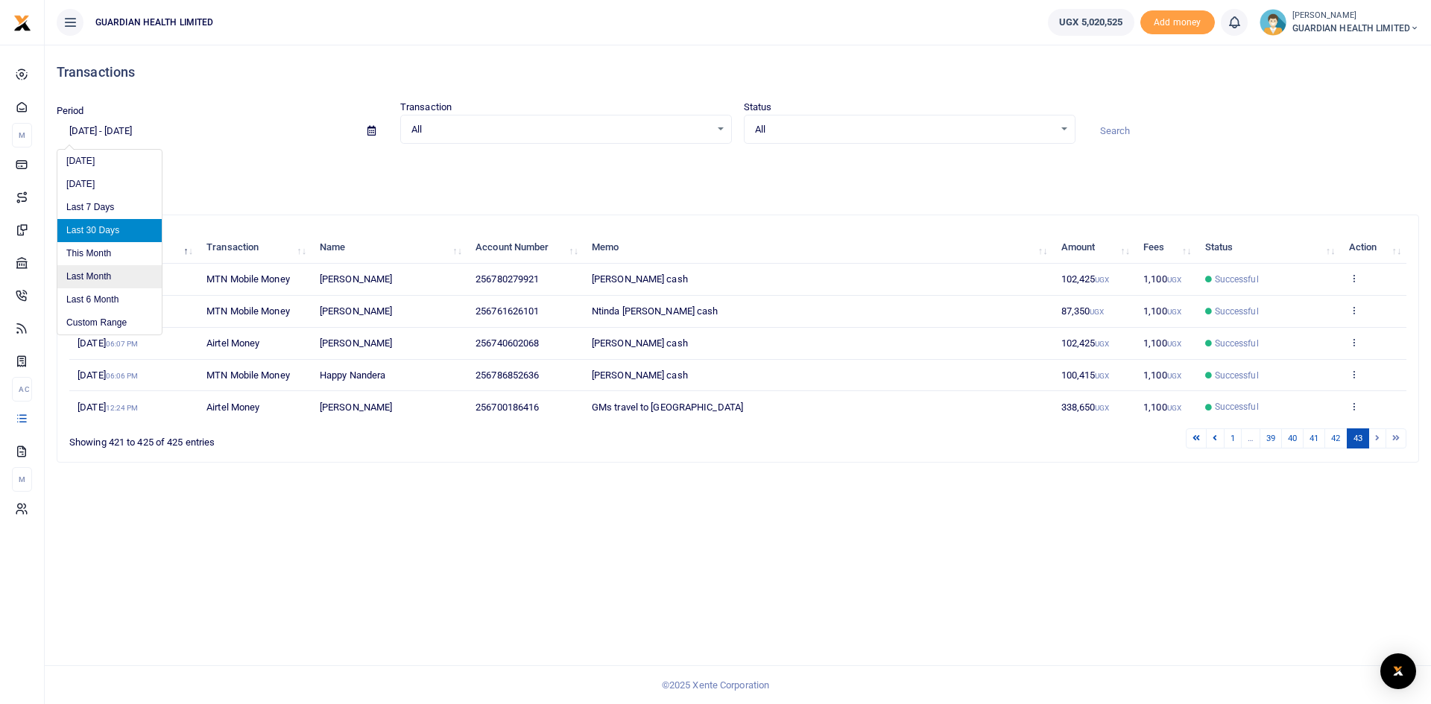
type input "[DATE] - [DATE]"
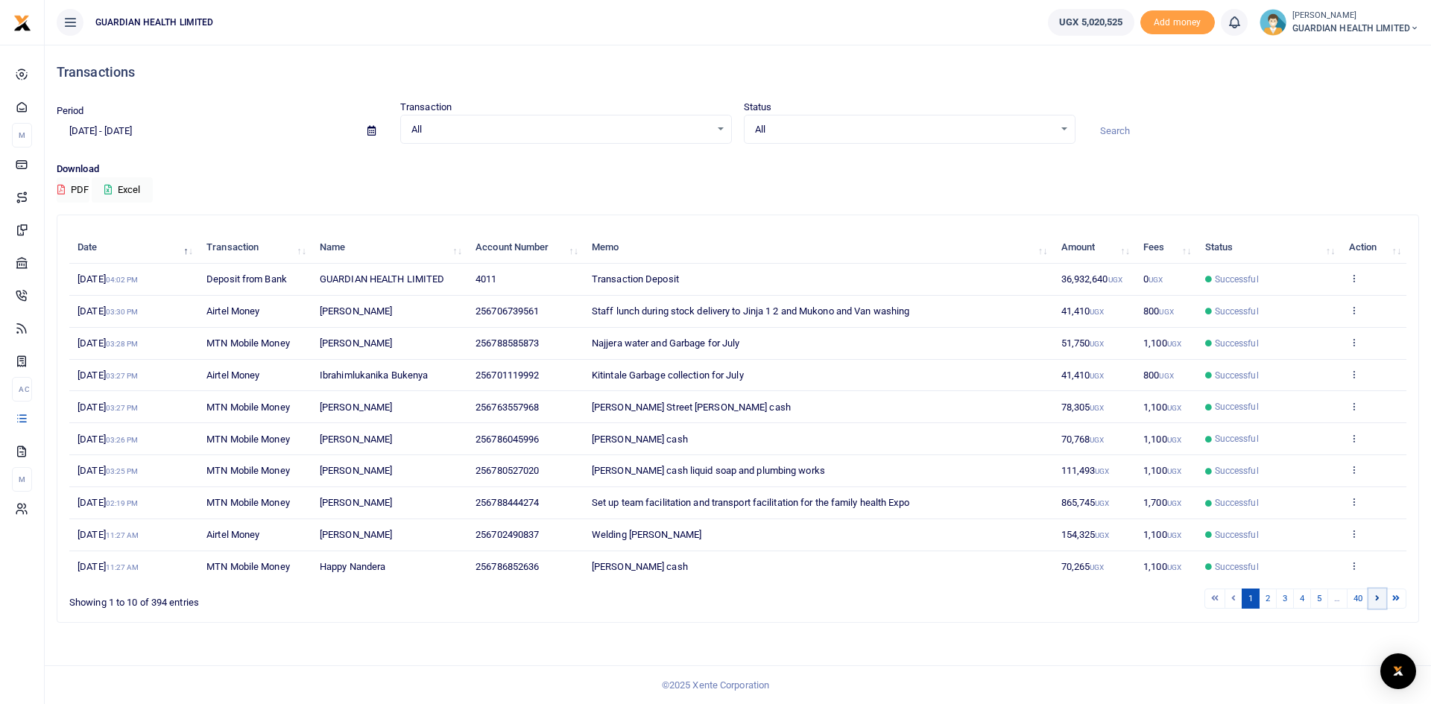
click at [1373, 595] on link at bounding box center [1377, 599] width 18 height 20
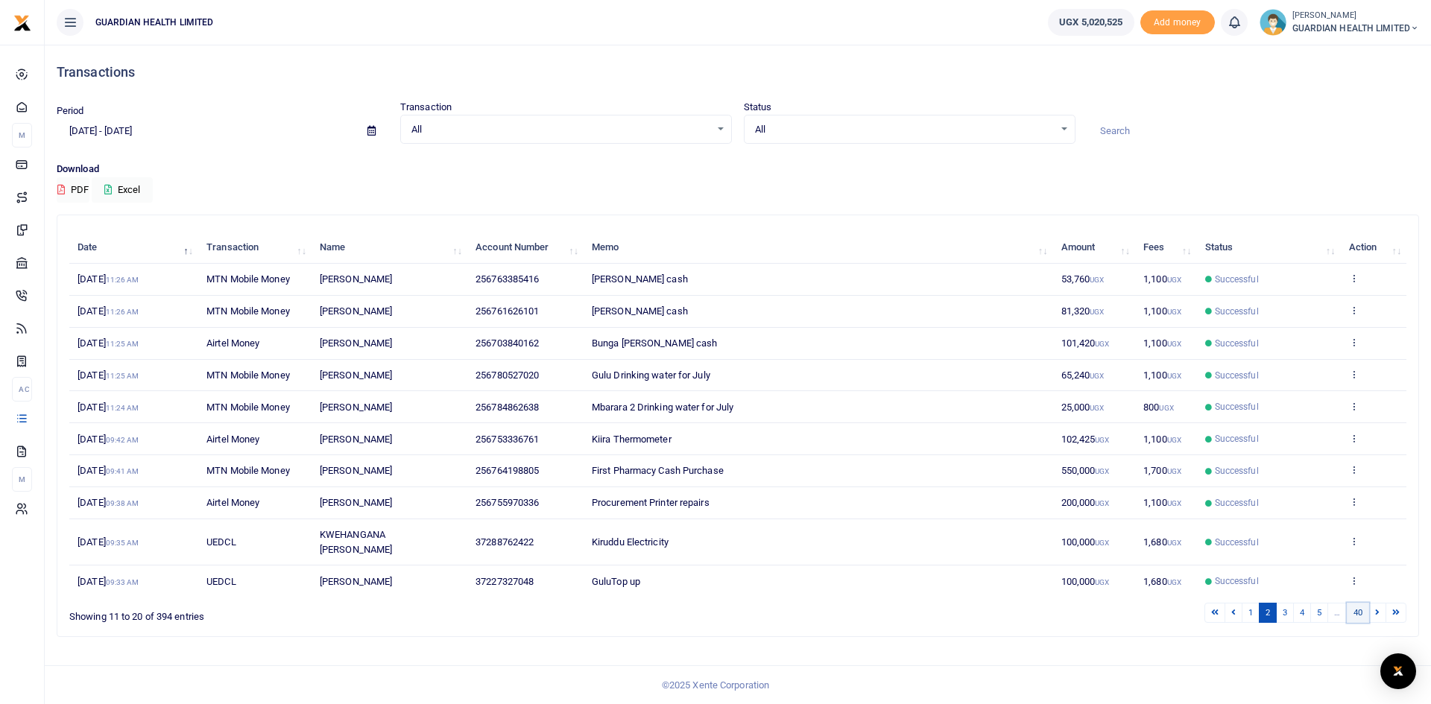
click at [1356, 612] on link "40" at bounding box center [1358, 613] width 22 height 20
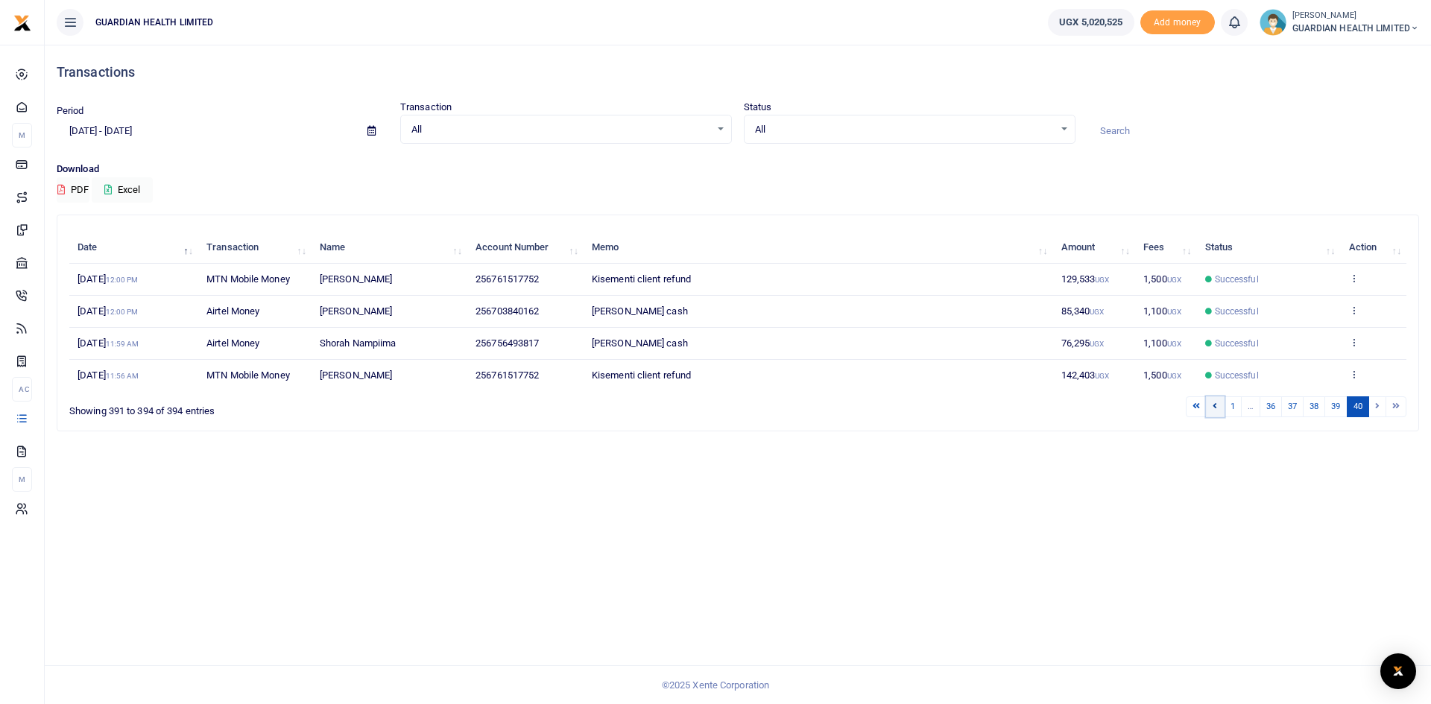
click at [1212, 410] on icon at bounding box center [1214, 406] width 4 height 8
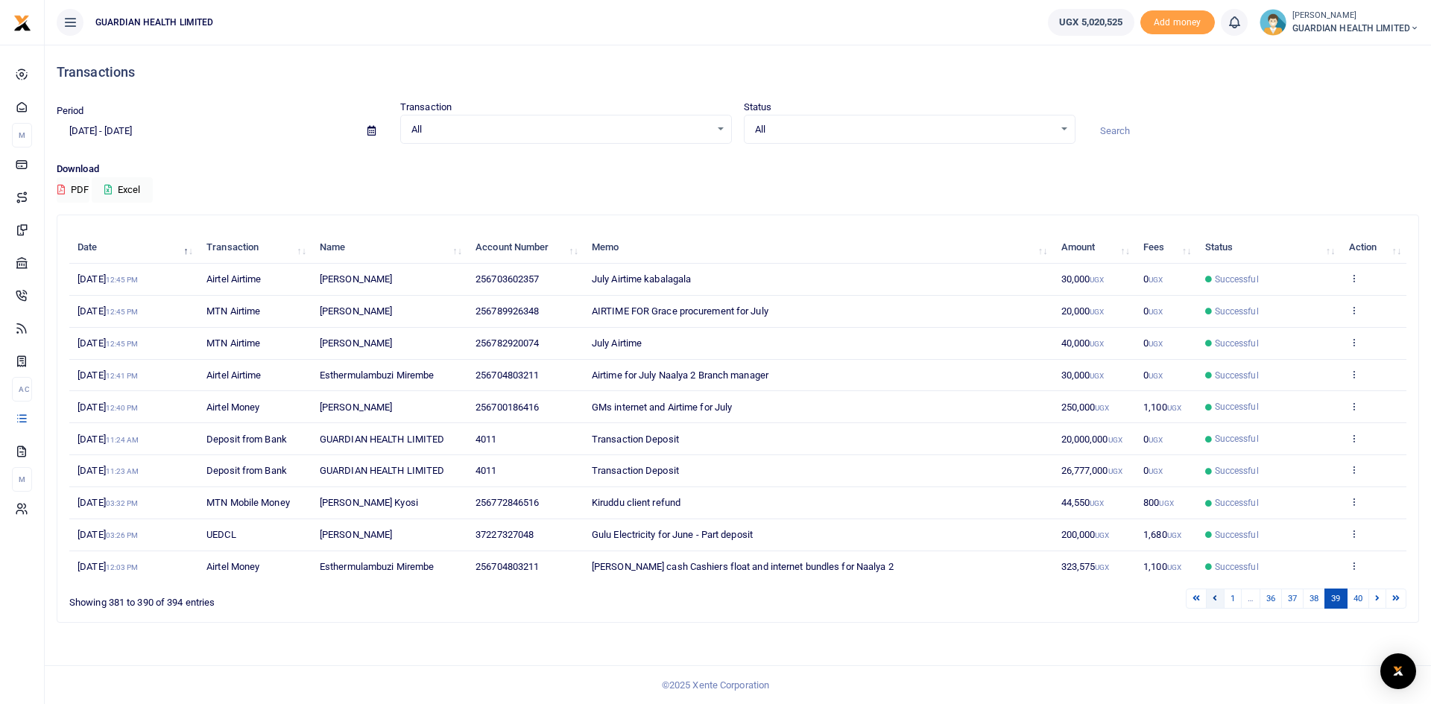
click at [1218, 600] on link at bounding box center [1215, 599] width 18 height 20
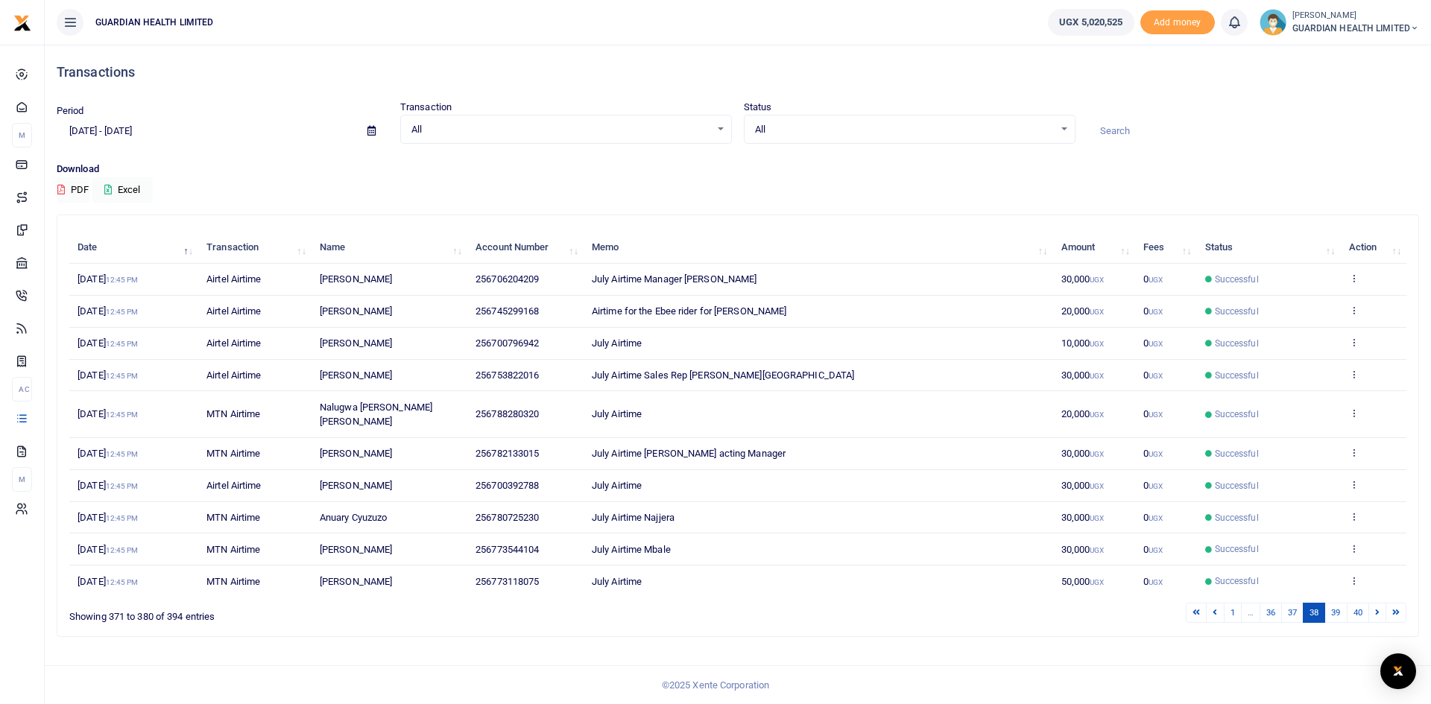
click at [1218, 603] on link at bounding box center [1215, 613] width 18 height 20
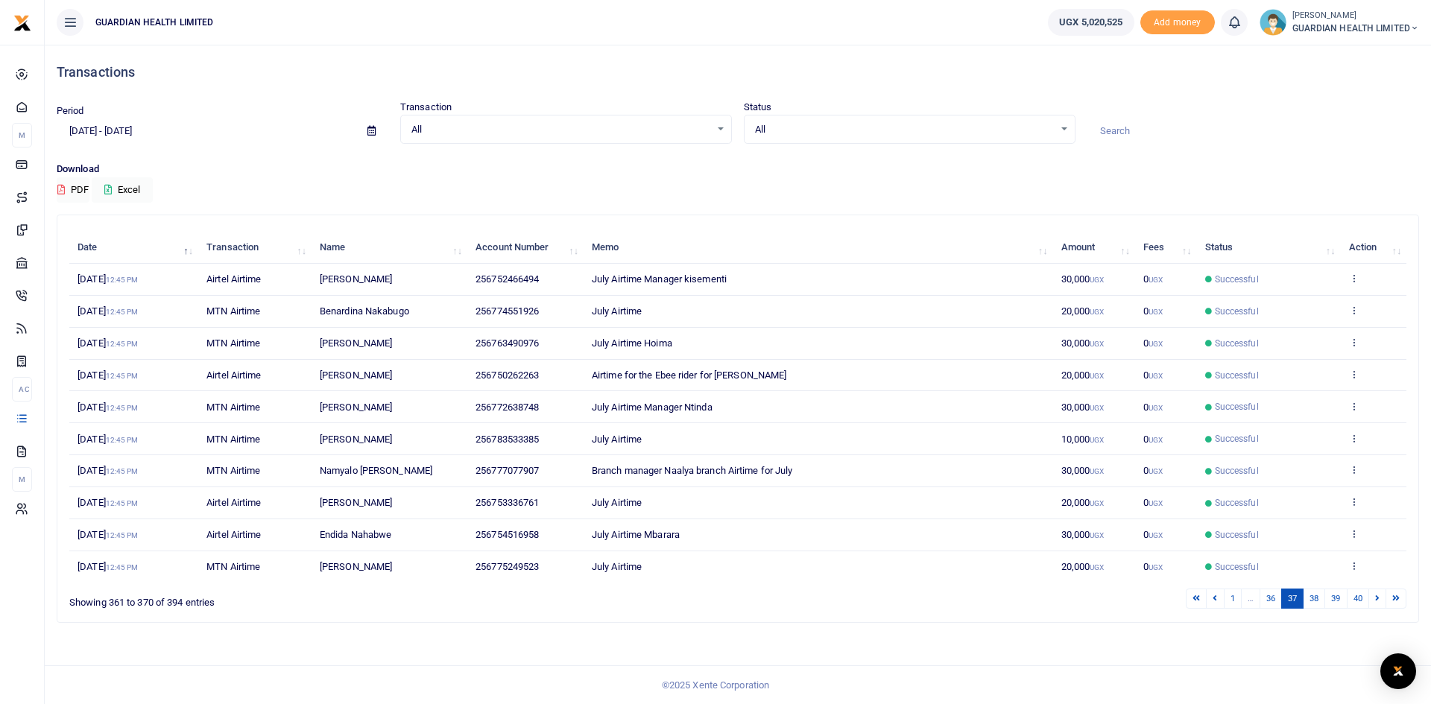
click at [1218, 600] on link at bounding box center [1215, 599] width 18 height 20
click at [1218, 600] on icon at bounding box center [1218, 598] width 4 height 8
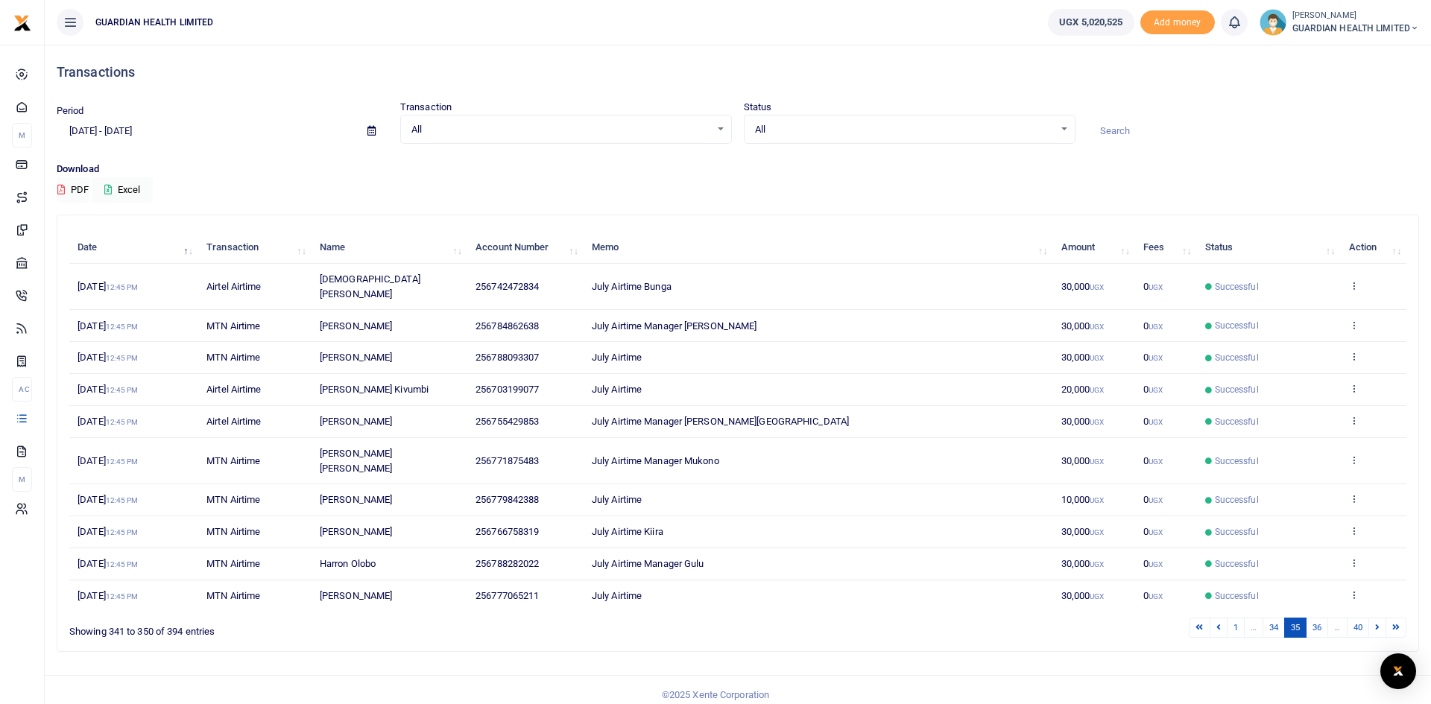
click at [1218, 623] on icon at bounding box center [1218, 627] width 4 height 8
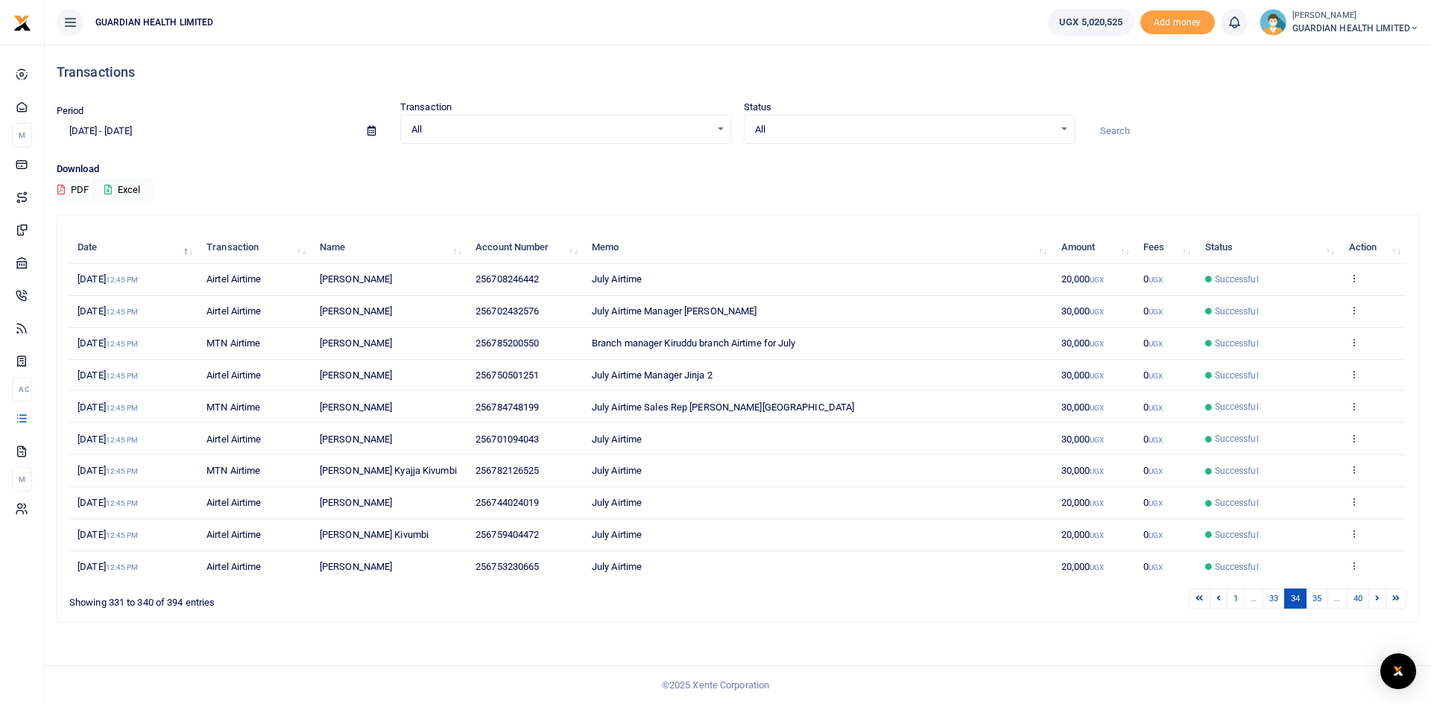
click at [1218, 600] on icon at bounding box center [1218, 598] width 4 height 8
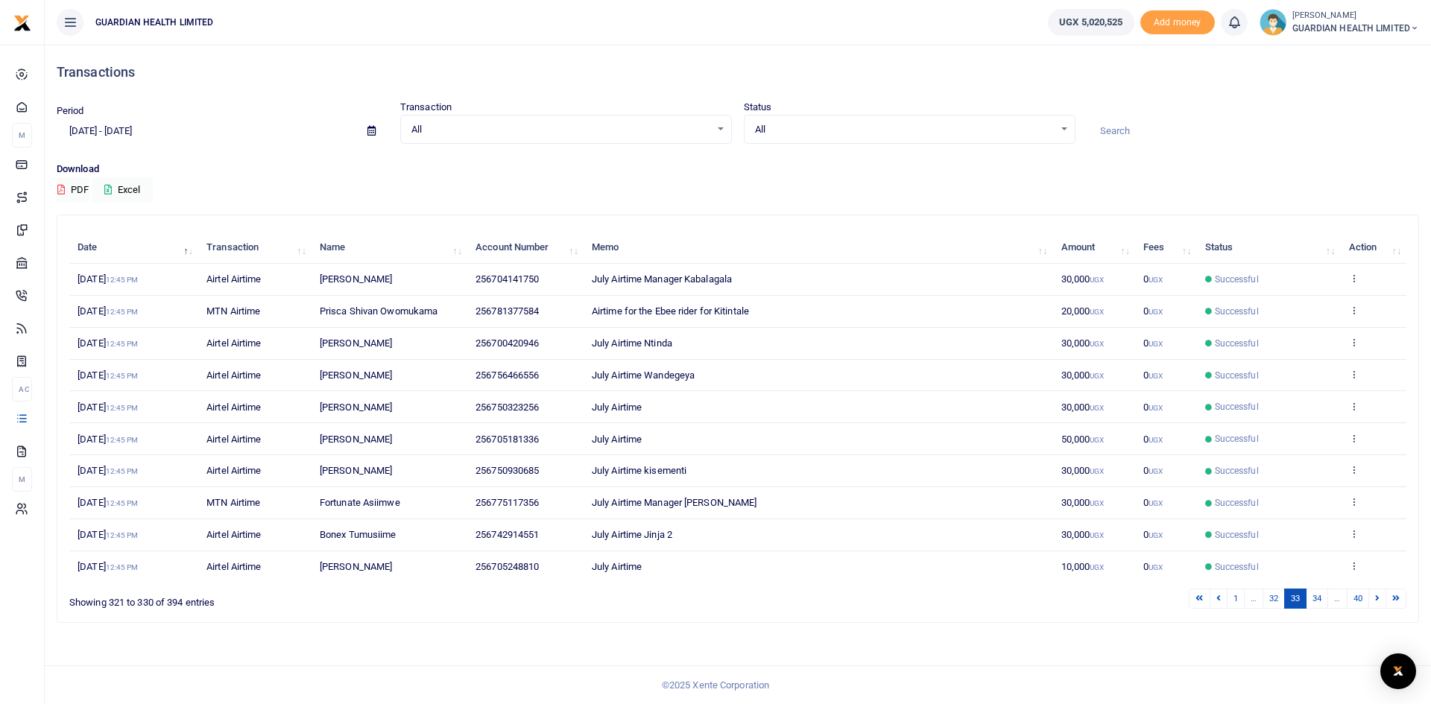
click at [1218, 600] on icon at bounding box center [1218, 598] width 4 height 8
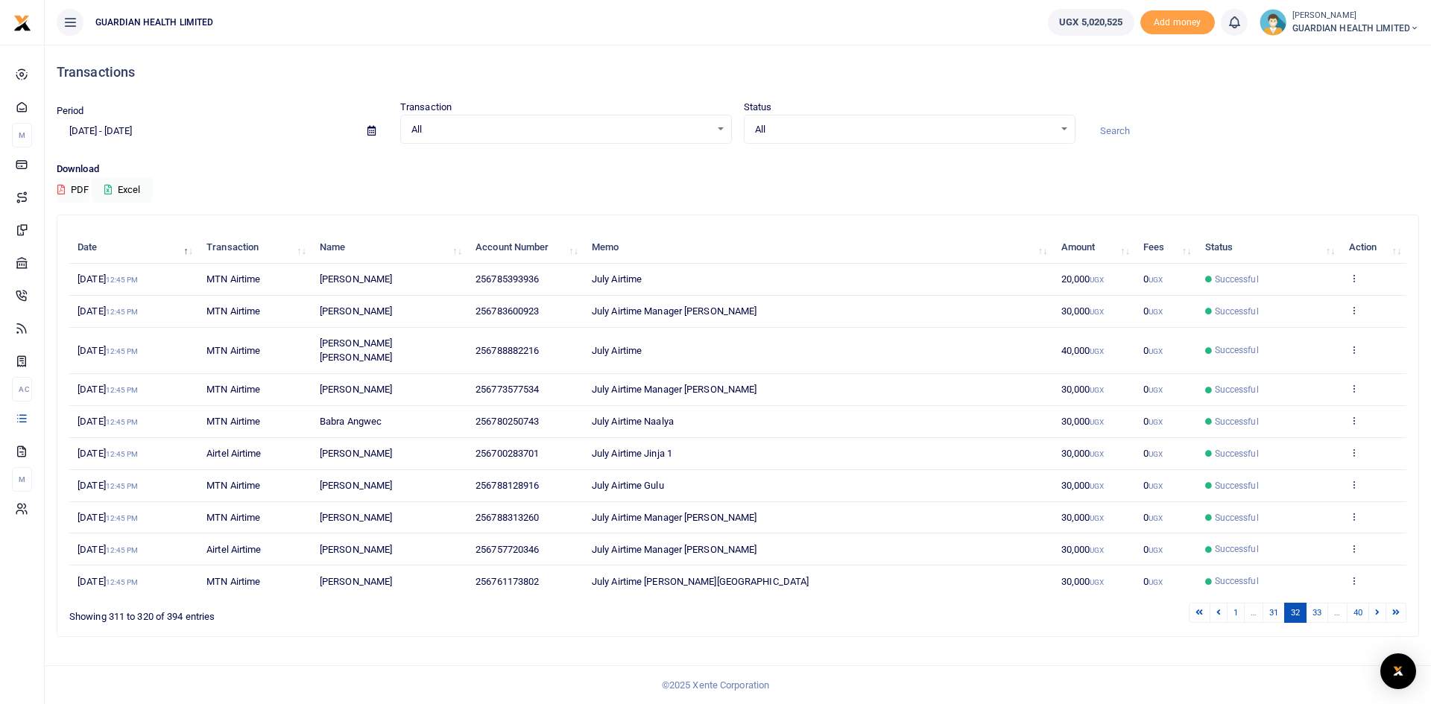
click at [1218, 608] on icon at bounding box center [1218, 612] width 4 height 8
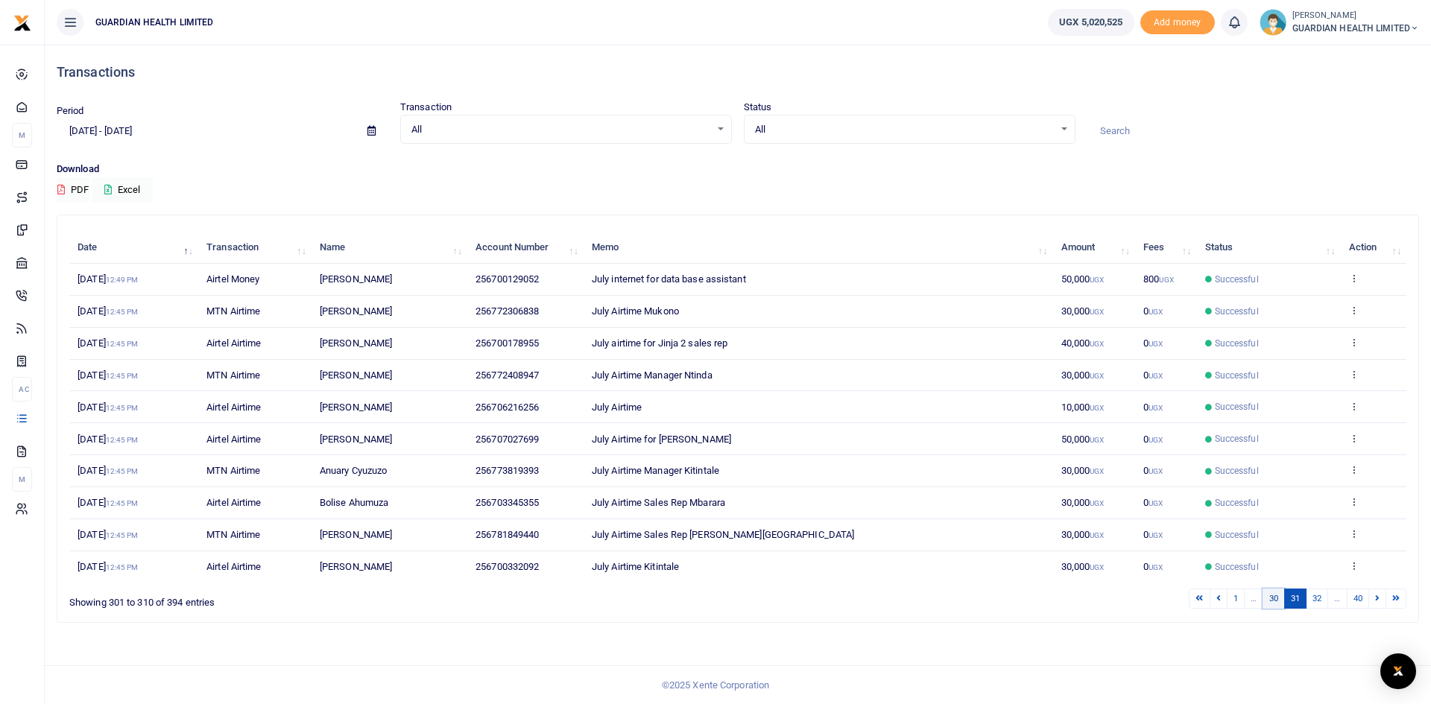
click at [1265, 597] on link "30" at bounding box center [1273, 599] width 22 height 20
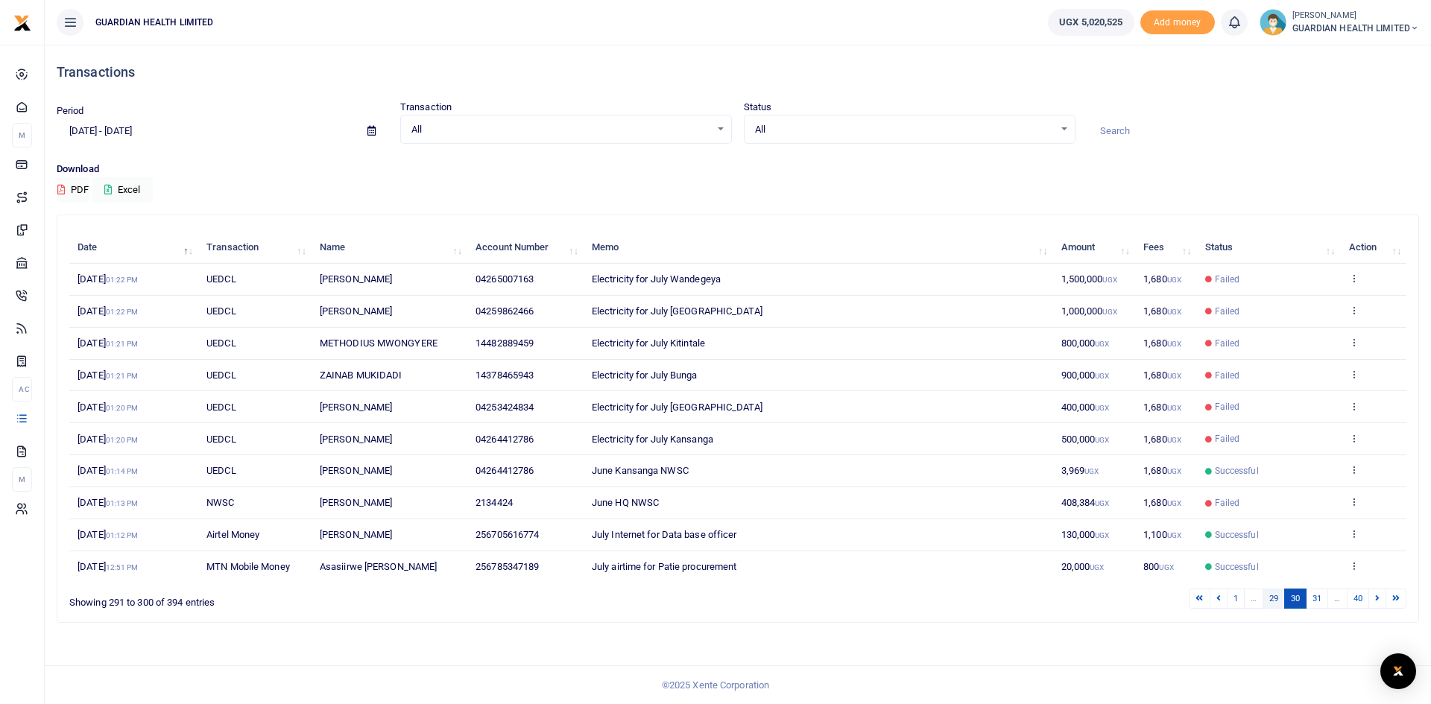
click at [1265, 598] on link "29" at bounding box center [1273, 599] width 22 height 20
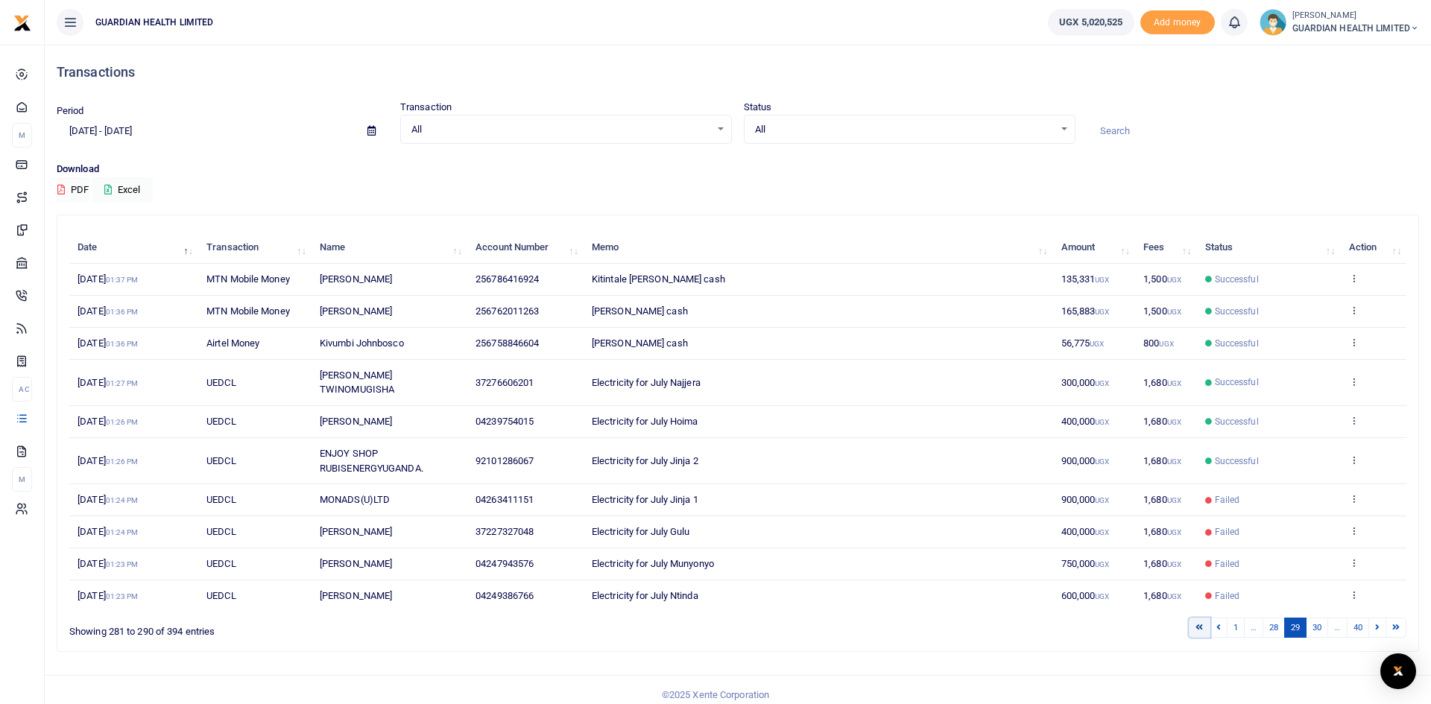
click at [1205, 618] on link at bounding box center [1199, 628] width 21 height 20
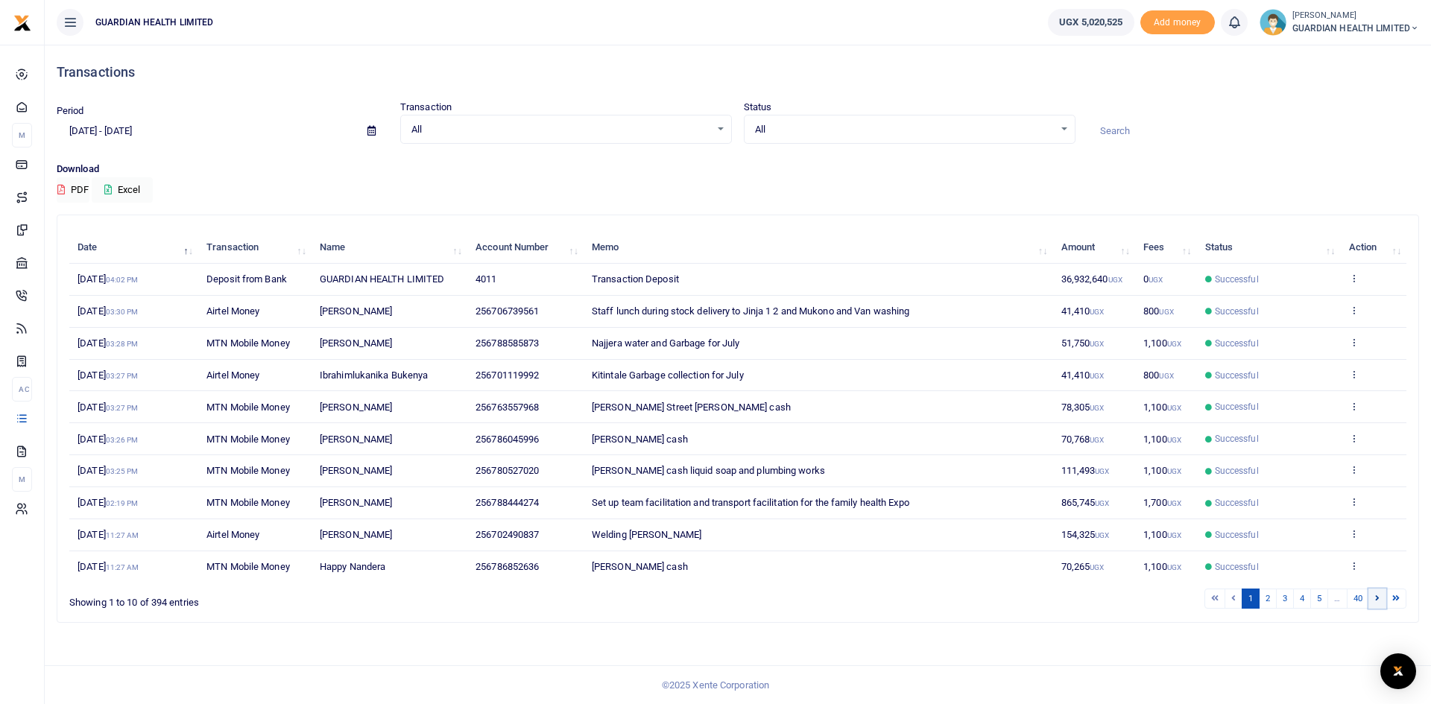
click at [1378, 600] on icon at bounding box center [1377, 598] width 4 height 8
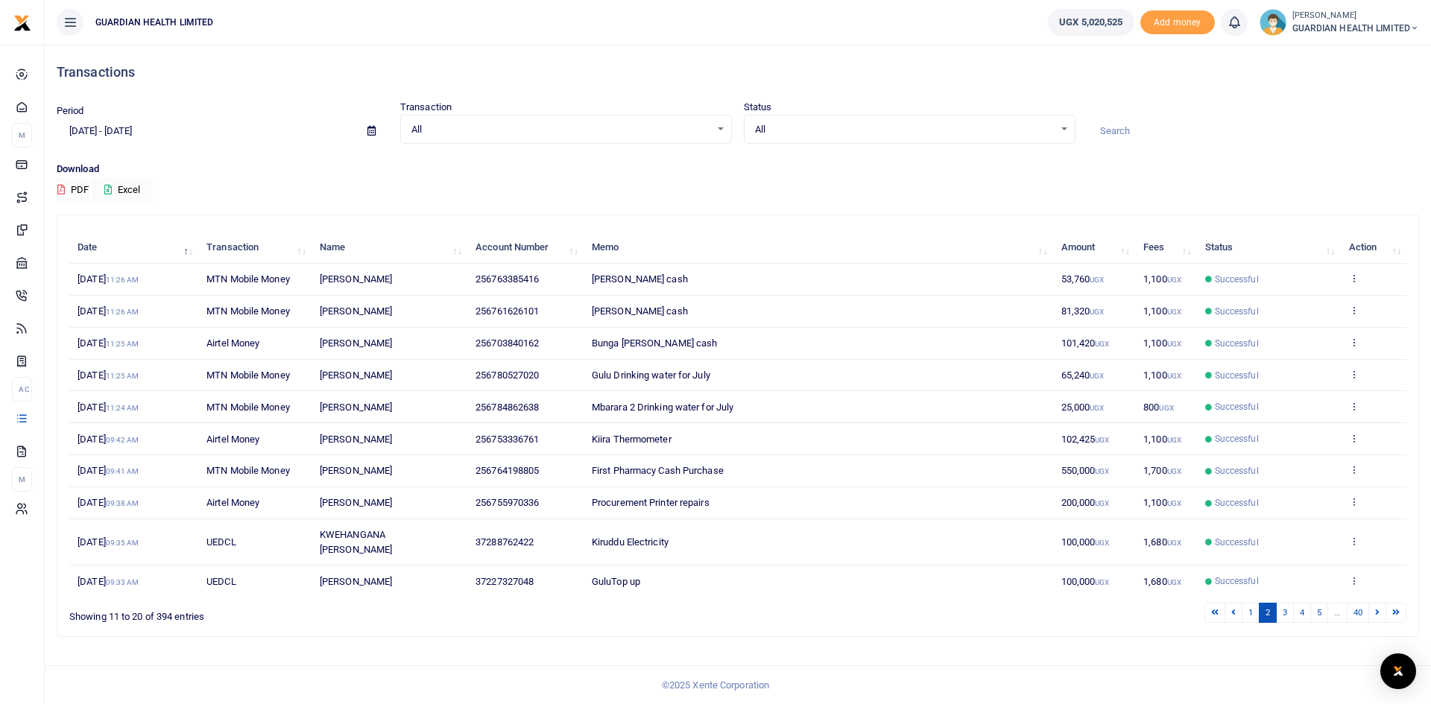
click at [1378, 600] on div "Date Transaction Name Account Number Memo Amount Fees Status Action [DATE] 11:2…" at bounding box center [737, 414] width 1337 height 374
click at [1286, 614] on link "3" at bounding box center [1285, 613] width 18 height 20
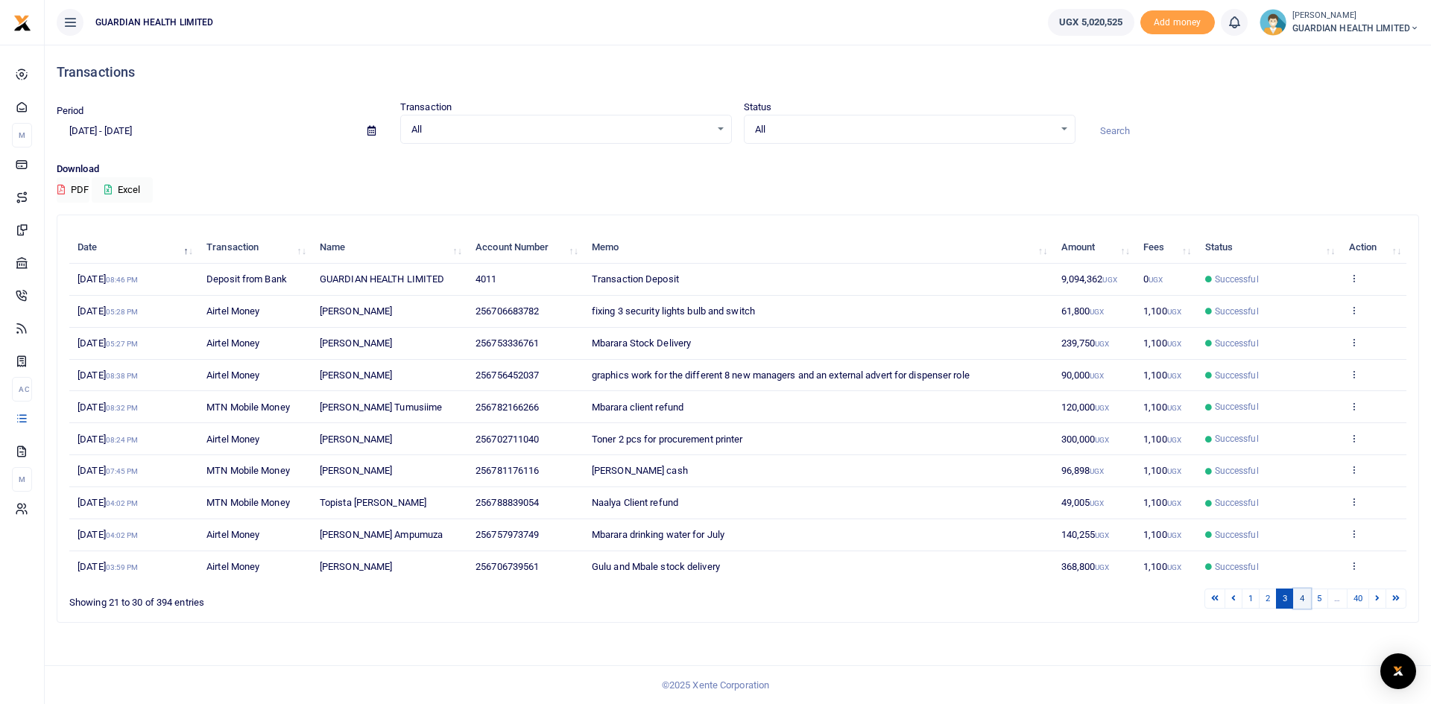
click at [1305, 601] on link "4" at bounding box center [1302, 599] width 18 height 20
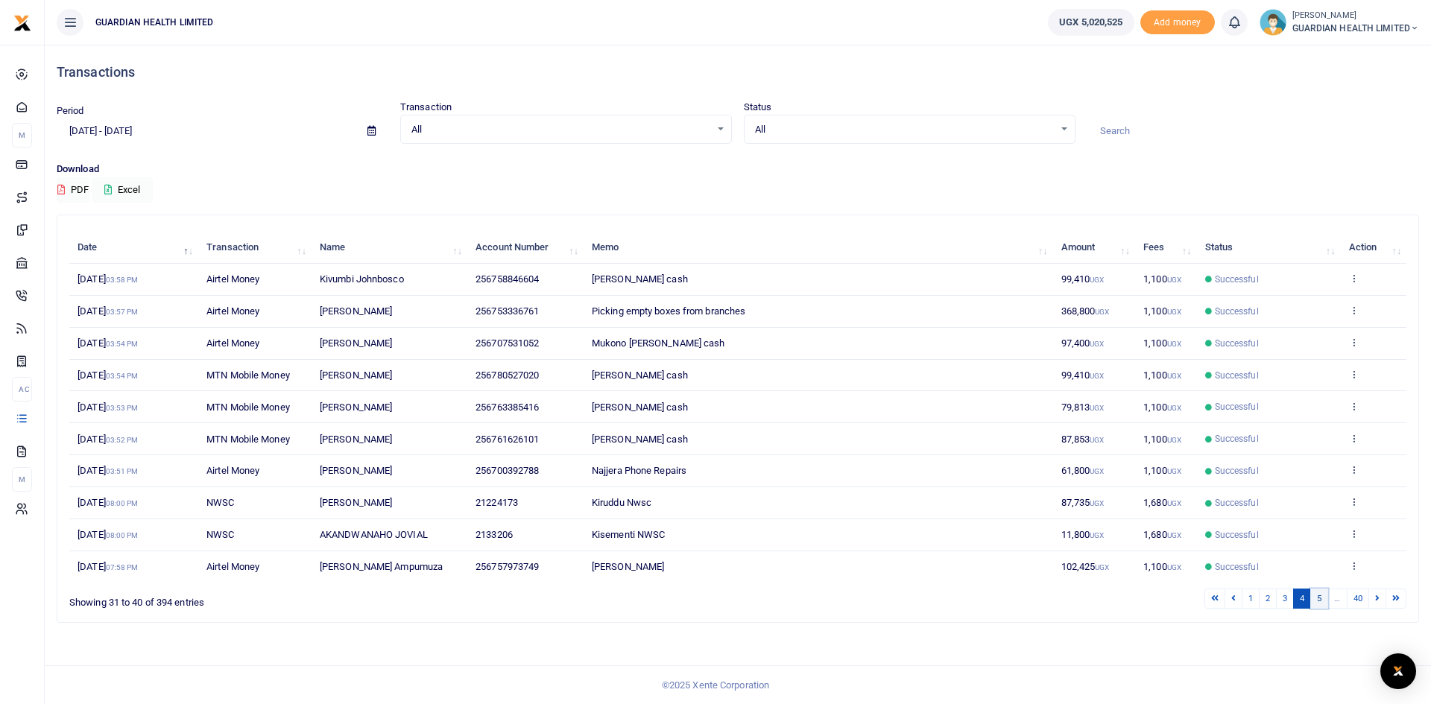
click at [1315, 600] on link "5" at bounding box center [1319, 599] width 18 height 20
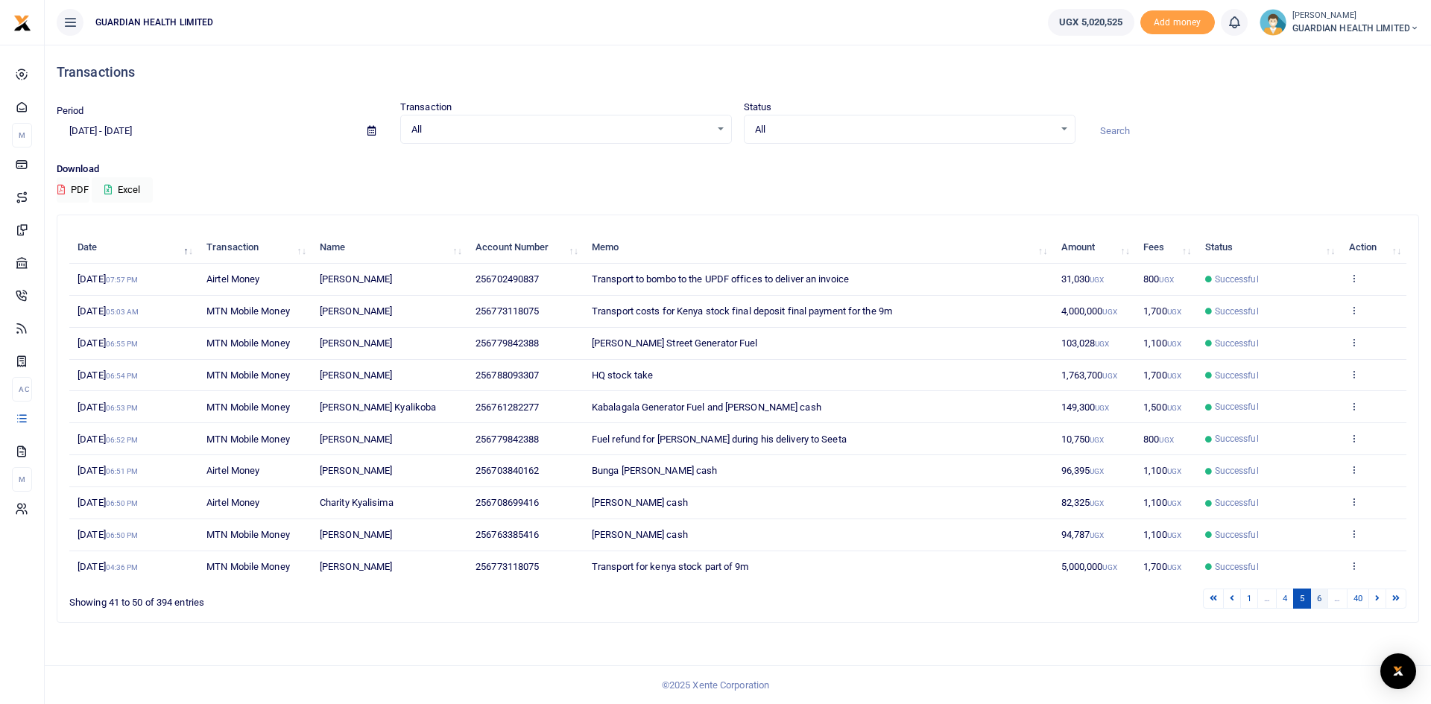
click at [1323, 600] on link "6" at bounding box center [1319, 599] width 18 height 20
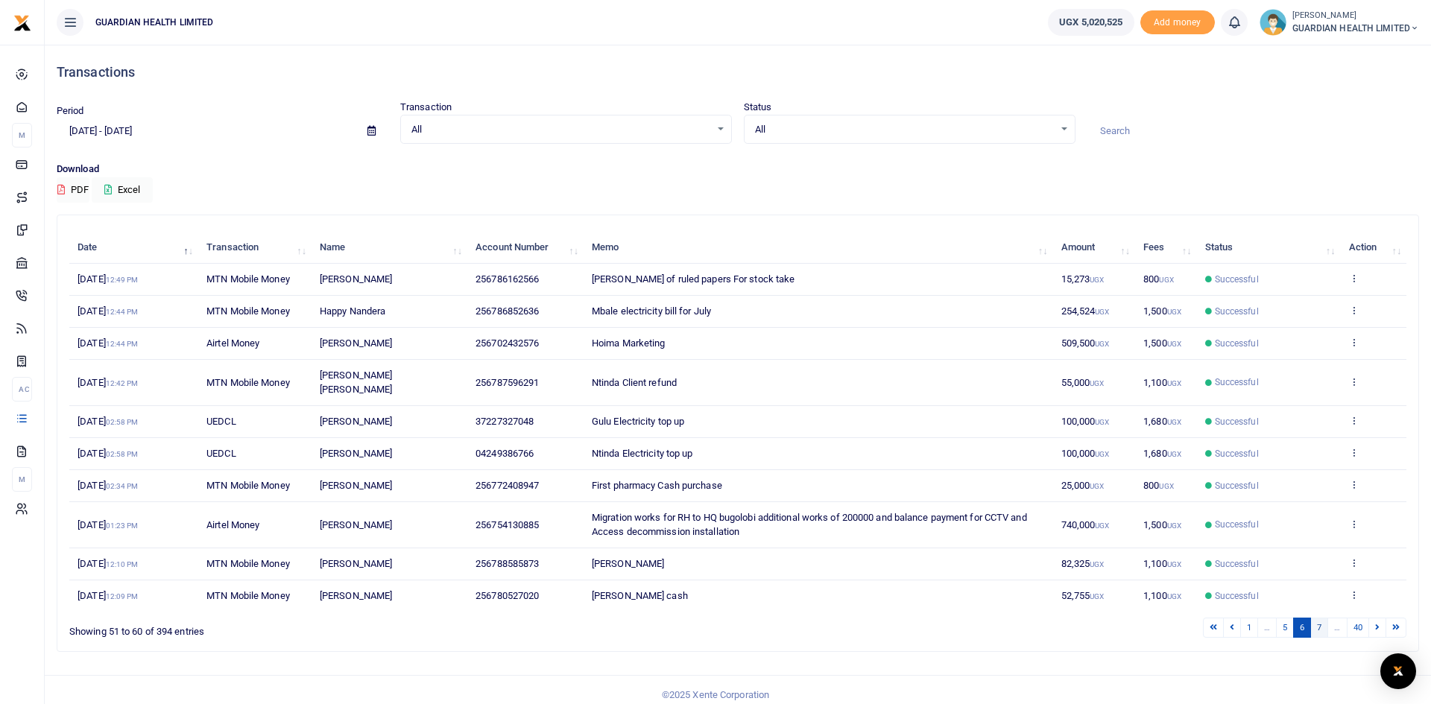
click at [1321, 618] on link "7" at bounding box center [1319, 628] width 18 height 20
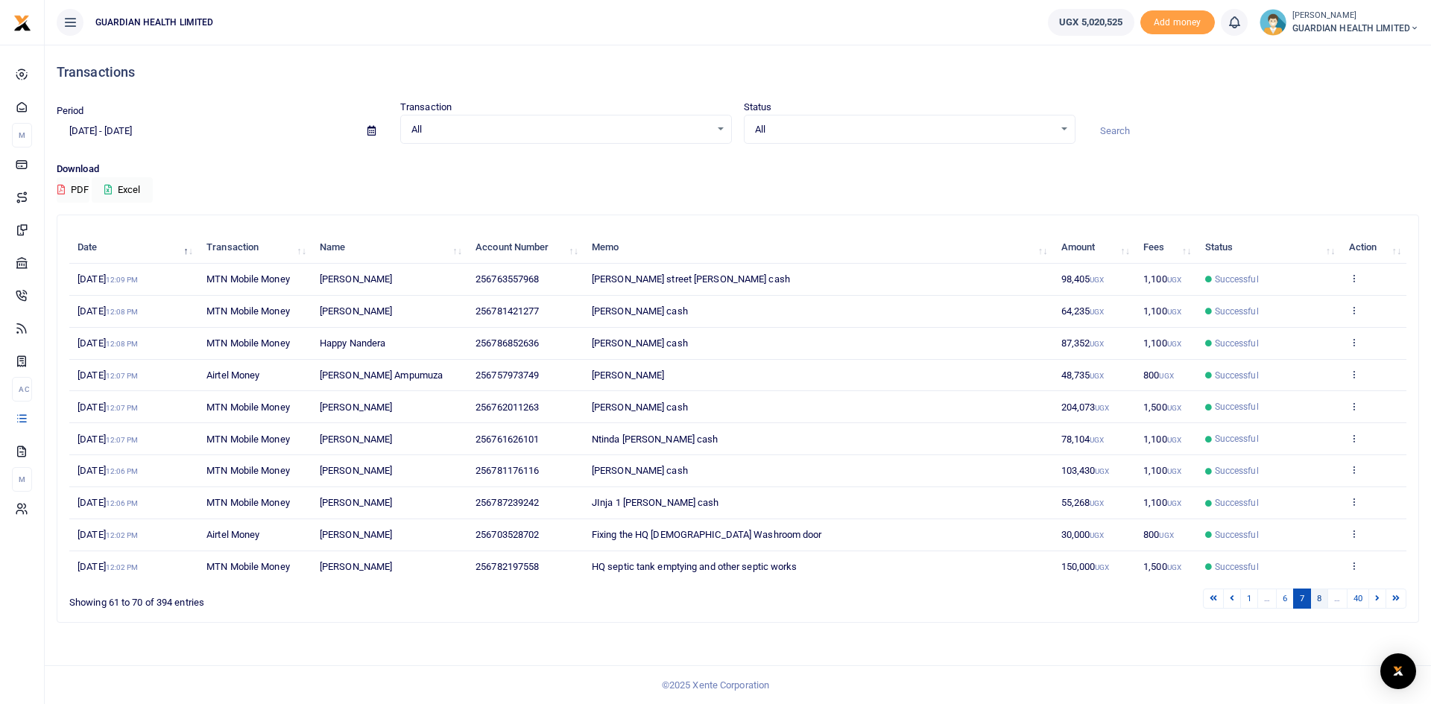
click at [1317, 600] on link "8" at bounding box center [1319, 599] width 18 height 20
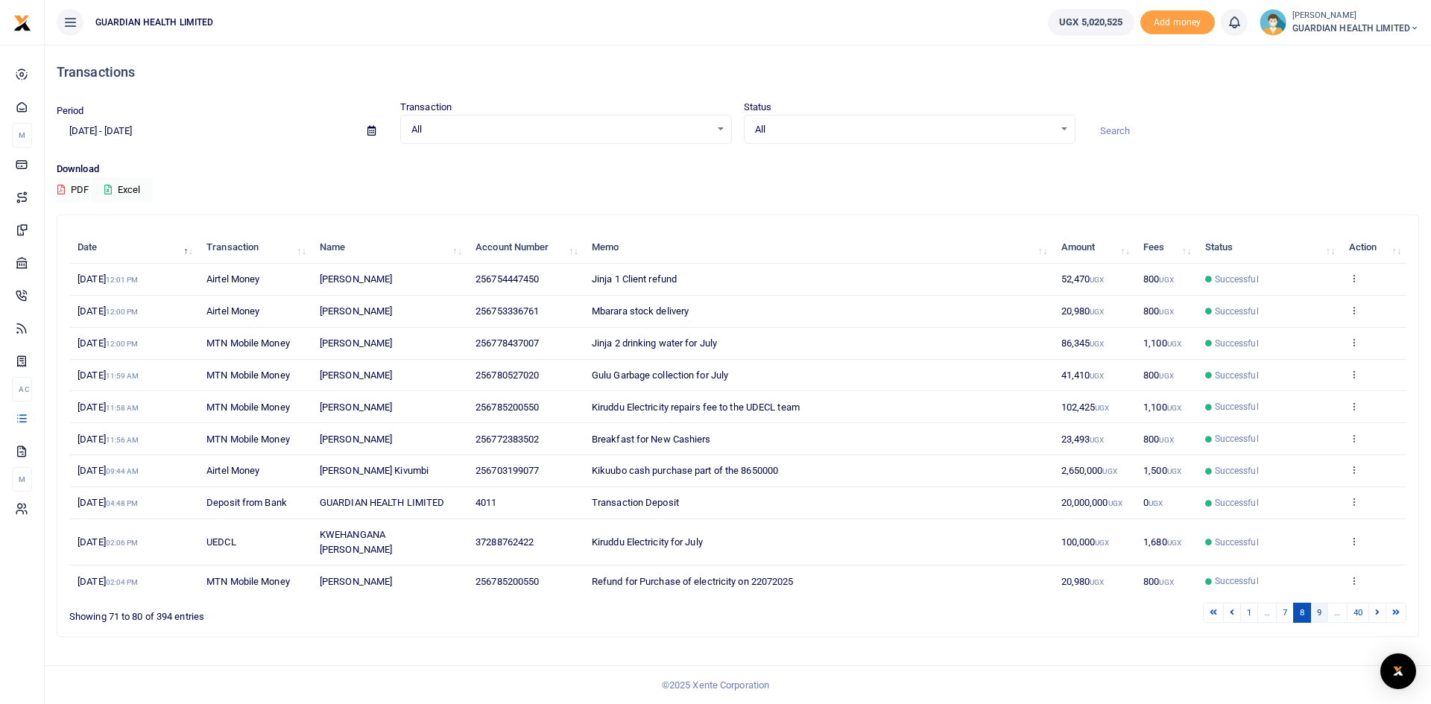
click at [1320, 610] on link "9" at bounding box center [1319, 613] width 18 height 20
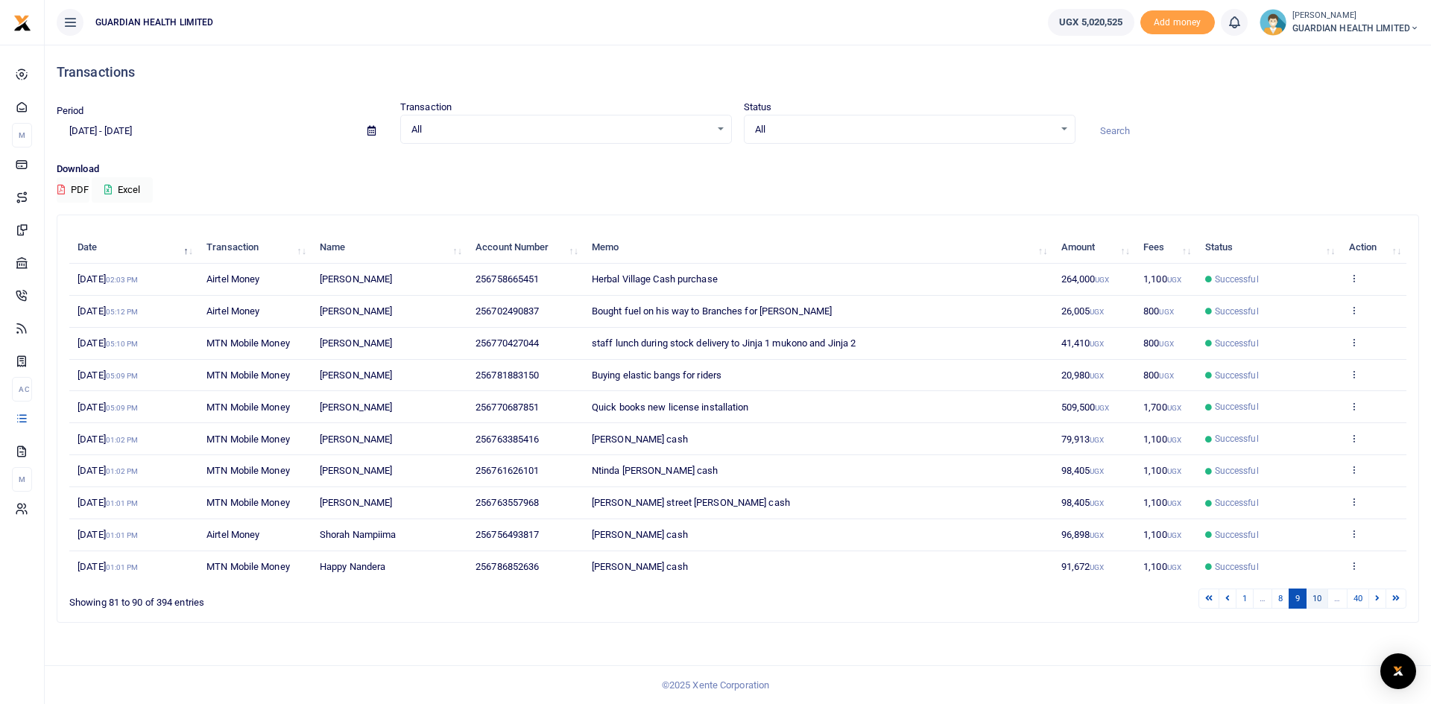
click at [1319, 600] on link "10" at bounding box center [1317, 599] width 22 height 20
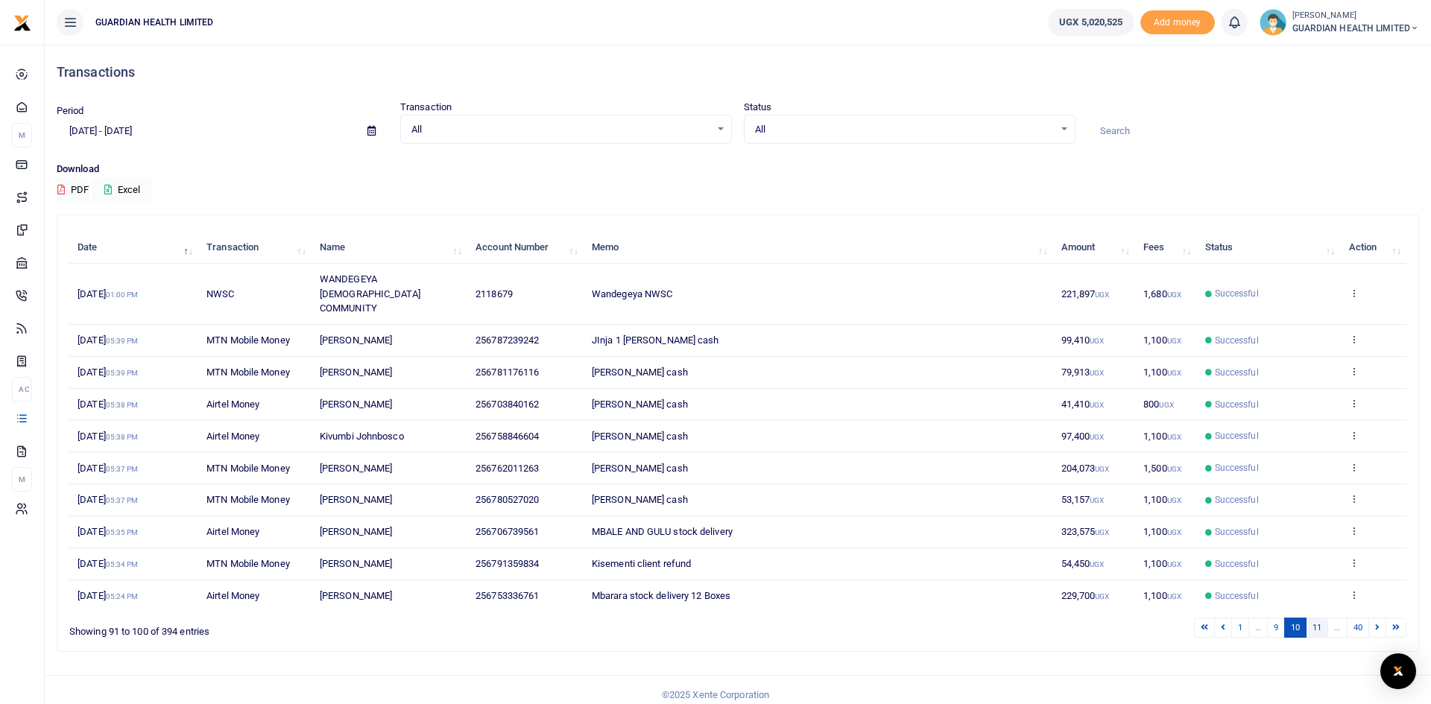
click at [1318, 618] on link "11" at bounding box center [1317, 628] width 22 height 20
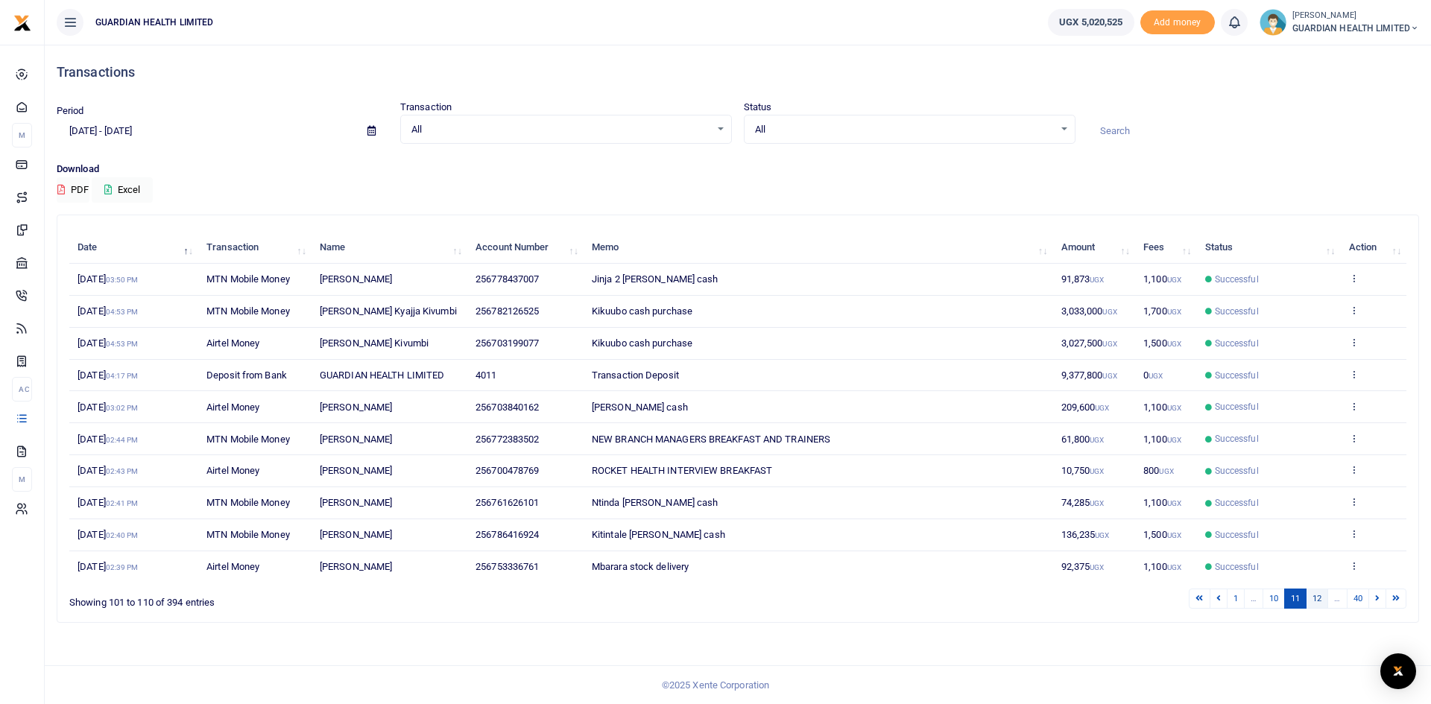
click at [1315, 604] on link "12" at bounding box center [1317, 599] width 22 height 20
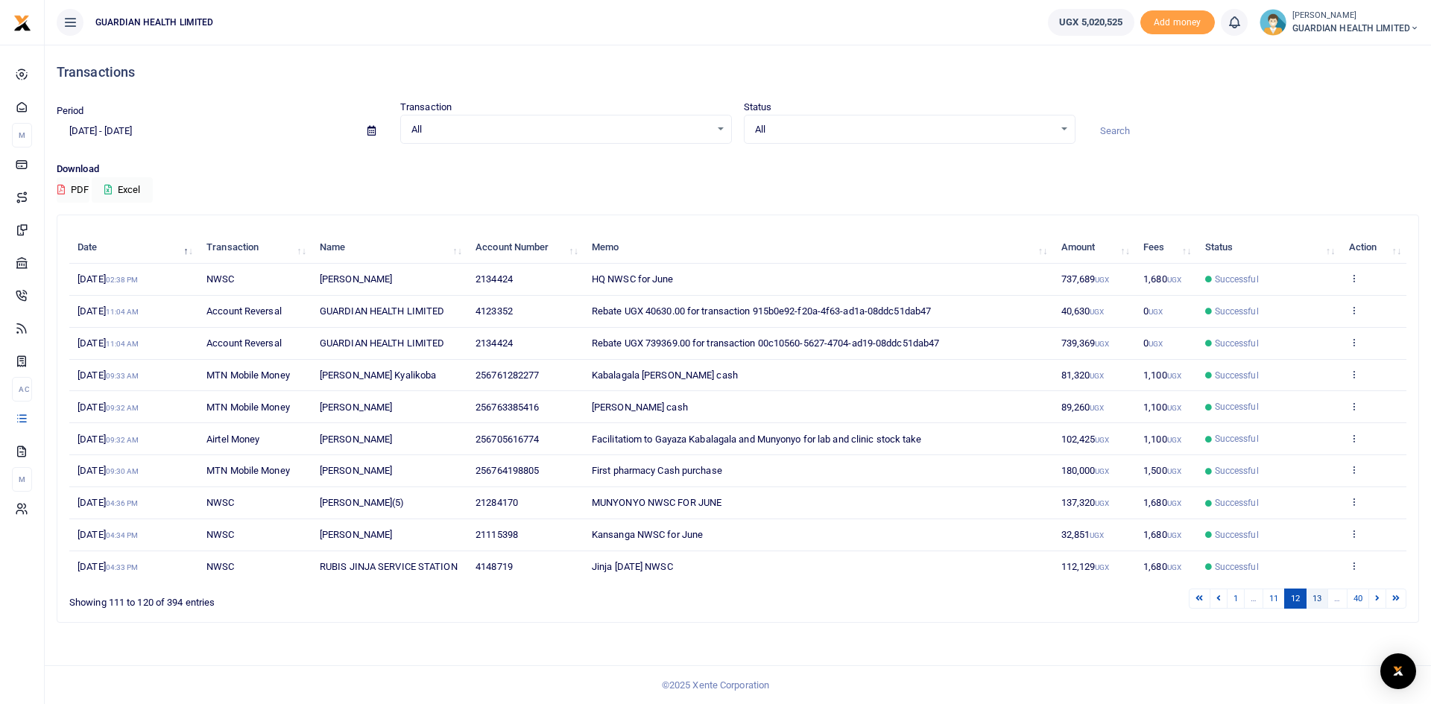
click at [1315, 604] on link "13" at bounding box center [1317, 599] width 22 height 20
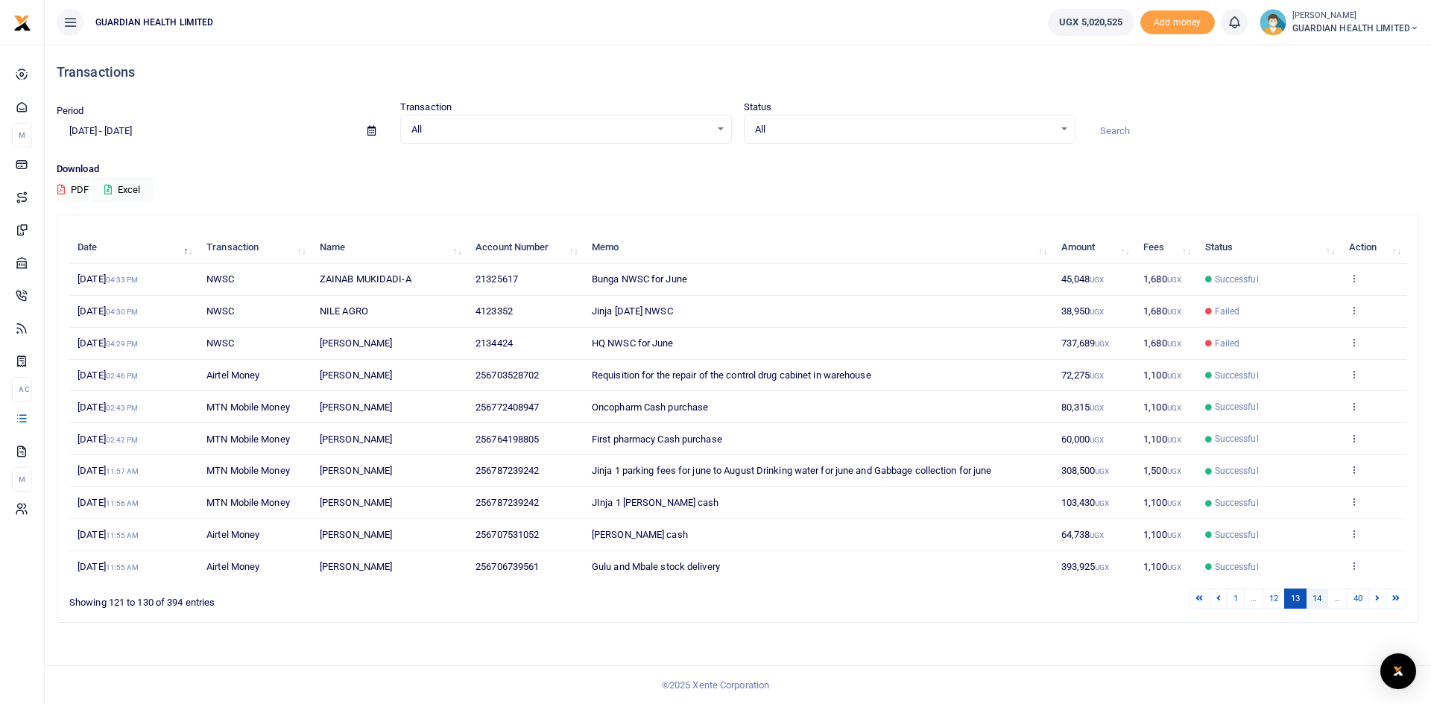
click at [1315, 601] on link "14" at bounding box center [1317, 599] width 22 height 20
